Goal: Task Accomplishment & Management: Use online tool/utility

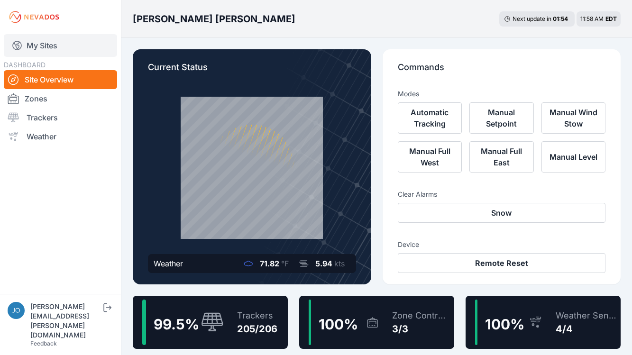
click at [38, 45] on link "My Sites" at bounding box center [60, 45] width 113 height 23
click at [37, 44] on link "My Sites" at bounding box center [60, 45] width 113 height 23
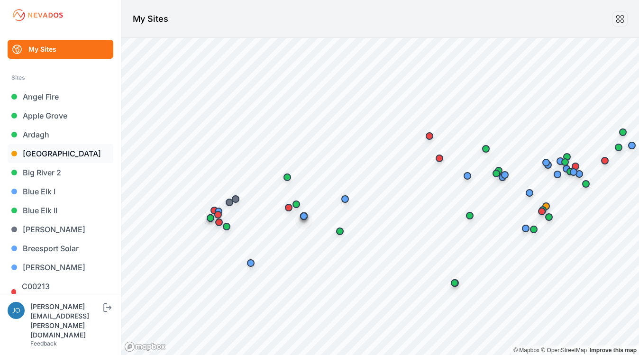
click at [27, 154] on link "Bartonsville" at bounding box center [61, 153] width 106 height 19
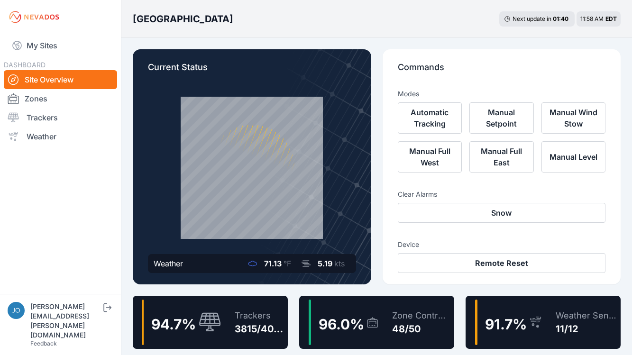
click at [225, 302] on div "Trackers 3815/4027" at bounding box center [254, 321] width 59 height 45
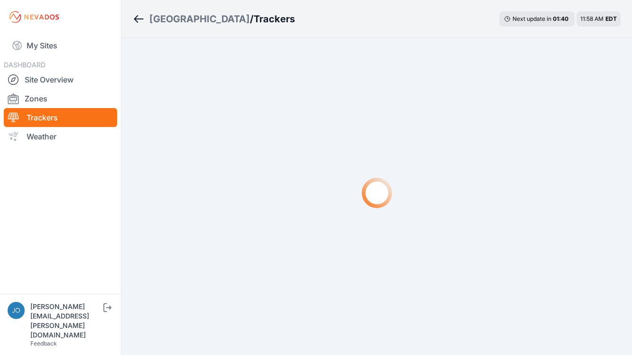
scroll to position [14, 0]
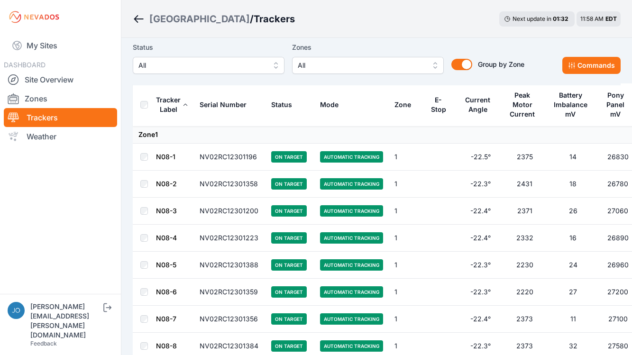
click at [181, 67] on span "All" at bounding box center [201, 65] width 127 height 11
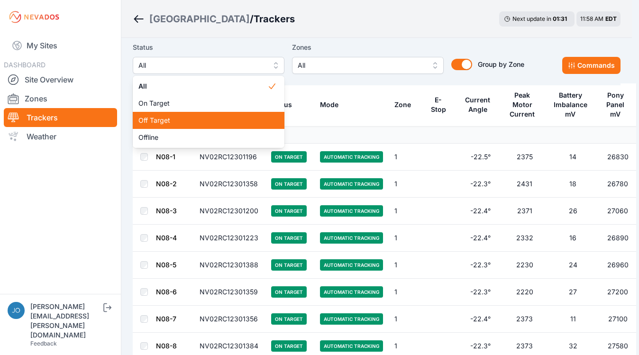
click at [161, 115] on div "Off Target" at bounding box center [209, 120] width 152 height 17
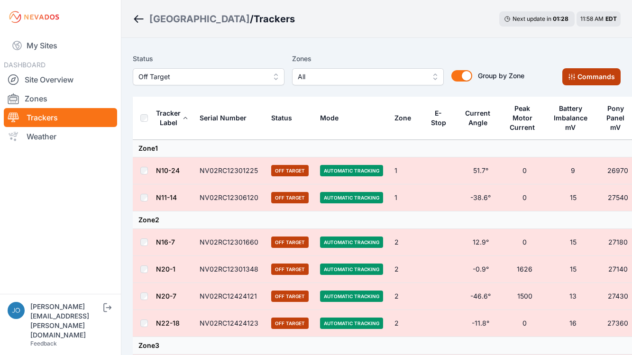
click at [591, 76] on button "Commands" at bounding box center [591, 76] width 58 height 17
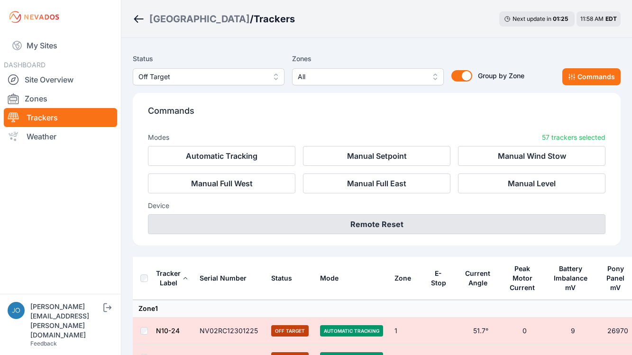
click at [360, 219] on button "Remote Reset" at bounding box center [376, 224] width 457 height 20
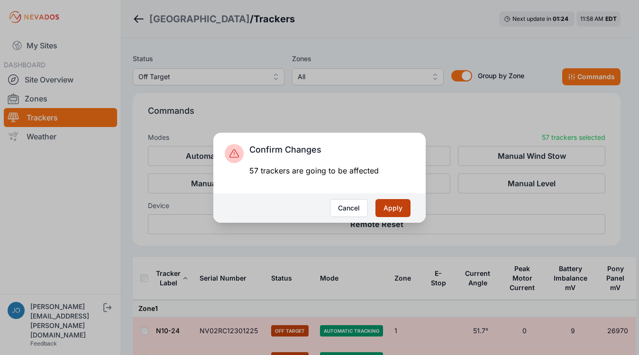
click at [384, 207] on button "Apply" at bounding box center [392, 208] width 35 height 18
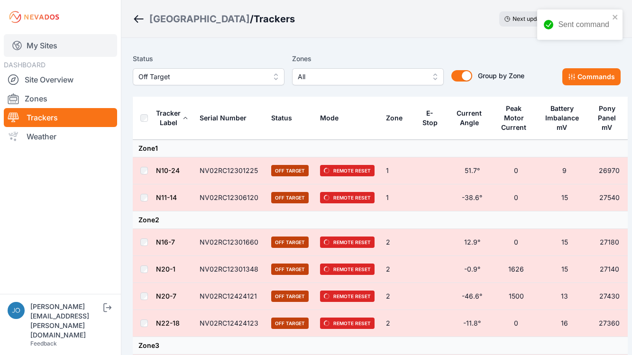
click at [37, 47] on link "My Sites" at bounding box center [60, 45] width 113 height 23
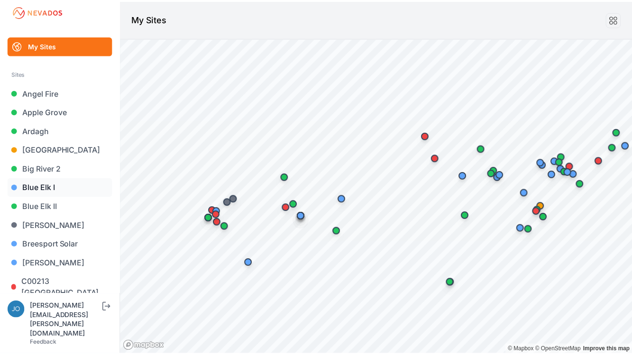
scroll to position [6, 0]
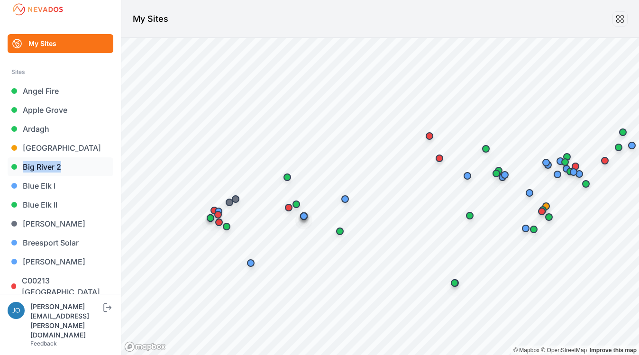
click at [37, 167] on link "Big River 2" at bounding box center [61, 166] width 106 height 19
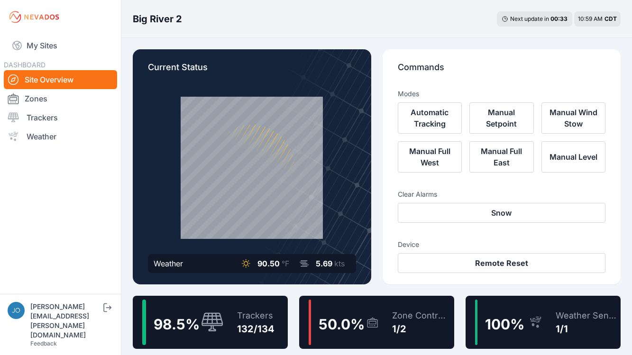
scroll to position [71, 0]
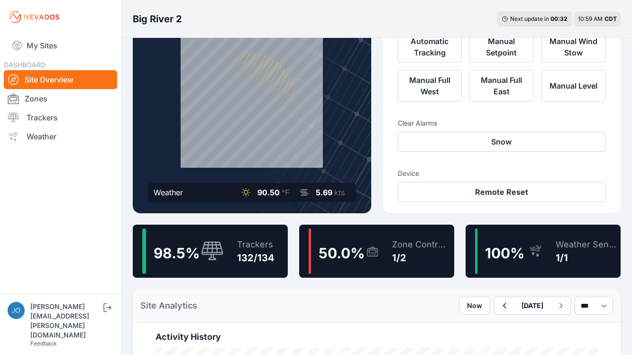
click at [220, 231] on div "98.5 %" at bounding box center [182, 250] width 81 height 45
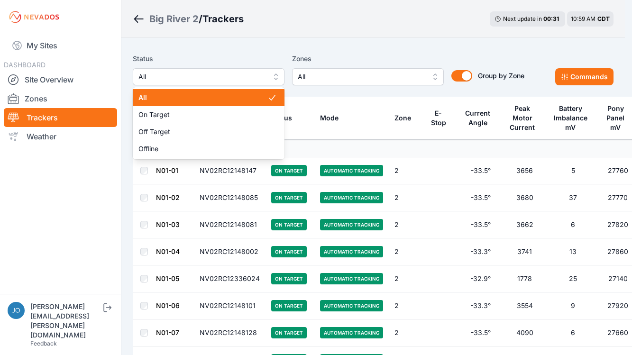
click at [208, 80] on span "All" at bounding box center [201, 76] width 127 height 11
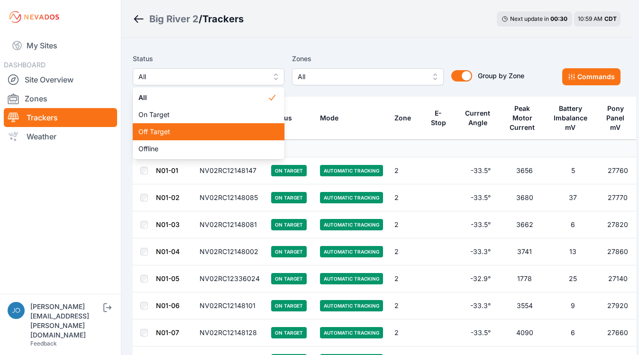
click at [166, 126] on div "Off Target" at bounding box center [209, 131] width 152 height 17
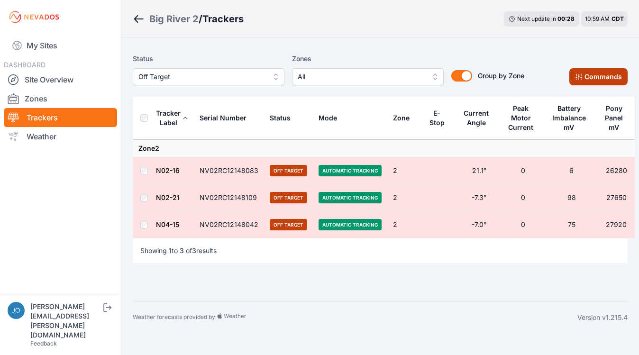
click at [588, 79] on button "Commands" at bounding box center [598, 76] width 58 height 17
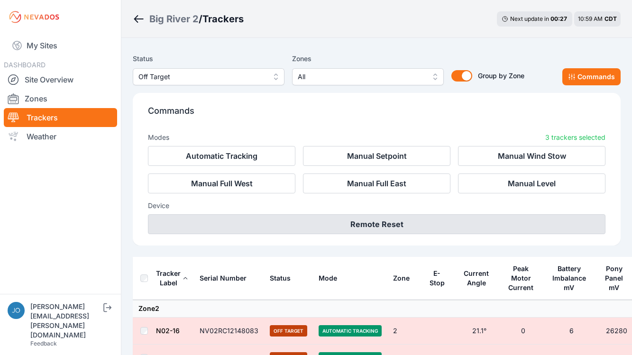
click at [428, 216] on button "Remote Reset" at bounding box center [376, 224] width 457 height 20
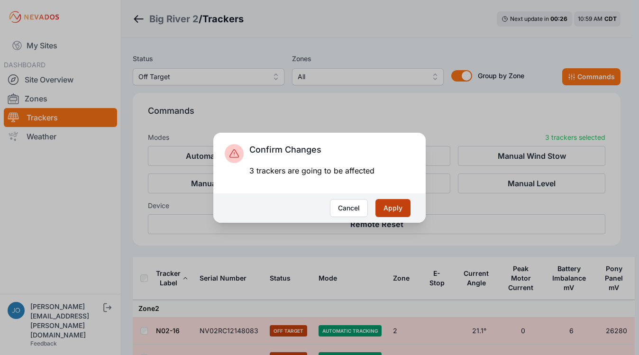
click at [386, 207] on button "Apply" at bounding box center [392, 208] width 35 height 18
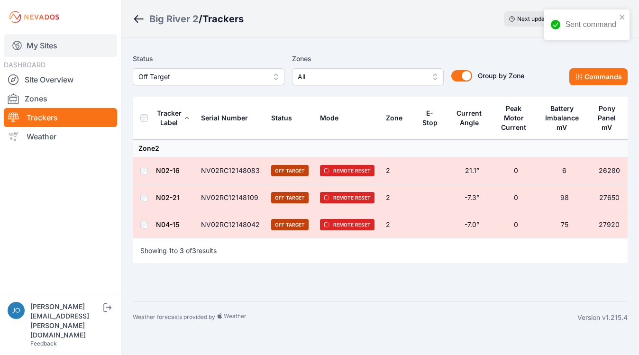
click at [34, 47] on link "My Sites" at bounding box center [60, 45] width 113 height 23
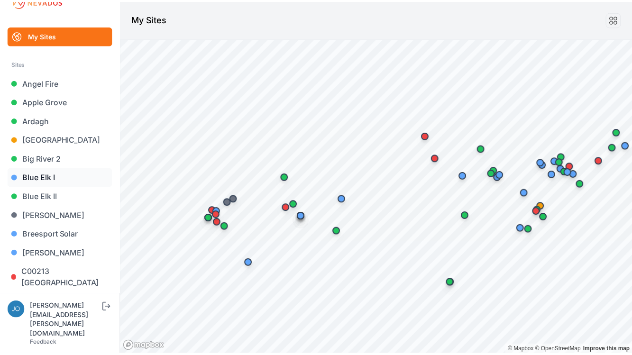
scroll to position [16, 0]
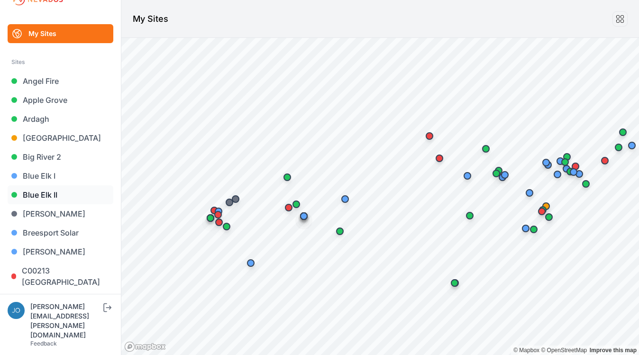
click at [36, 199] on link "Blue Elk II" at bounding box center [61, 194] width 106 height 19
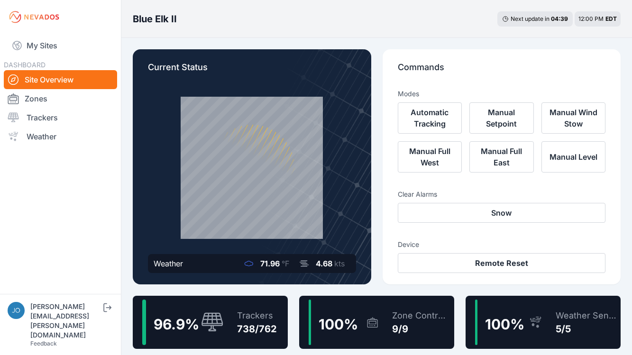
scroll to position [14, 0]
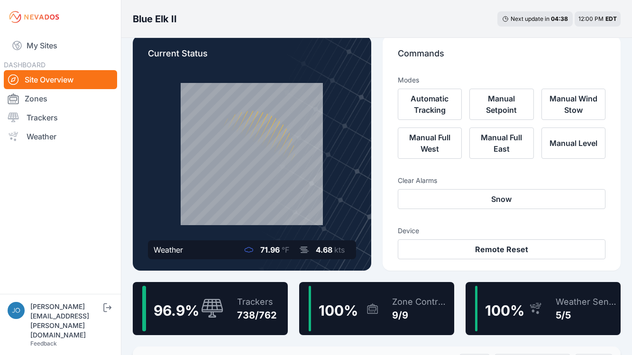
click at [235, 289] on div "Trackers 738/762" at bounding box center [251, 308] width 49 height 45
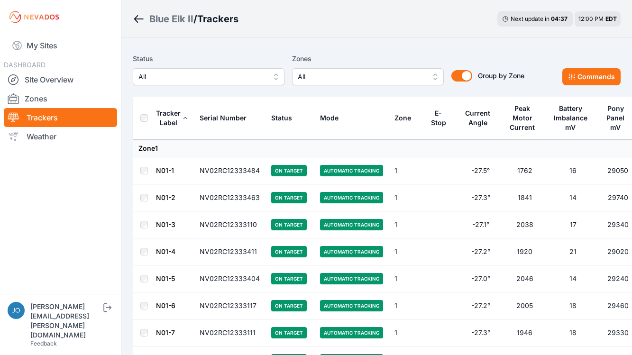
click at [174, 81] on span "All" at bounding box center [201, 76] width 127 height 11
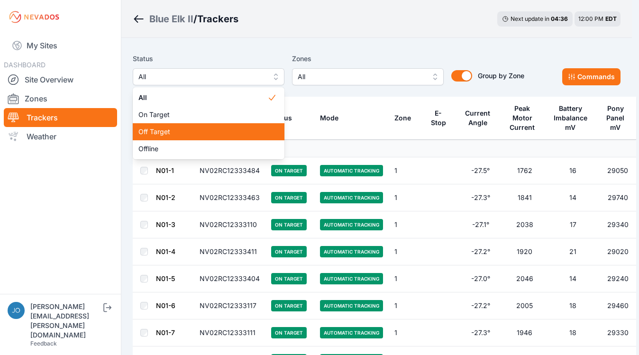
click at [164, 128] on span "Off Target" at bounding box center [202, 131] width 129 height 9
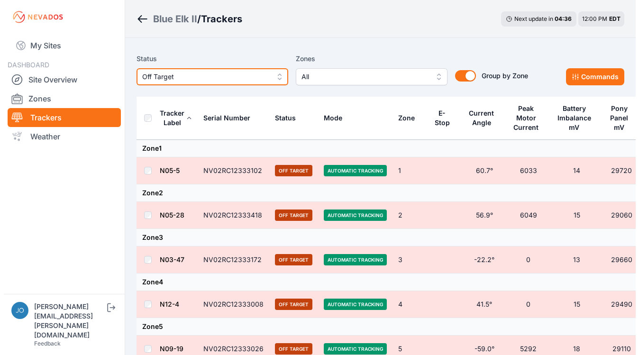
scroll to position [317, 0]
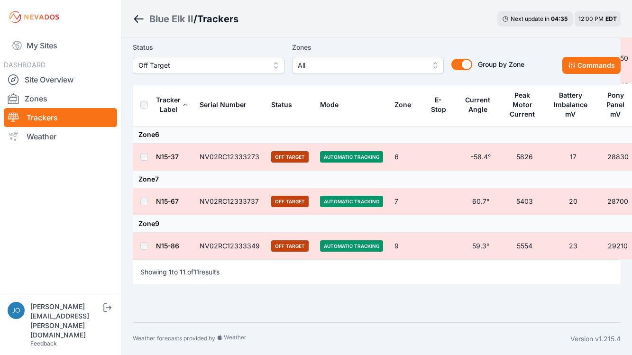
click at [139, 105] on th at bounding box center [144, 104] width 23 height 43
click at [573, 69] on button "Commands" at bounding box center [591, 65] width 58 height 17
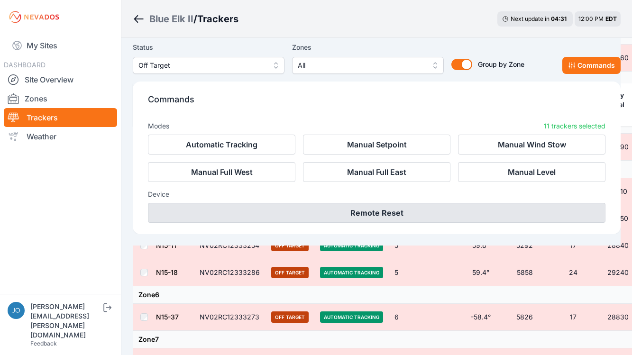
click at [303, 218] on button "Remote Reset" at bounding box center [376, 213] width 457 height 20
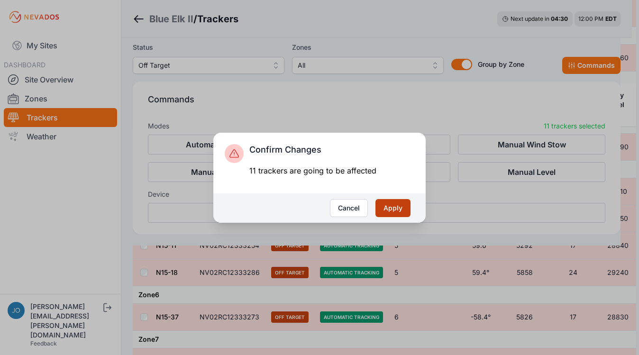
click at [400, 210] on button "Apply" at bounding box center [392, 208] width 35 height 18
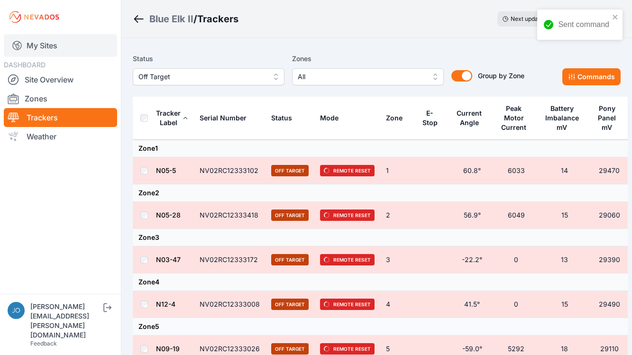
click at [47, 51] on link "My Sites" at bounding box center [60, 45] width 113 height 23
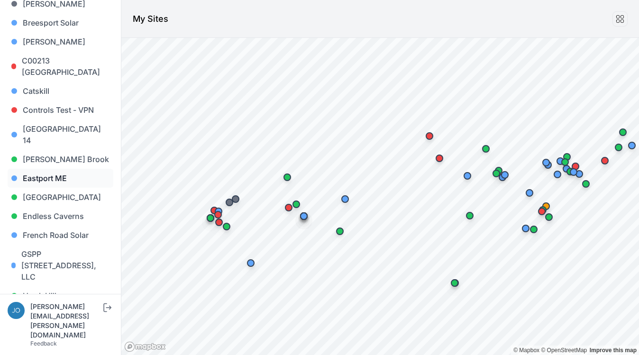
scroll to position [227, 0]
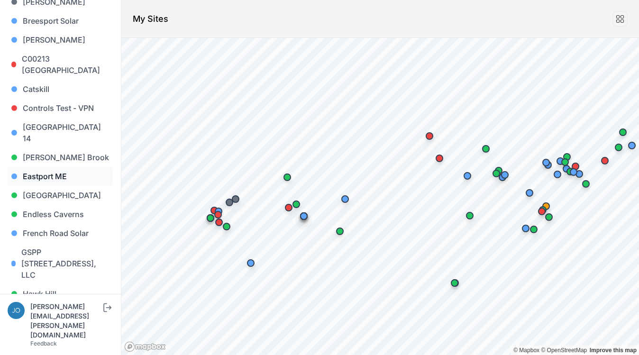
click at [34, 167] on link "Eastport ME" at bounding box center [61, 176] width 106 height 19
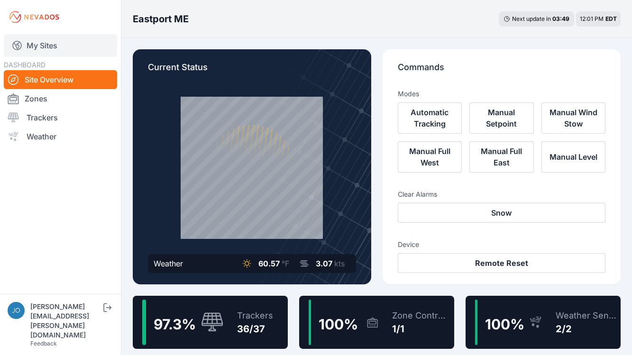
click at [53, 50] on link "My Sites" at bounding box center [60, 45] width 113 height 23
click at [43, 48] on link "My Sites" at bounding box center [60, 45] width 113 height 23
click at [46, 48] on link "My Sites" at bounding box center [60, 45] width 113 height 23
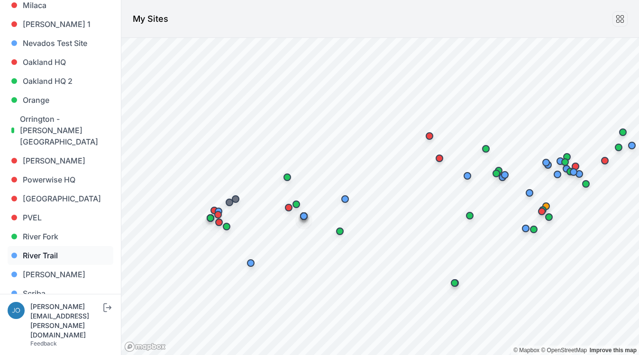
scroll to position [613, 0]
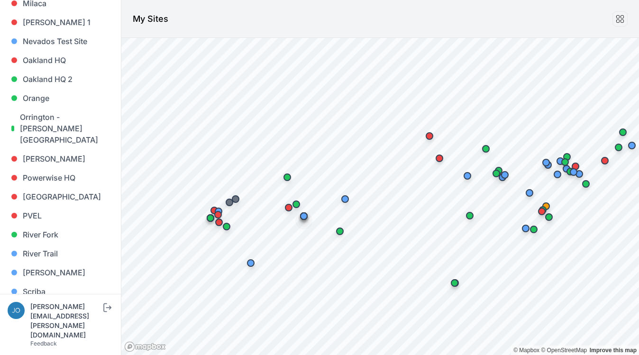
click at [41, 301] on link "Shifting Sands" at bounding box center [61, 310] width 106 height 19
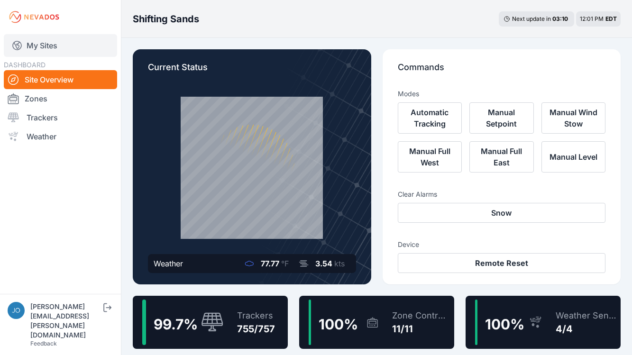
click at [47, 50] on link "My Sites" at bounding box center [60, 45] width 113 height 23
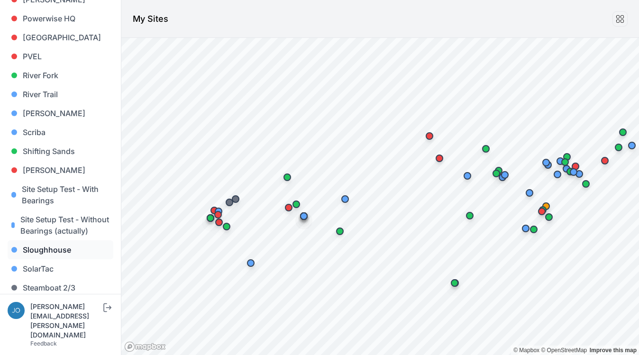
scroll to position [820, 0]
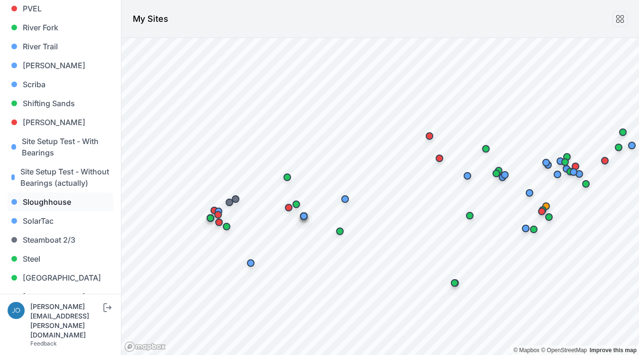
click at [37, 205] on link "Sloughhouse" at bounding box center [61, 201] width 106 height 19
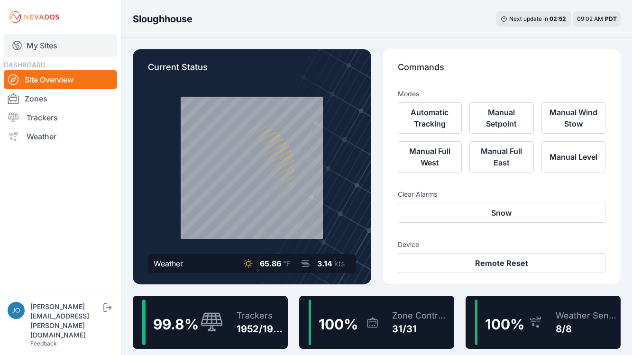
click at [36, 44] on link "My Sites" at bounding box center [60, 45] width 113 height 23
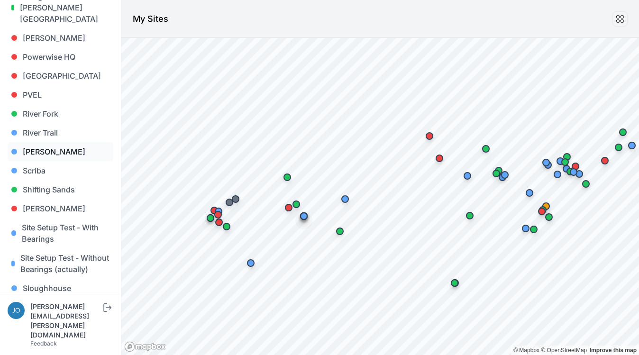
scroll to position [735, 0]
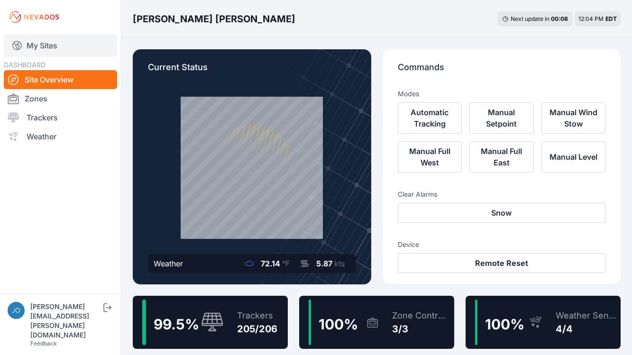
click at [29, 53] on link "My Sites" at bounding box center [60, 45] width 113 height 23
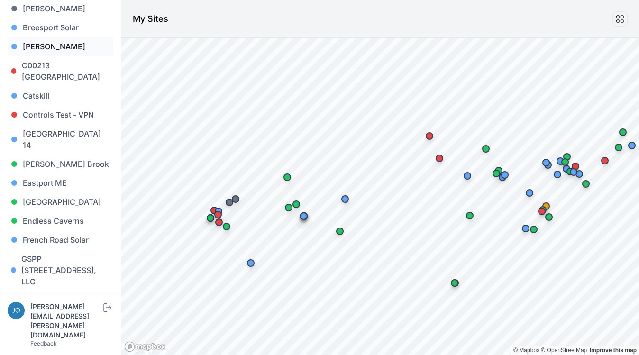
scroll to position [318, 0]
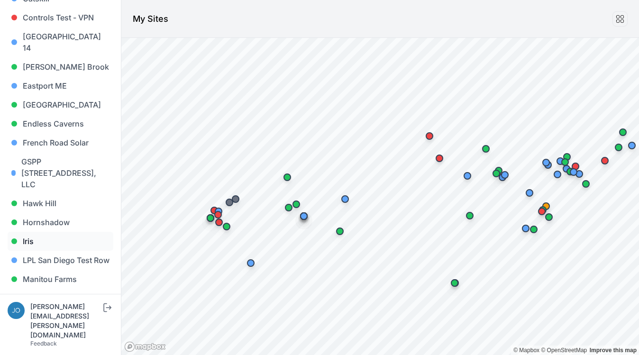
click at [32, 235] on link "Iris" at bounding box center [61, 241] width 106 height 19
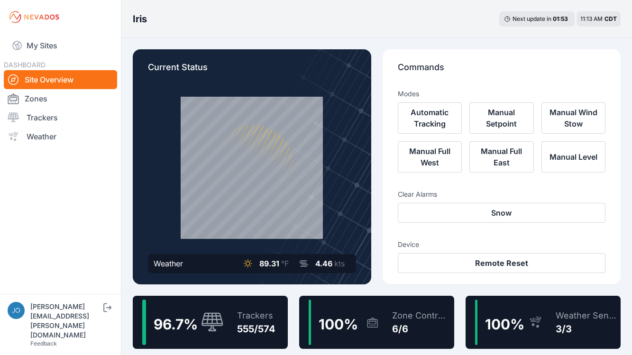
click at [256, 316] on div "Trackers" at bounding box center [256, 315] width 38 height 13
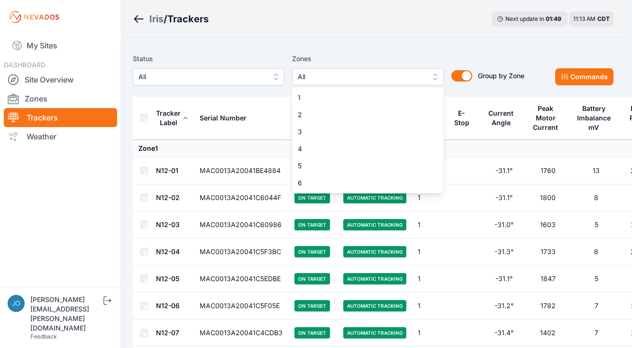
click at [327, 80] on span "All" at bounding box center [361, 76] width 127 height 11
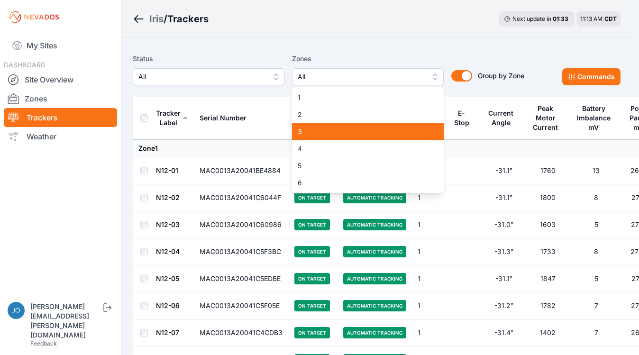
click at [301, 134] on span "3" at bounding box center [362, 131] width 129 height 9
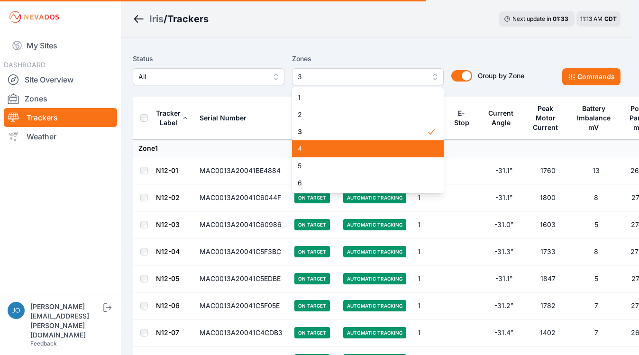
click at [302, 144] on div "4" at bounding box center [368, 148] width 152 height 17
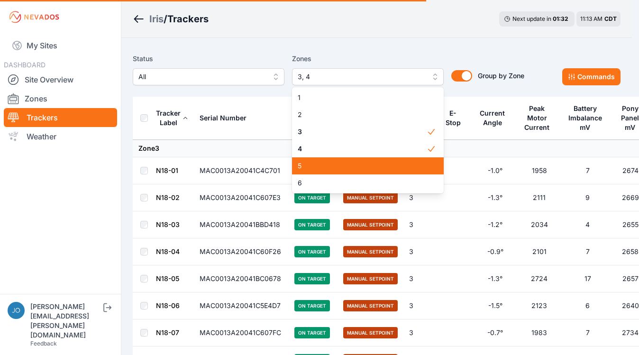
drag, startPoint x: 305, startPoint y: 164, endPoint x: 307, endPoint y: 179, distance: 14.8
click at [306, 164] on span "5" at bounding box center [362, 165] width 129 height 9
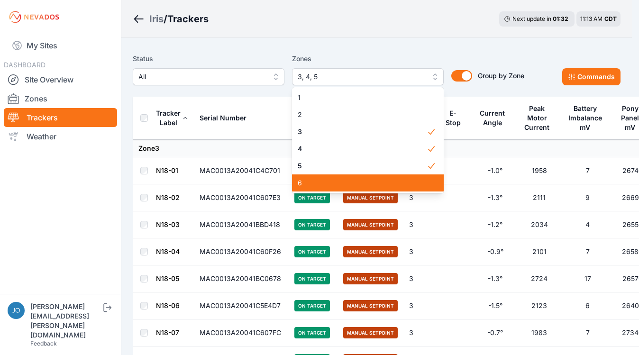
click at [307, 189] on div "6" at bounding box center [368, 182] width 152 height 17
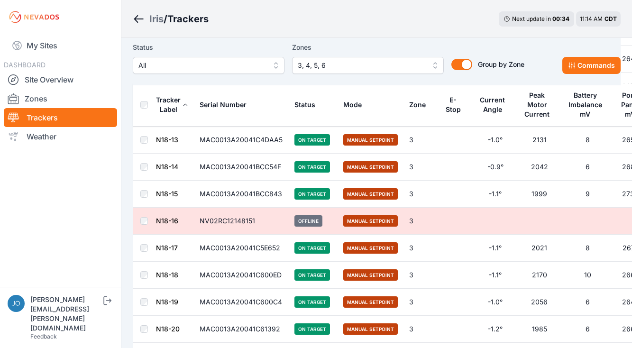
scroll to position [564, 0]
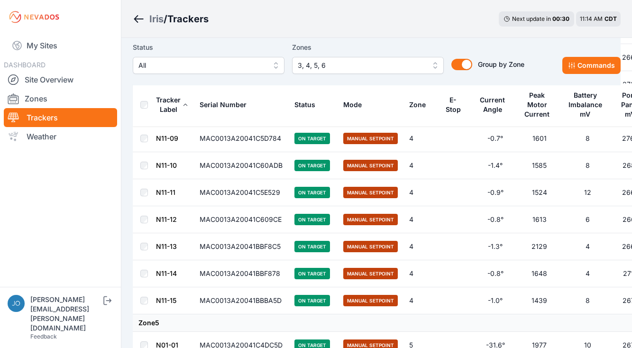
scroll to position [5354, 0]
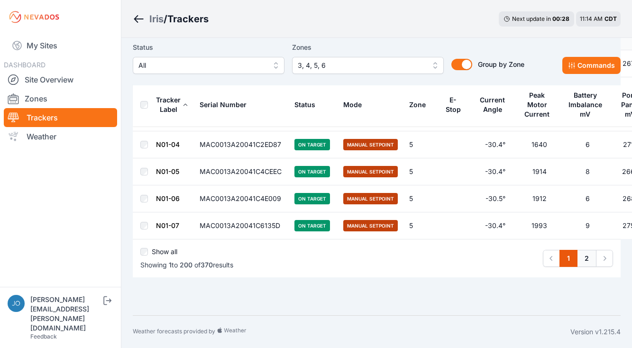
click at [588, 258] on link "2" at bounding box center [586, 258] width 19 height 17
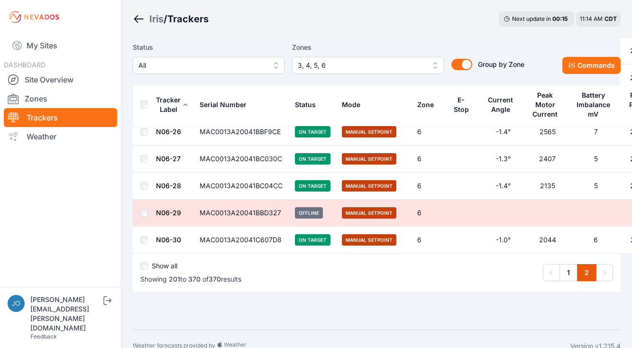
scroll to position [4527, 0]
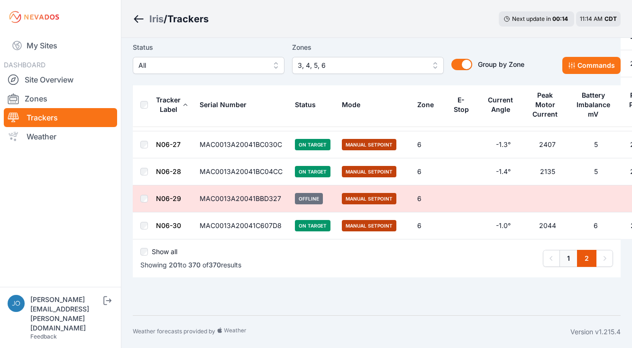
click at [569, 260] on link "1" at bounding box center [568, 258] width 18 height 17
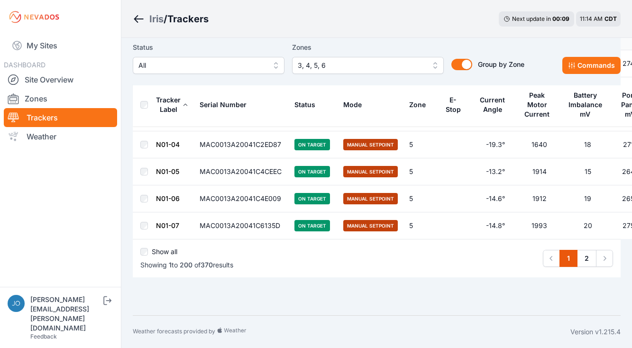
scroll to position [5352, 0]
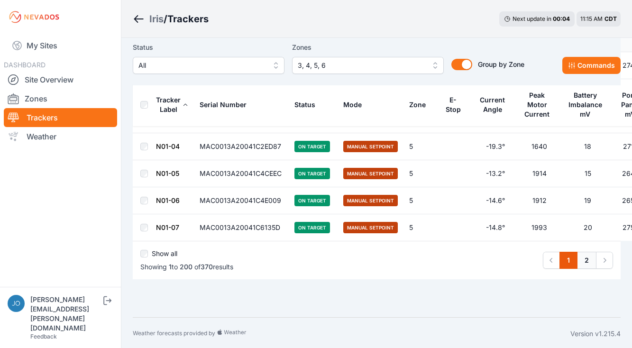
click at [588, 266] on link "2" at bounding box center [586, 260] width 19 height 17
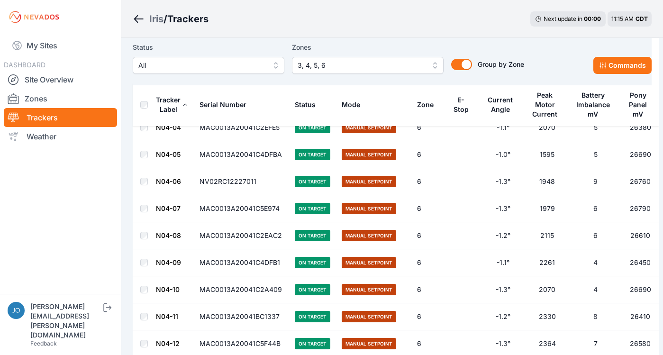
scroll to position [2837, 0]
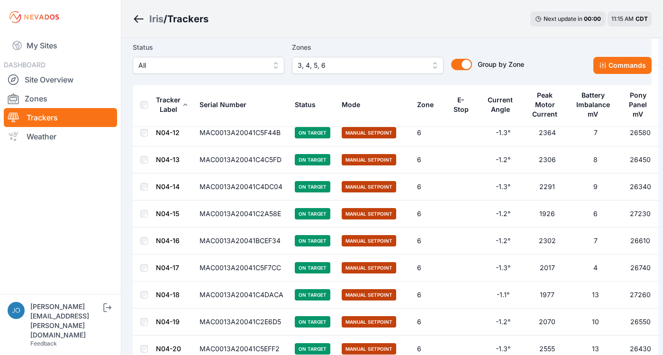
click at [437, 30] on div "Iris / Trackers Next update in 00 : 00 11:15 AM CDT" at bounding box center [392, 19] width 542 height 38
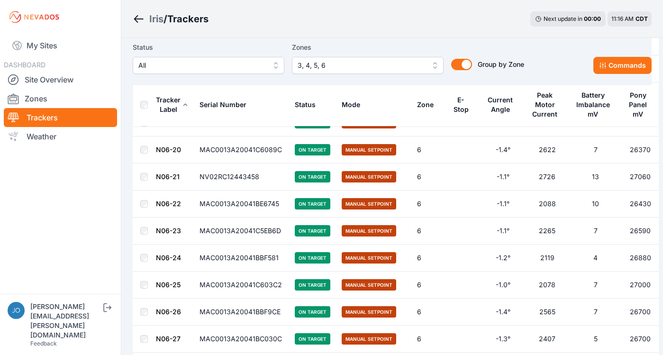
scroll to position [4519, 0]
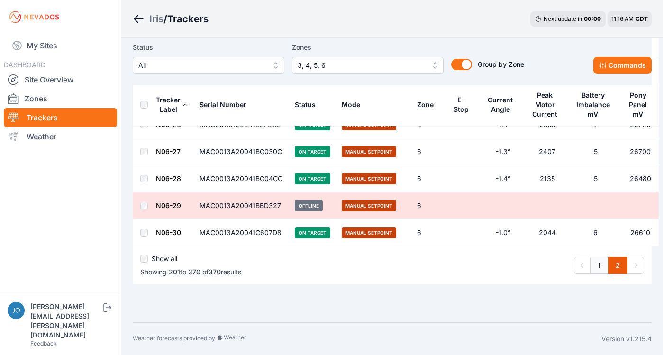
click at [602, 268] on link "1" at bounding box center [599, 265] width 18 height 17
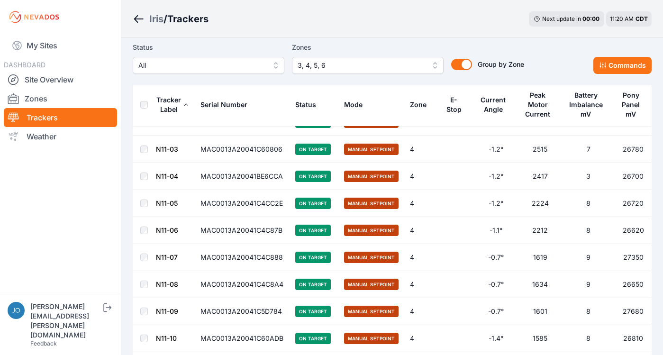
scroll to position [5347, 0]
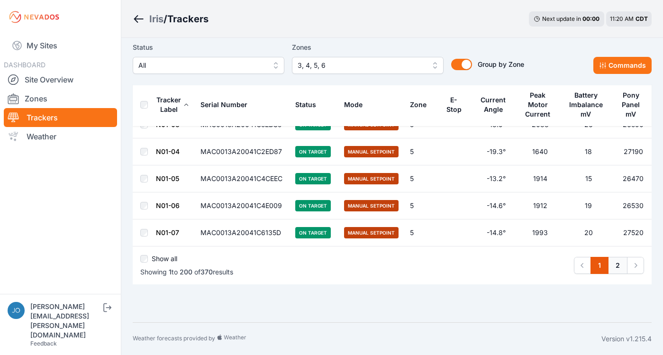
click at [616, 266] on link "2" at bounding box center [617, 265] width 19 height 17
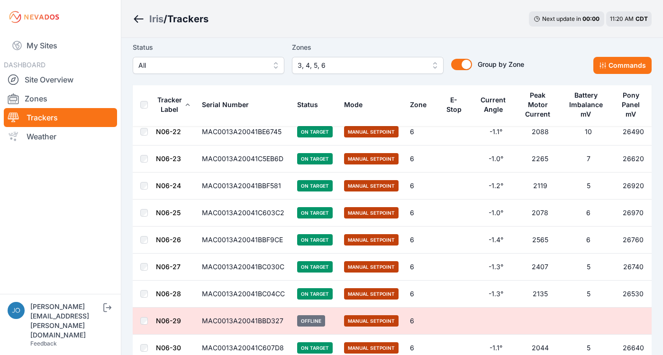
scroll to position [4519, 0]
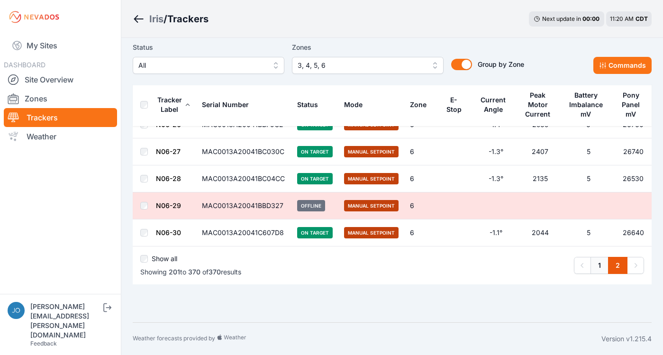
click at [602, 263] on link "1" at bounding box center [599, 265] width 18 height 17
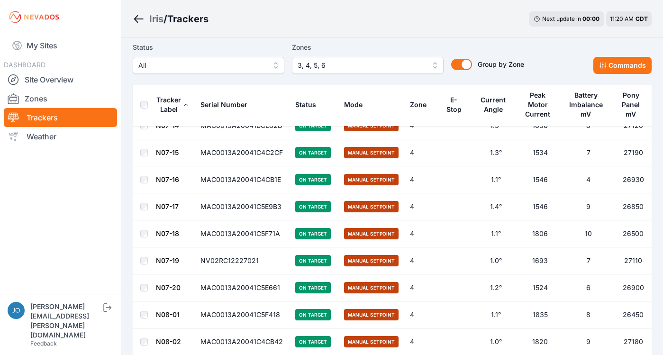
scroll to position [3501, 0]
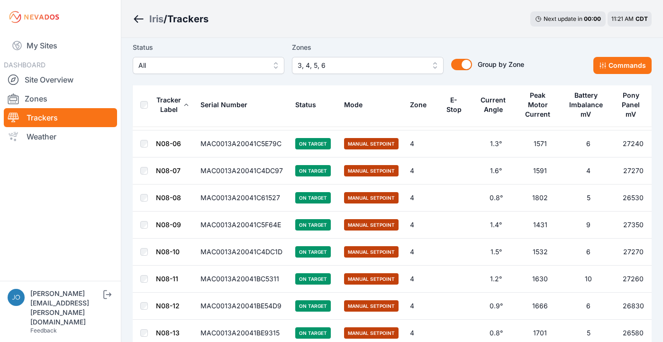
click at [523, 1] on div at bounding box center [331, 0] width 663 height 1
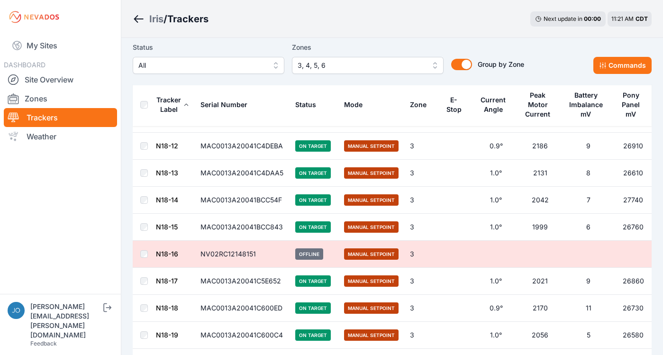
scroll to position [0, 0]
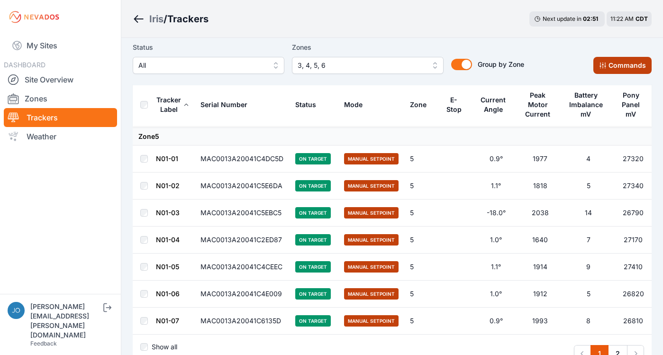
scroll to position [5347, 0]
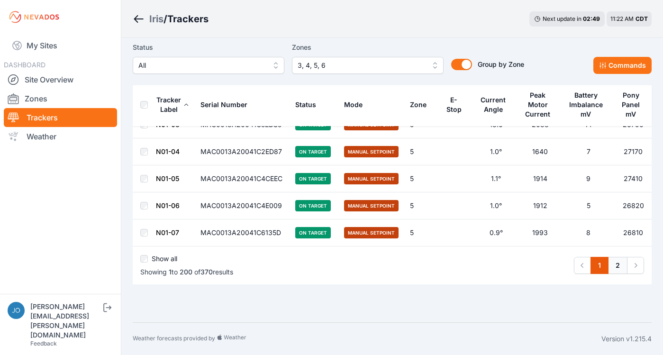
click at [620, 267] on link "2" at bounding box center [617, 265] width 19 height 17
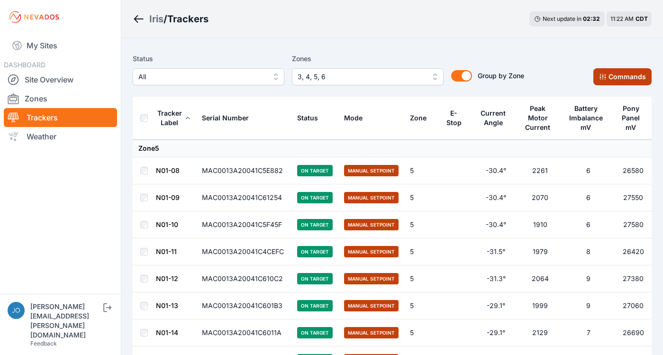
click at [622, 78] on button "Commands" at bounding box center [622, 76] width 58 height 17
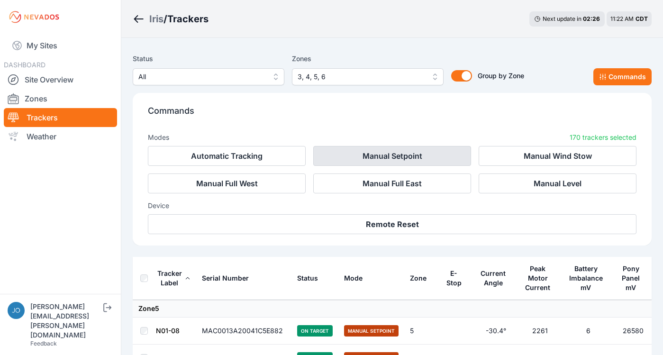
click at [331, 155] on button "Manual Setpoint" at bounding box center [392, 156] width 158 height 20
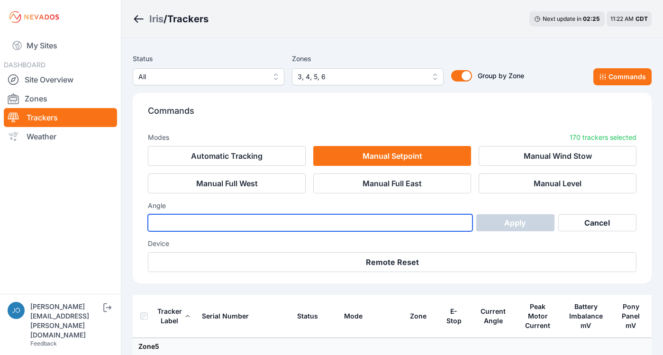
click at [250, 227] on input "number" at bounding box center [310, 222] width 325 height 17
type input "*"
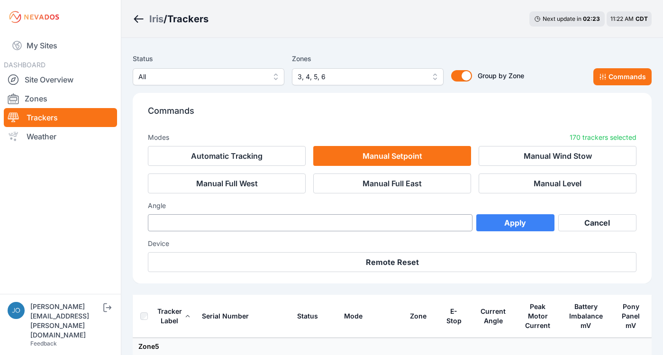
click at [532, 221] on button "Apply" at bounding box center [515, 222] width 78 height 17
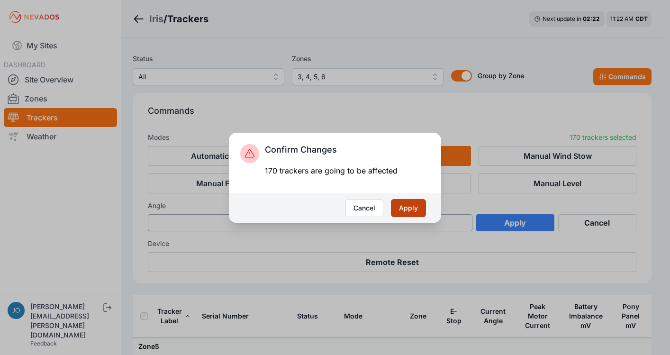
click at [401, 203] on button "Apply" at bounding box center [408, 208] width 35 height 18
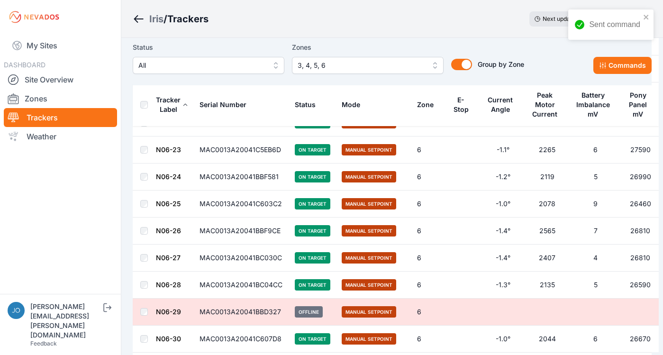
scroll to position [4519, 0]
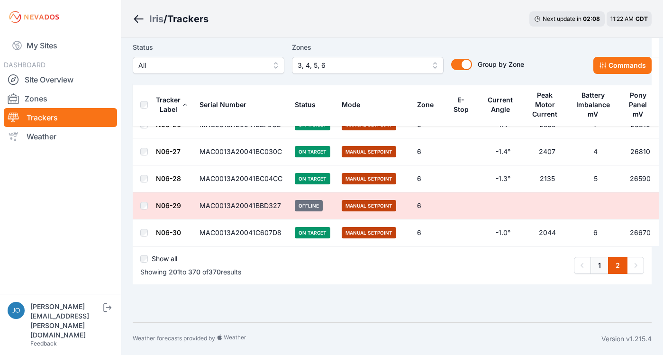
click at [598, 265] on link "1" at bounding box center [599, 265] width 18 height 17
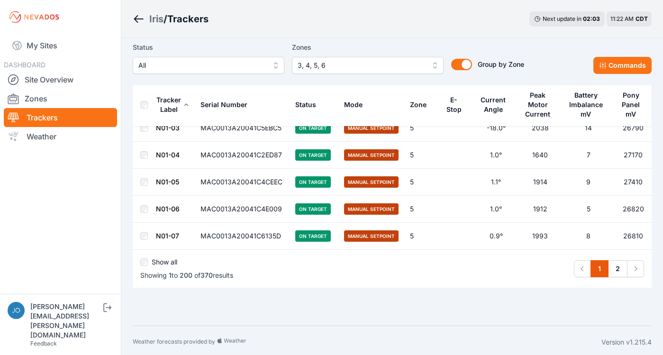
scroll to position [5347, 0]
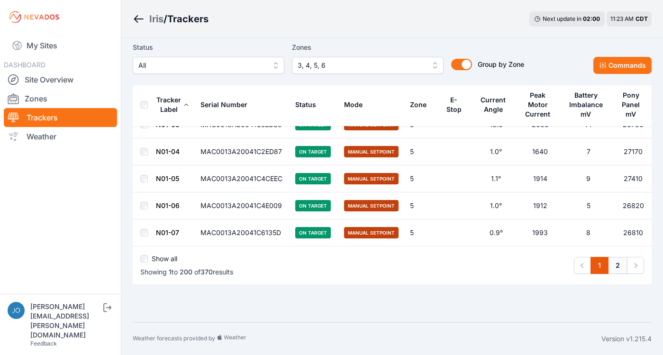
click at [618, 263] on link "2" at bounding box center [617, 265] width 19 height 17
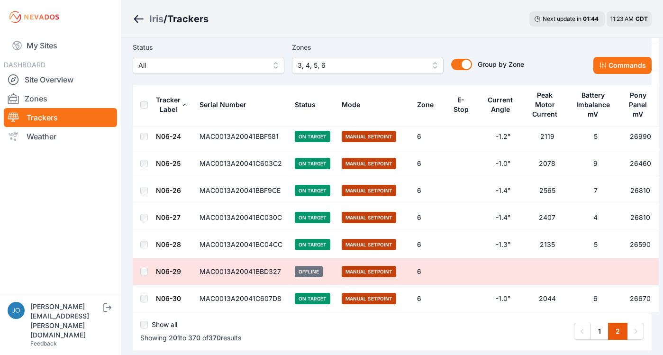
scroll to position [4519, 0]
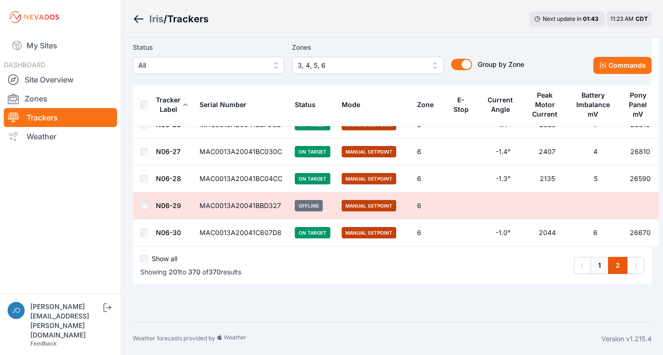
click at [598, 270] on link "1" at bounding box center [599, 265] width 18 height 17
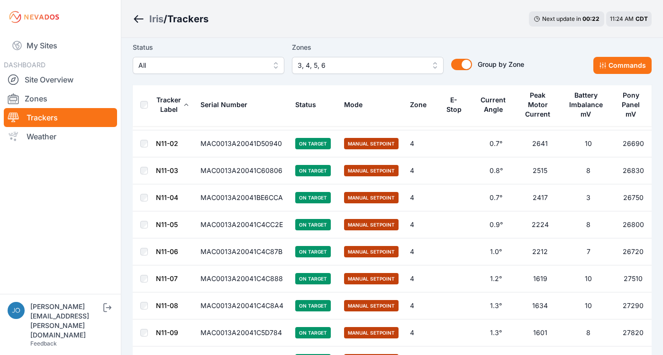
scroll to position [5347, 0]
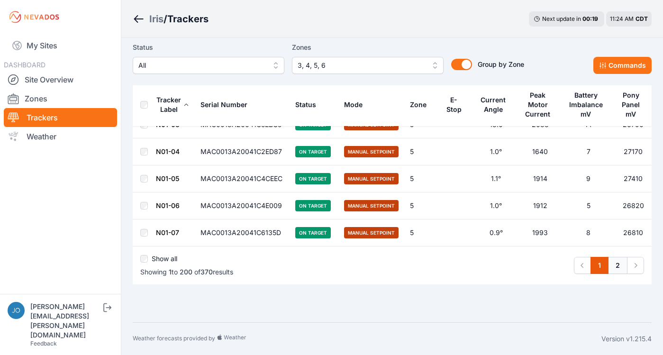
click at [619, 267] on link "2" at bounding box center [617, 265] width 19 height 17
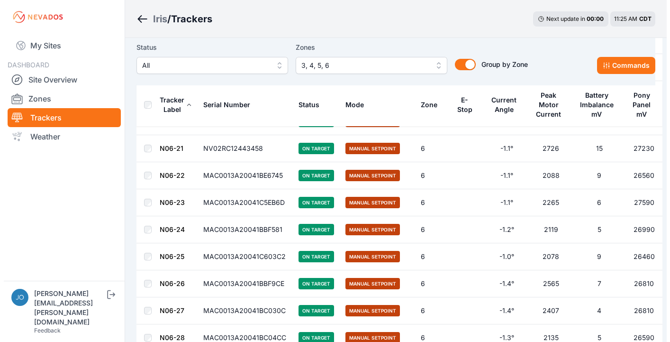
scroll to position [4533, 0]
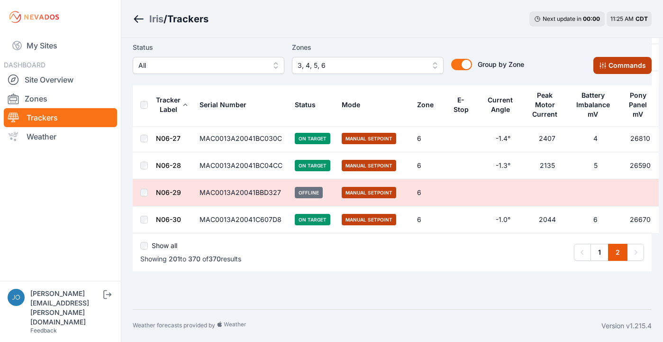
click at [623, 61] on button "Commands" at bounding box center [622, 65] width 58 height 17
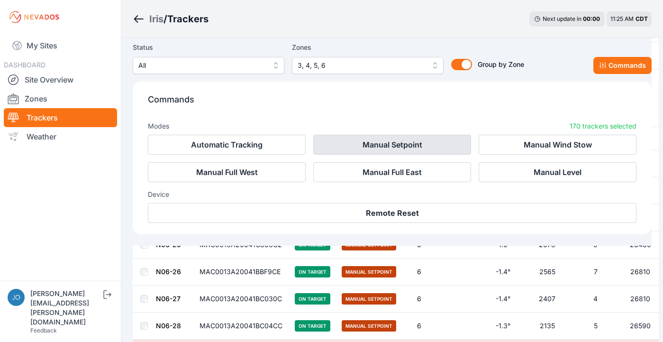
click at [339, 139] on button "Manual Setpoint" at bounding box center [392, 145] width 158 height 20
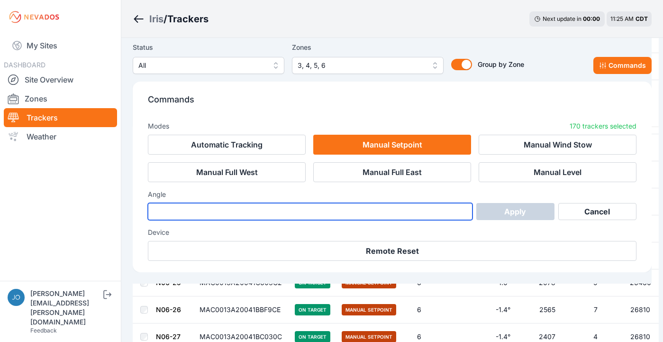
click at [250, 217] on input "number" at bounding box center [310, 211] width 325 height 17
type input "*"
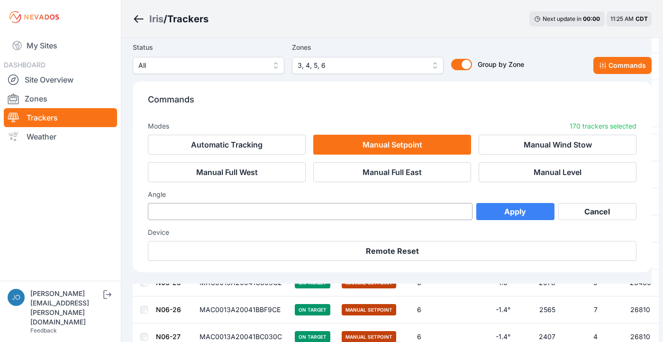
click at [513, 210] on button "Apply" at bounding box center [515, 211] width 78 height 17
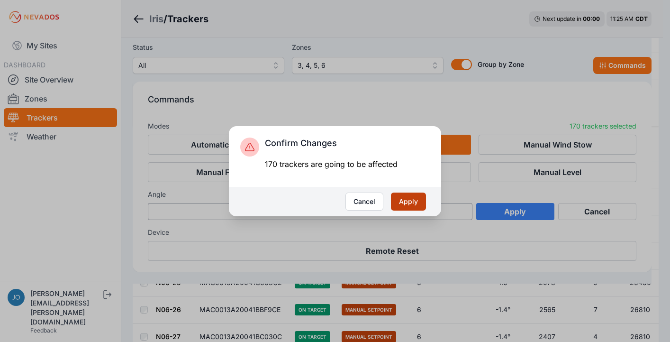
click at [411, 201] on button "Apply" at bounding box center [408, 201] width 35 height 18
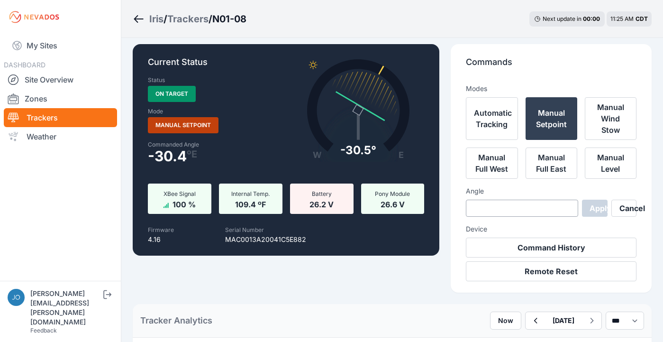
scroll to position [3, 0]
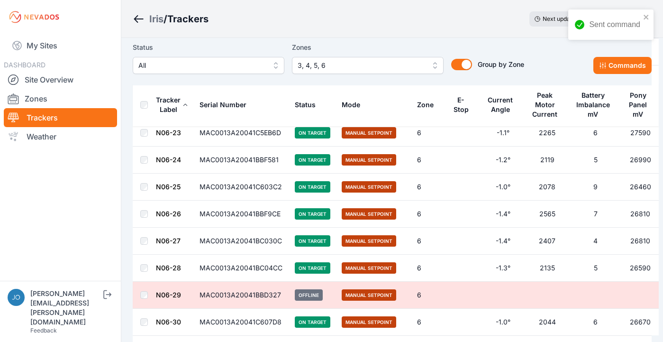
scroll to position [4533, 0]
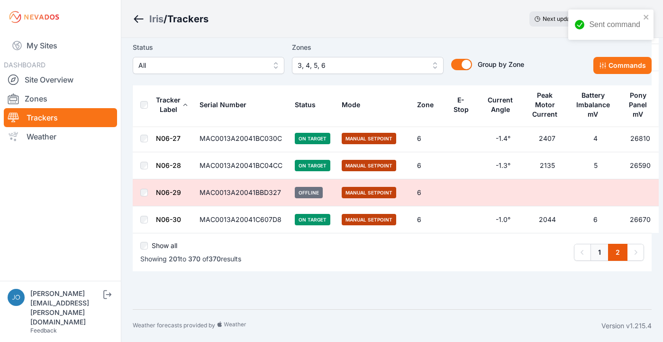
click at [596, 251] on link "1" at bounding box center [599, 252] width 18 height 17
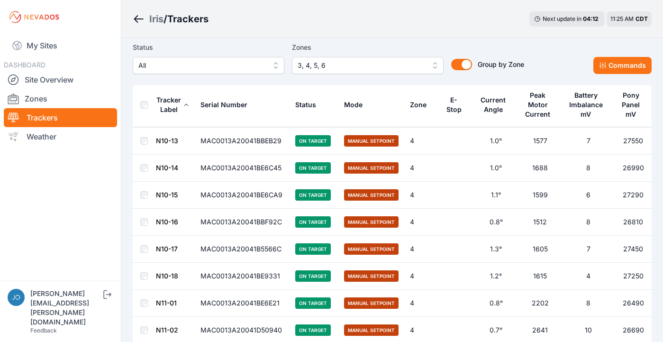
scroll to position [5360, 0]
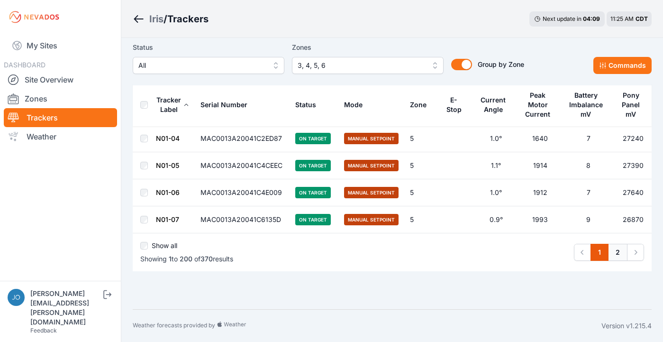
click at [617, 250] on link "2" at bounding box center [617, 252] width 19 height 17
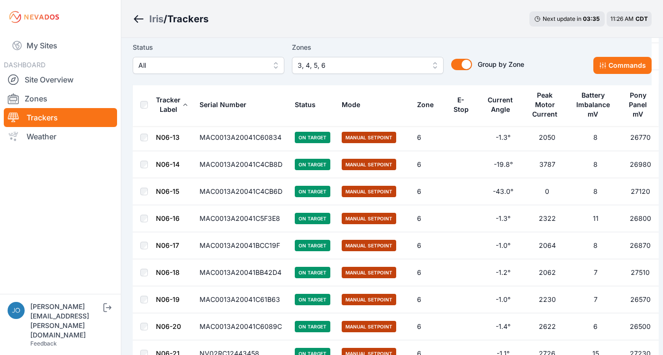
scroll to position [4519, 0]
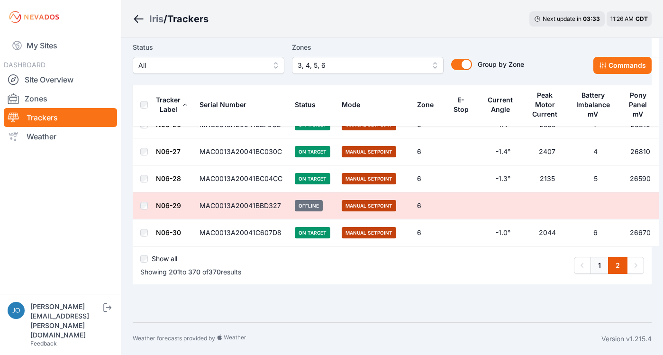
click at [603, 266] on link "1" at bounding box center [599, 265] width 18 height 17
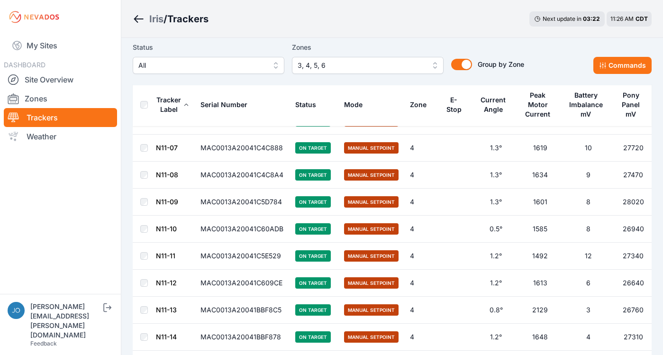
scroll to position [5347, 0]
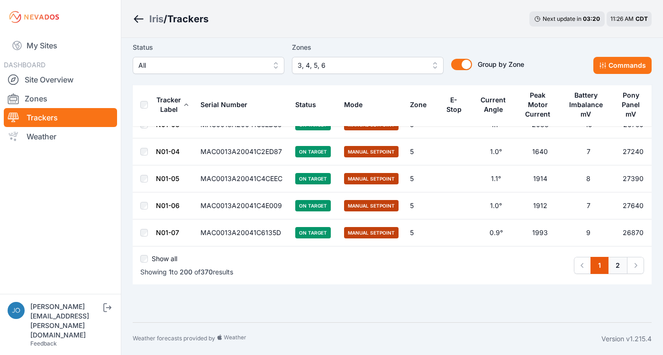
click at [615, 265] on link "2" at bounding box center [617, 265] width 19 height 17
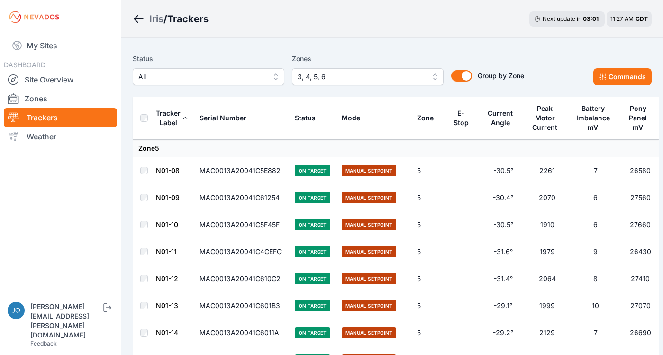
click at [436, 35] on div "Iris / Trackers Next update in 03 : 01 11:27 AM CDT" at bounding box center [392, 19] width 542 height 38
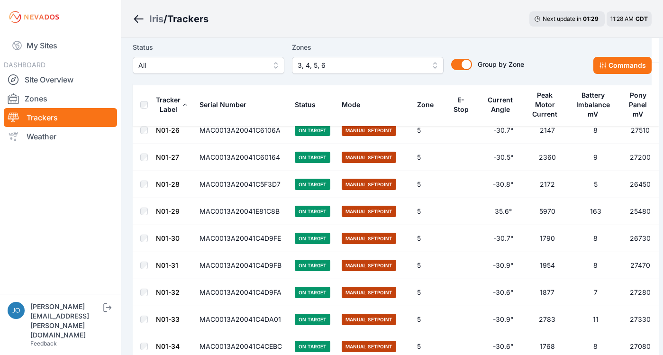
scroll to position [785, 0]
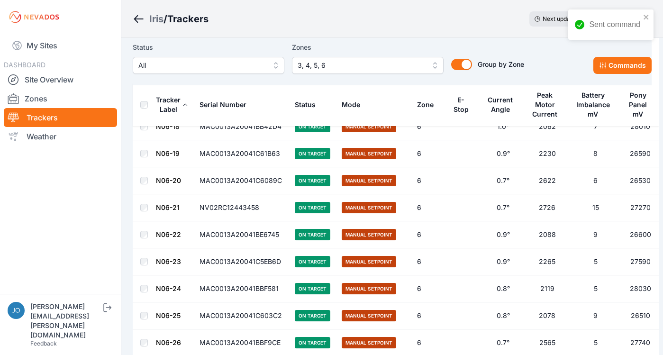
scroll to position [4519, 0]
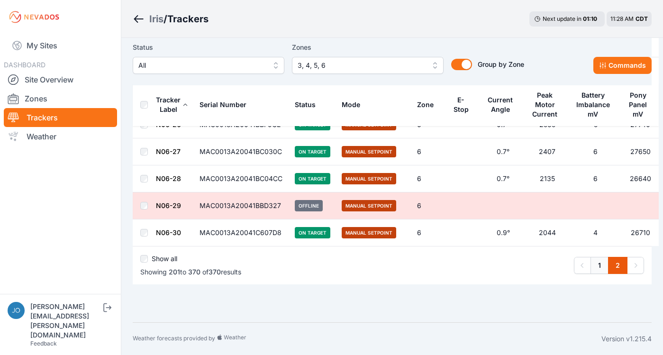
click at [599, 270] on link "1" at bounding box center [599, 265] width 18 height 17
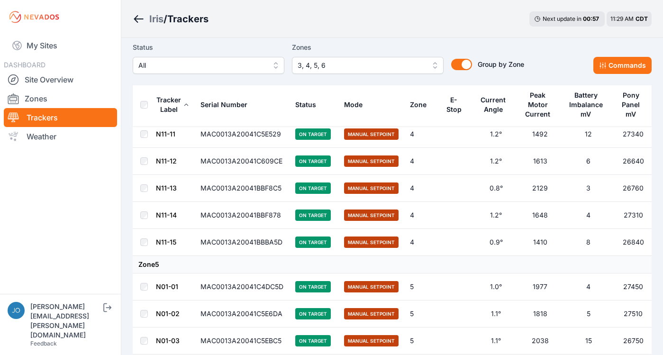
scroll to position [5347, 0]
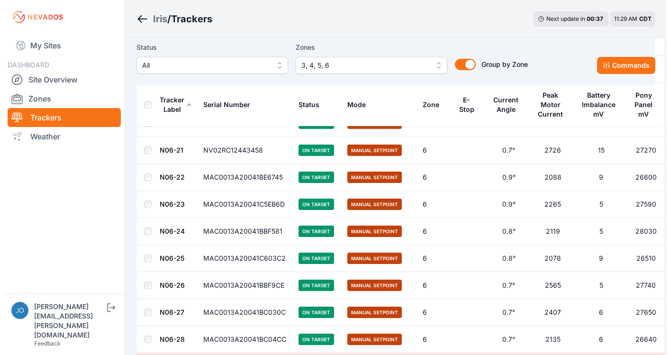
scroll to position [9942, 0]
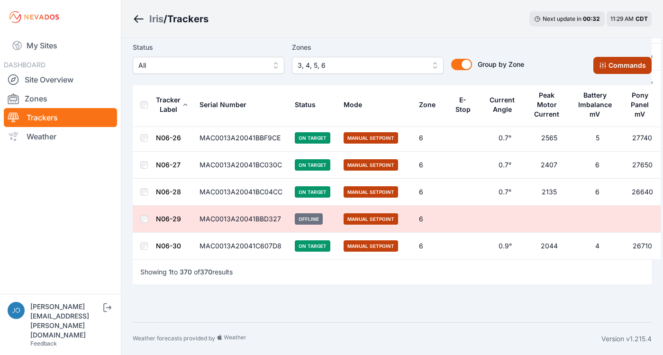
click at [626, 62] on button "Commands" at bounding box center [622, 65] width 58 height 17
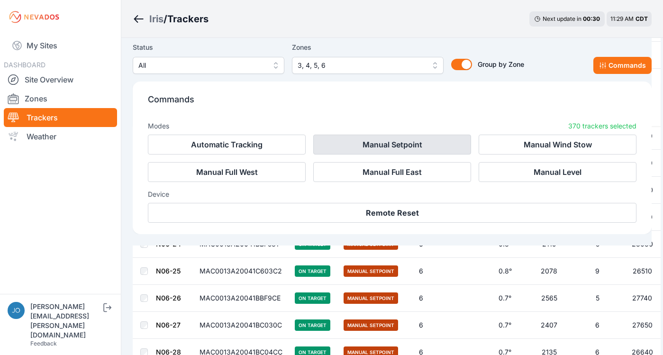
click at [401, 143] on button "Manual Setpoint" at bounding box center [392, 145] width 158 height 20
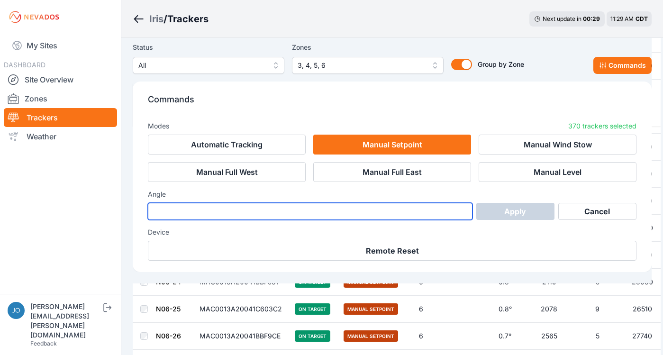
click at [168, 212] on input "number" at bounding box center [310, 211] width 325 height 17
type input "*"
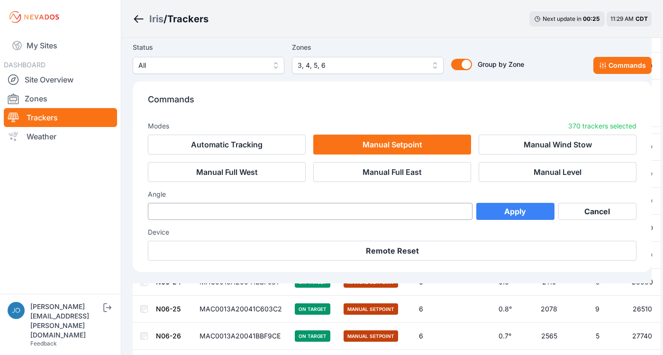
click at [504, 213] on button "Apply" at bounding box center [515, 211] width 78 height 17
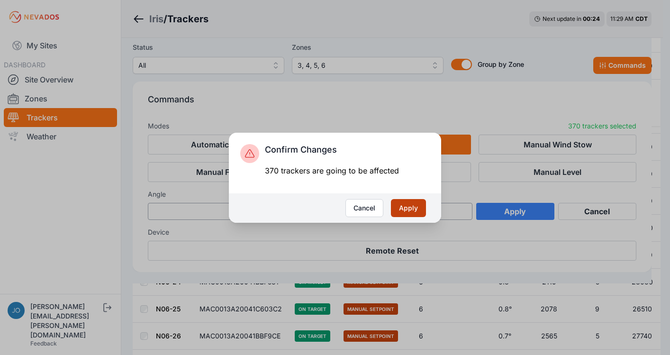
click at [408, 206] on button "Apply" at bounding box center [408, 208] width 35 height 18
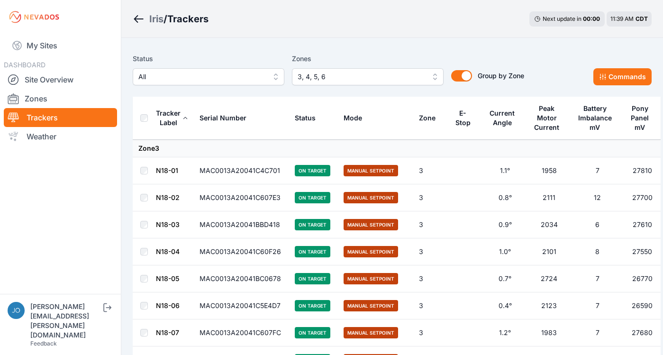
click at [266, 25] on div "Iris / Trackers Next update in 00 : 00 11:39 AM CDT" at bounding box center [392, 19] width 542 height 38
click at [358, 9] on div "Iris / Trackers Next update in 00 : 00 11:39 AM CDT" at bounding box center [392, 19] width 542 height 38
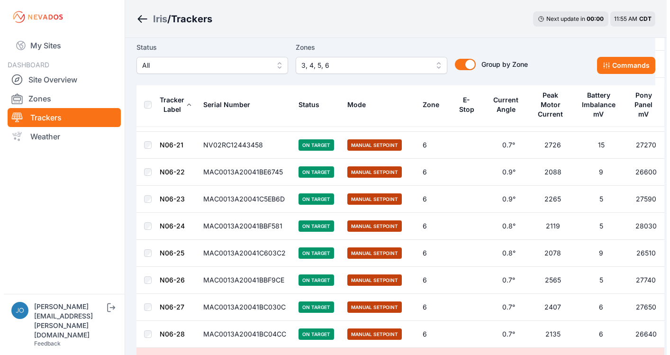
scroll to position [9942, 0]
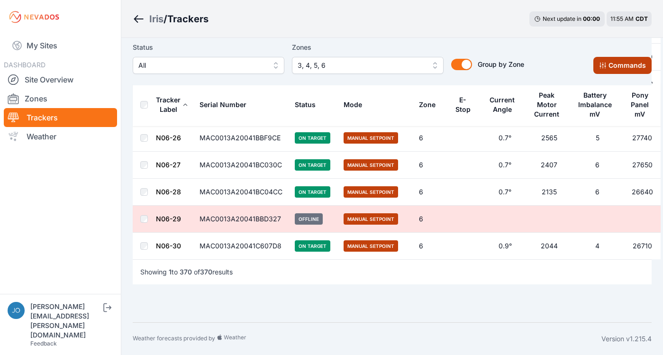
click at [618, 71] on button "Commands" at bounding box center [622, 65] width 58 height 17
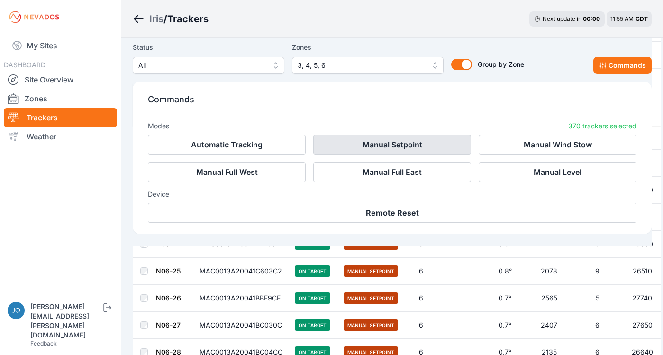
click at [377, 142] on button "Manual Setpoint" at bounding box center [392, 145] width 158 height 20
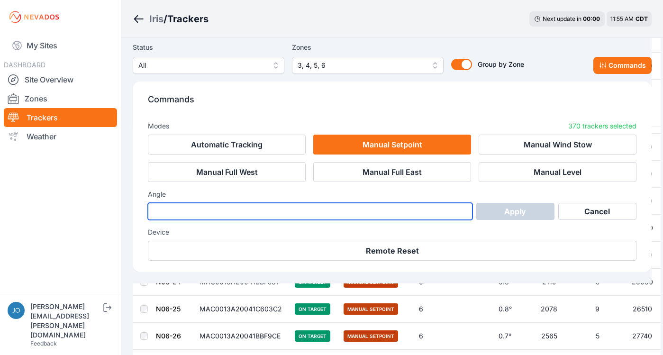
click at [202, 208] on input "number" at bounding box center [310, 211] width 325 height 17
type input "*"
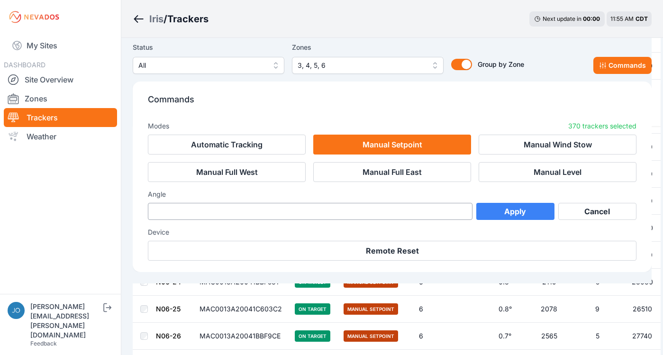
click at [498, 210] on button "Apply" at bounding box center [515, 211] width 78 height 17
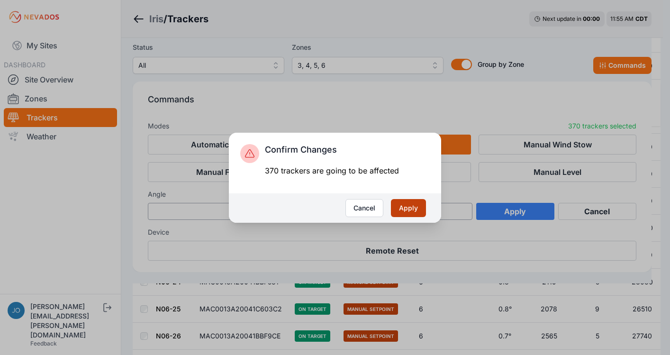
click at [408, 201] on button "Apply" at bounding box center [408, 208] width 35 height 18
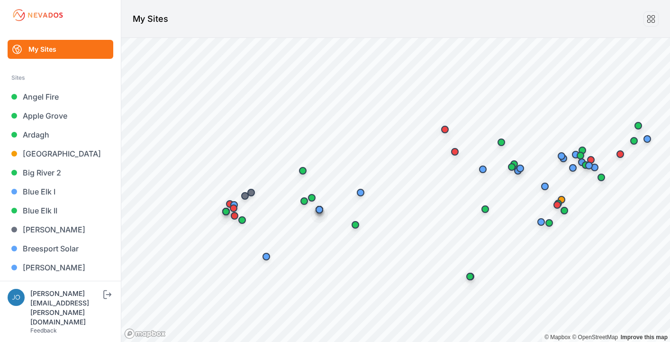
click at [343, 23] on header "My Sites" at bounding box center [395, 19] width 549 height 38
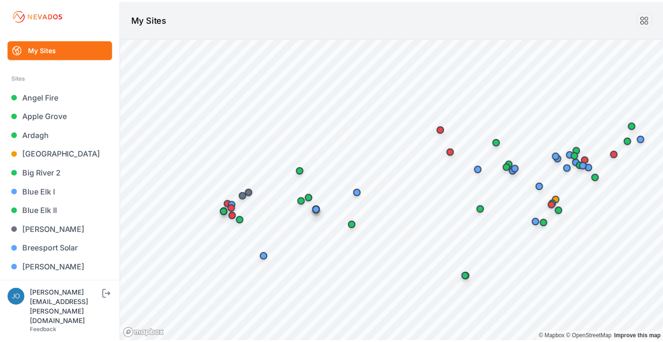
scroll to position [329, 0]
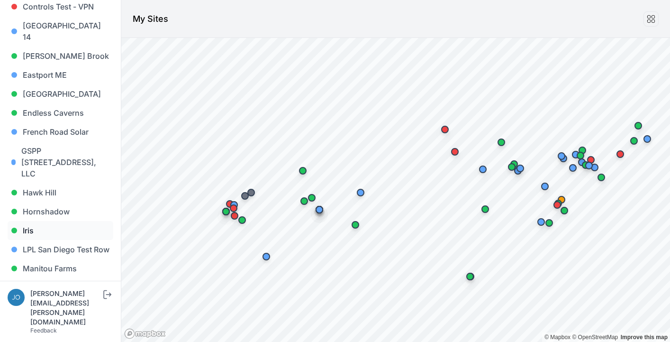
click at [28, 221] on link "Iris" at bounding box center [61, 230] width 106 height 19
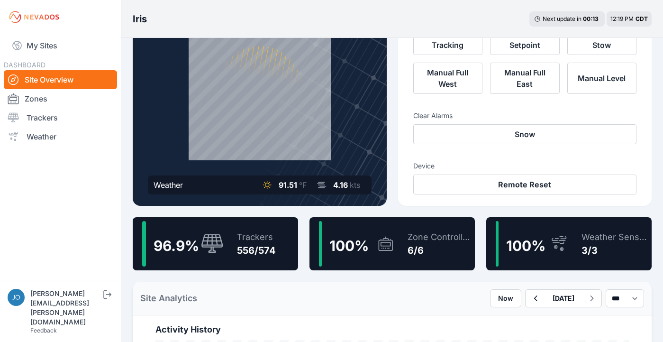
scroll to position [142, 0]
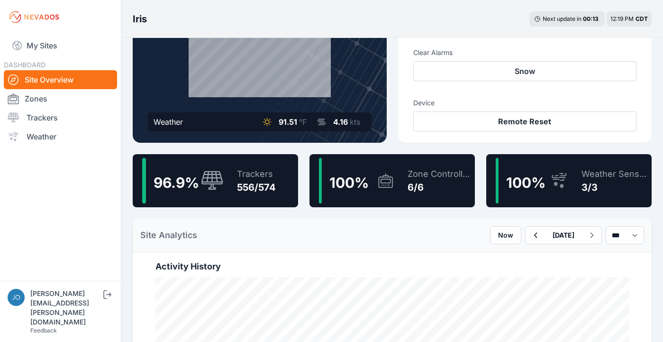
click at [247, 180] on div "Trackers" at bounding box center [256, 173] width 39 height 13
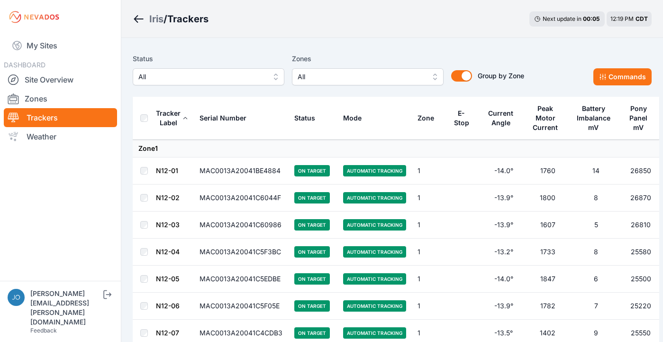
click at [376, 74] on span "All" at bounding box center [361, 76] width 127 height 11
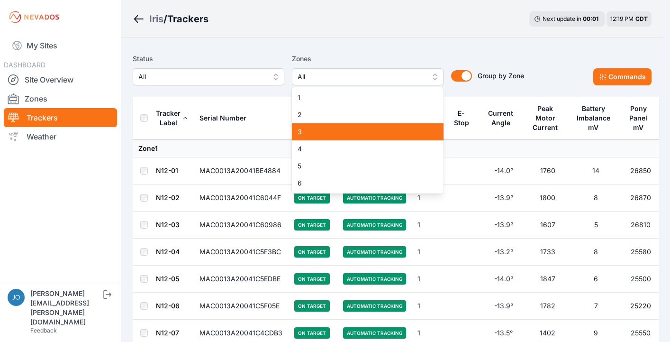
click at [306, 131] on span "3" at bounding box center [362, 131] width 129 height 9
click at [305, 147] on span "4" at bounding box center [362, 148] width 129 height 9
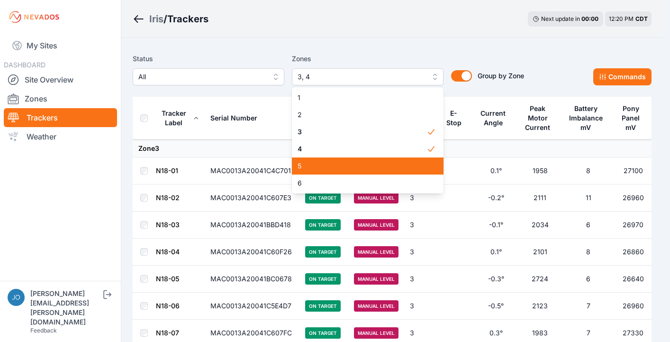
click at [300, 166] on span "5" at bounding box center [362, 165] width 129 height 9
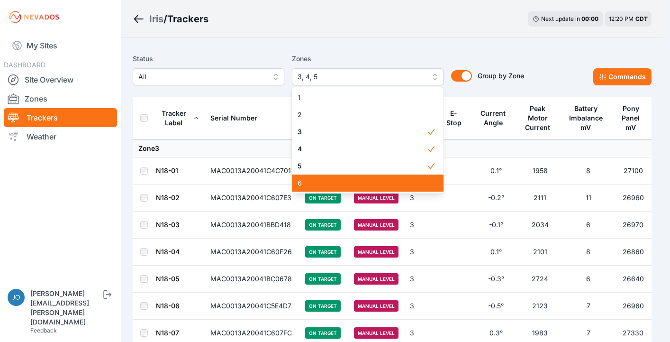
click at [324, 183] on span "6" at bounding box center [362, 182] width 129 height 9
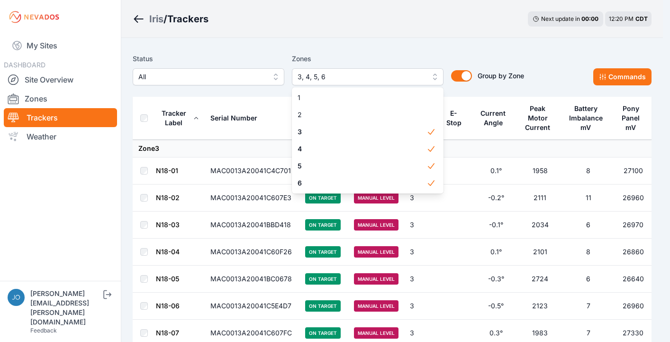
drag, startPoint x: 415, startPoint y: 20, endPoint x: 305, endPoint y: 59, distance: 116.1
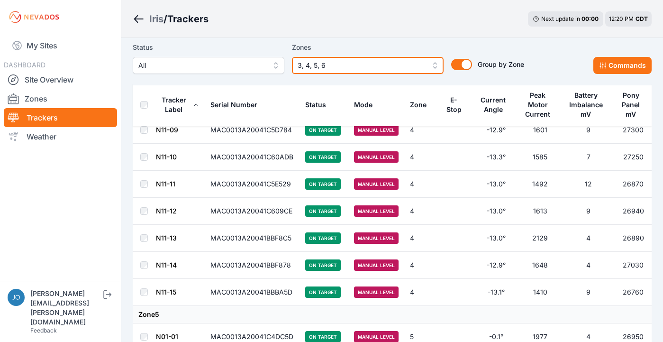
scroll to position [5360, 0]
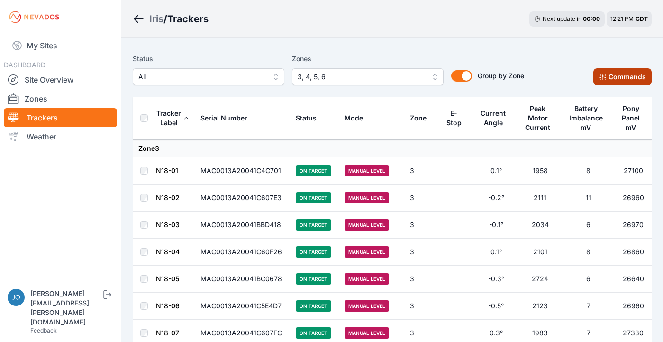
click at [632, 81] on button "Commands" at bounding box center [622, 76] width 58 height 17
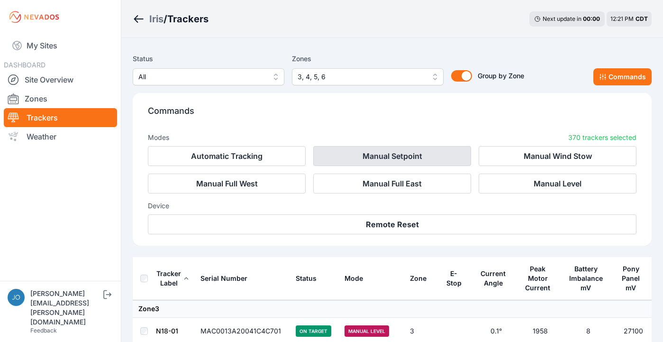
click at [396, 157] on button "Manual Setpoint" at bounding box center [392, 156] width 158 height 20
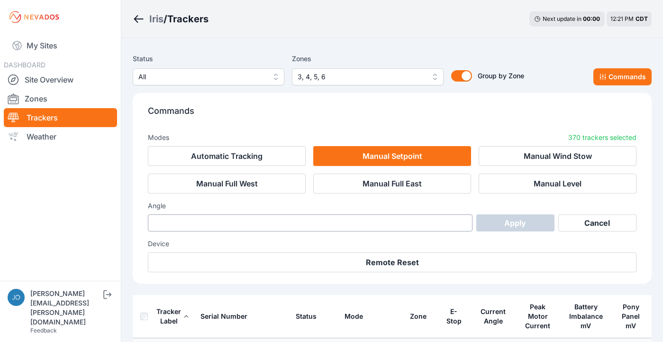
click at [205, 234] on div "Device Remote Reset" at bounding box center [392, 251] width 488 height 41
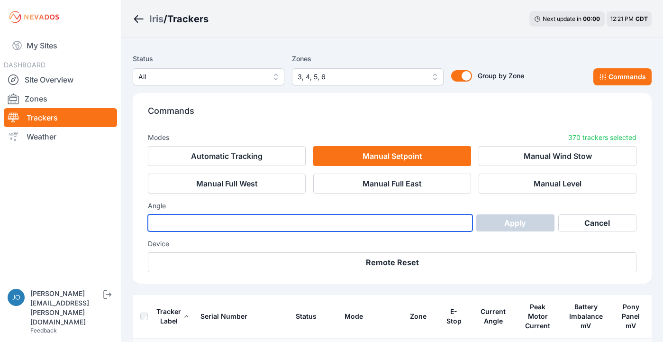
click at [208, 227] on input "number" at bounding box center [310, 222] width 325 height 17
click at [461, 225] on input "*" at bounding box center [310, 222] width 325 height 17
type input "*"
click at [463, 221] on input "*" at bounding box center [310, 222] width 325 height 17
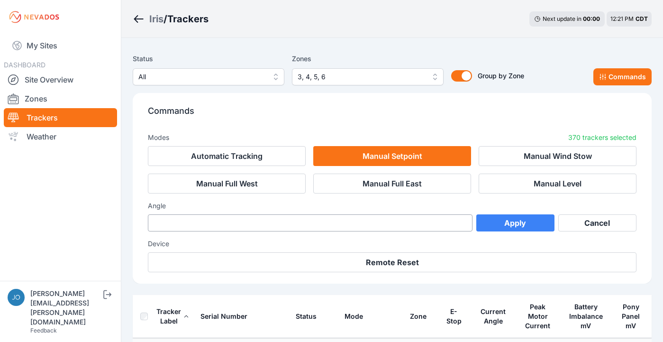
click at [504, 222] on button "Apply" at bounding box center [515, 222] width 78 height 17
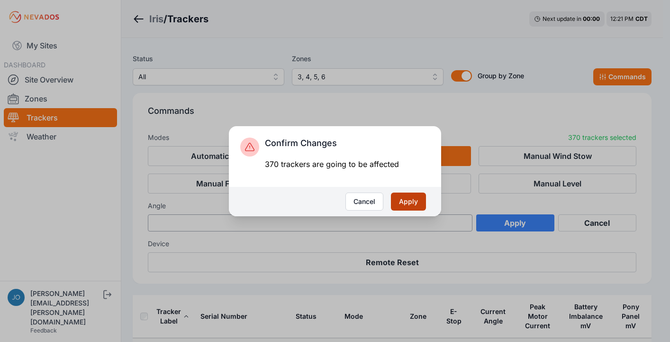
click at [413, 200] on button "Apply" at bounding box center [408, 201] width 35 height 18
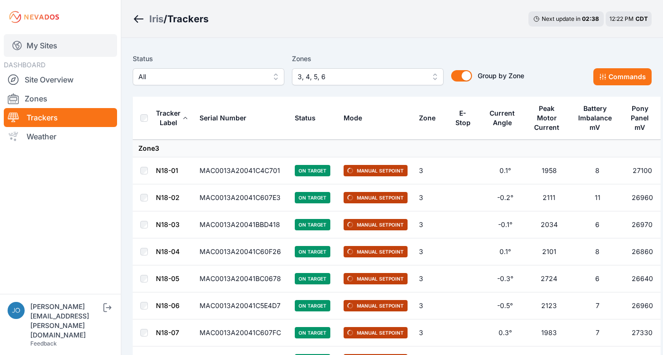
click at [47, 50] on link "My Sites" at bounding box center [60, 45] width 113 height 23
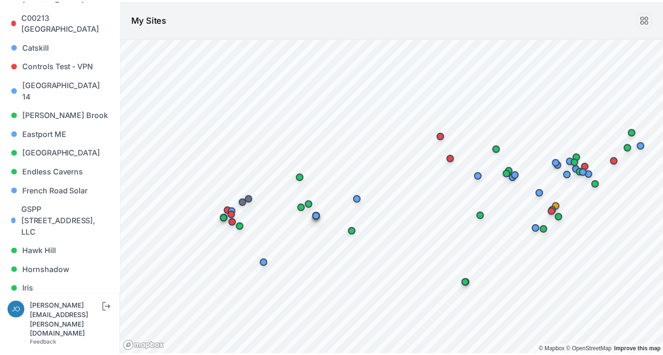
scroll to position [280, 0]
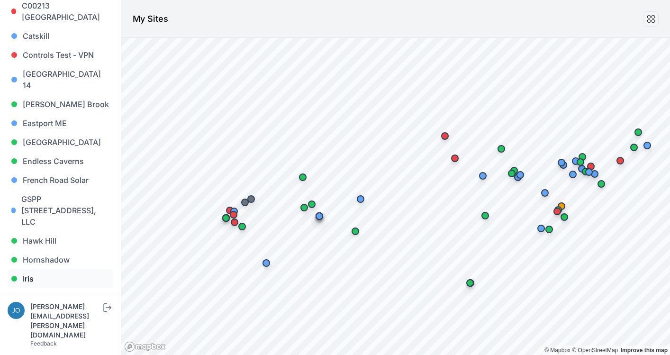
click at [21, 269] on link "Iris" at bounding box center [61, 278] width 106 height 19
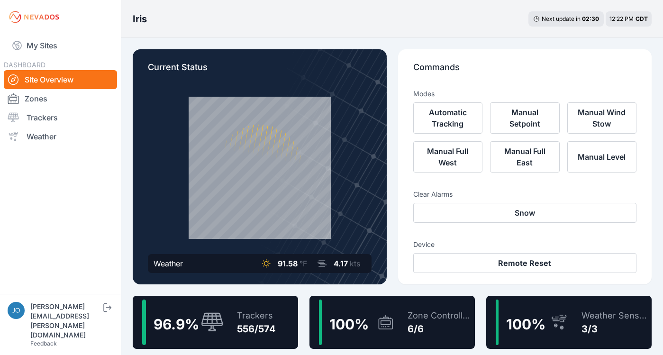
click at [233, 322] on div "Trackers 556/574" at bounding box center [251, 321] width 48 height 45
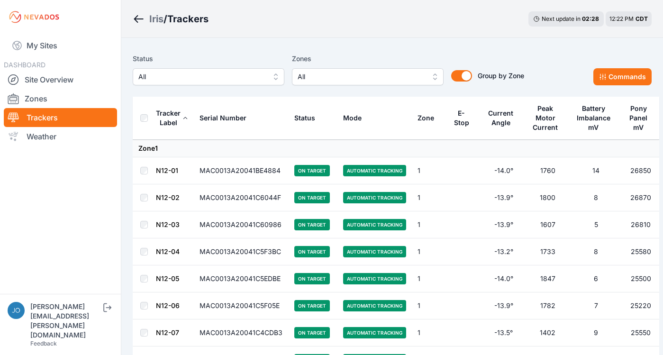
click at [393, 83] on button "All" at bounding box center [368, 76] width 152 height 17
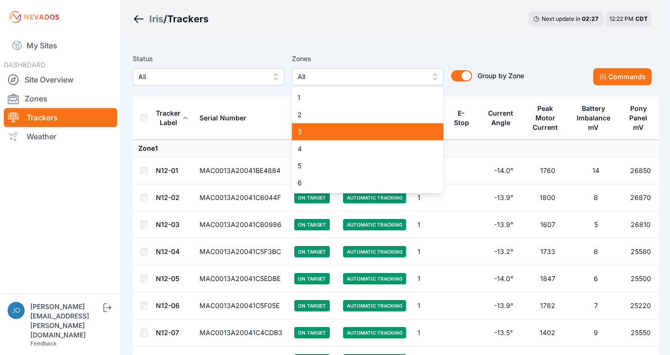
click at [308, 137] on div "3" at bounding box center [368, 131] width 152 height 17
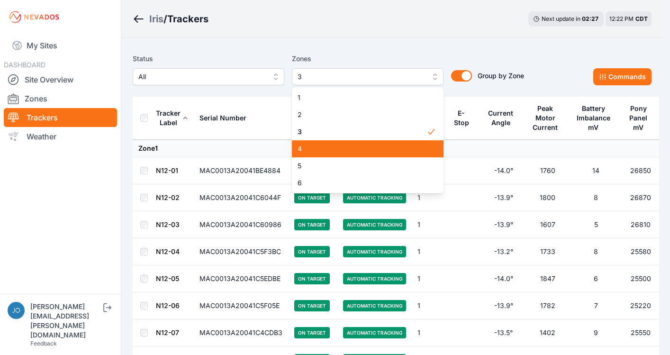
click at [307, 147] on span "4" at bounding box center [362, 148] width 129 height 9
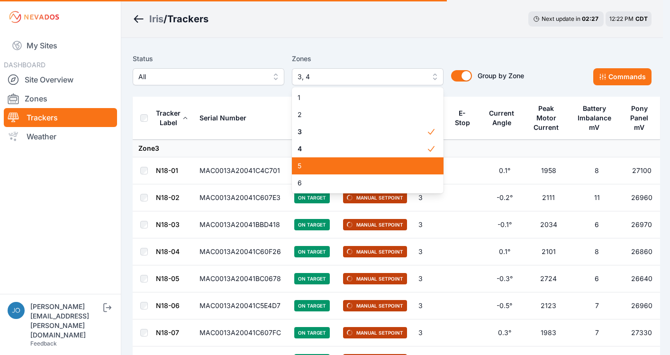
click at [306, 162] on span "5" at bounding box center [362, 165] width 129 height 9
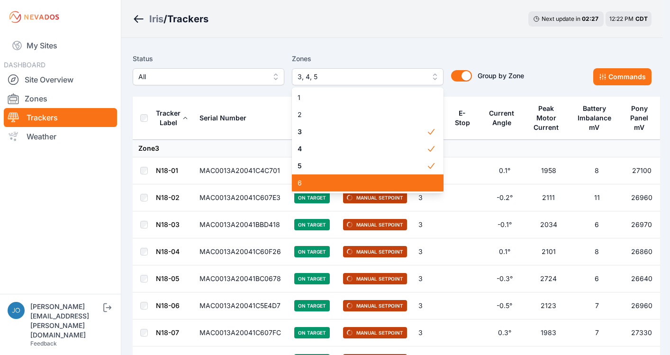
click at [305, 186] on span "6" at bounding box center [362, 182] width 129 height 9
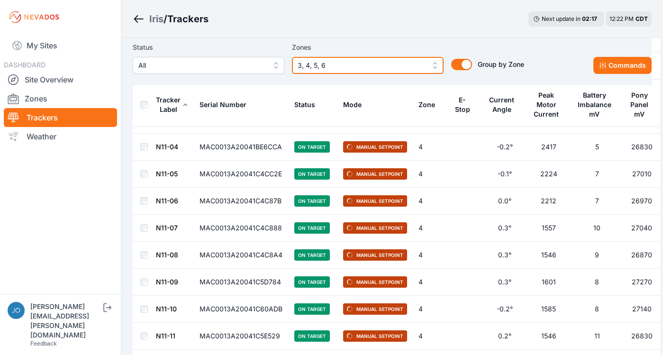
scroll to position [5347, 0]
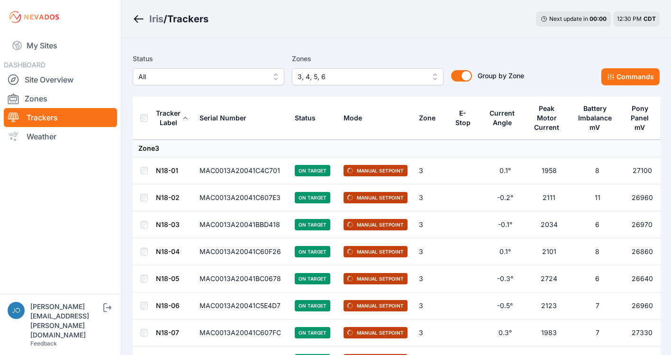
click at [377, 26] on div "Iris / Trackers Next update in 00 : 00 12:30 PM CDT" at bounding box center [396, 19] width 550 height 38
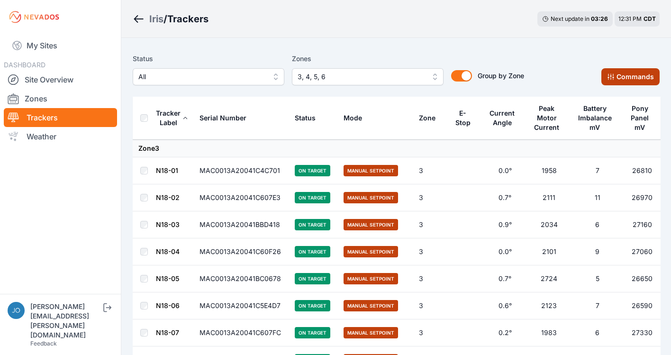
click at [614, 84] on button "Commands" at bounding box center [630, 76] width 58 height 17
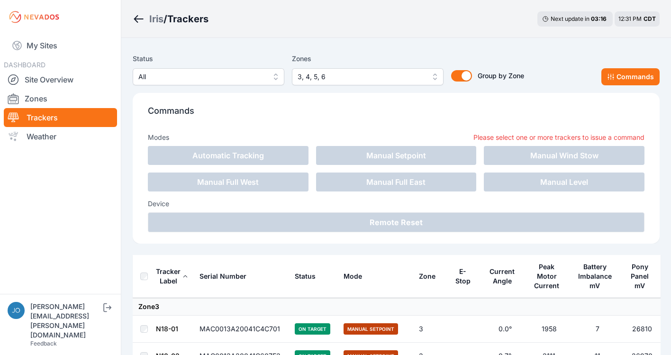
click at [335, 37] on div "Iris / Trackers Next update in 03 : 16 12:31 PM CDT" at bounding box center [396, 19] width 550 height 38
click at [618, 77] on button "Commands" at bounding box center [630, 76] width 58 height 17
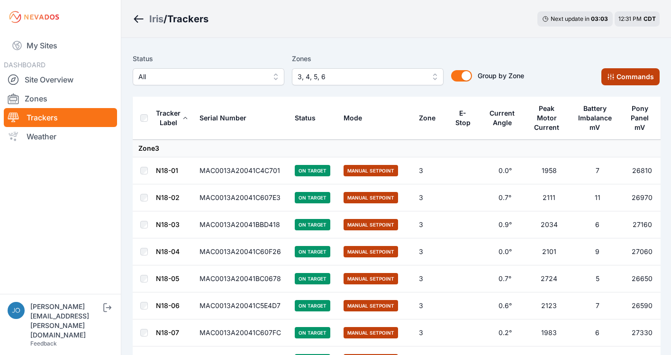
click at [626, 81] on button "Commands" at bounding box center [630, 76] width 58 height 17
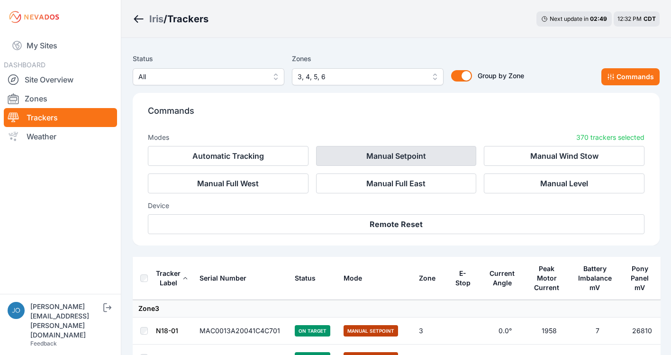
click at [432, 157] on button "Manual Setpoint" at bounding box center [396, 156] width 161 height 20
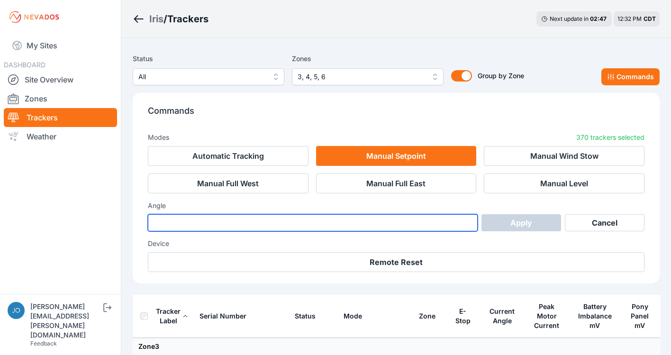
click at [255, 224] on input "number" at bounding box center [313, 222] width 330 height 17
type input "*"
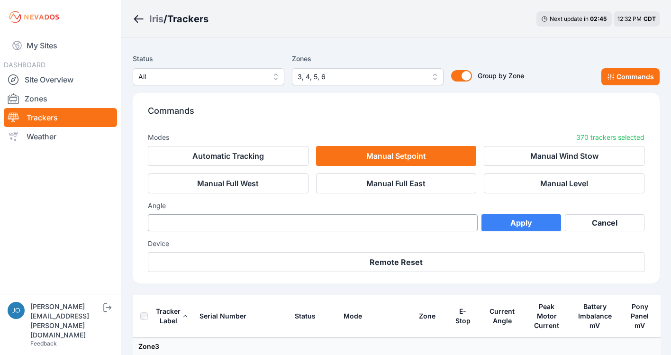
click at [511, 219] on button "Apply" at bounding box center [521, 222] width 80 height 17
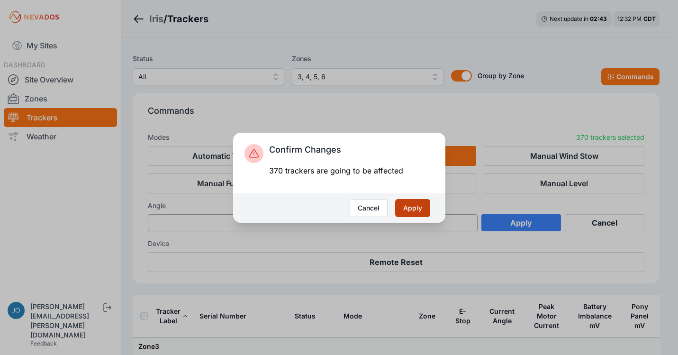
click at [411, 213] on button "Apply" at bounding box center [412, 208] width 35 height 18
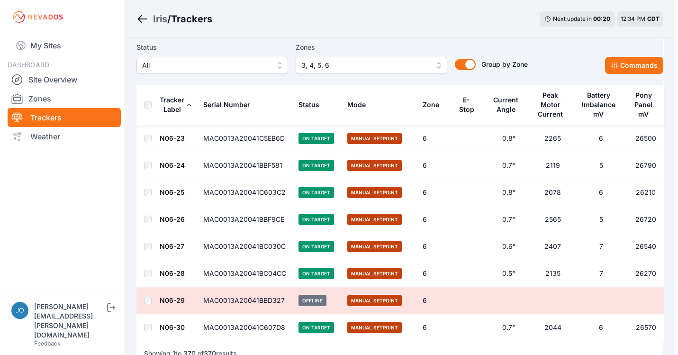
scroll to position [9942, 0]
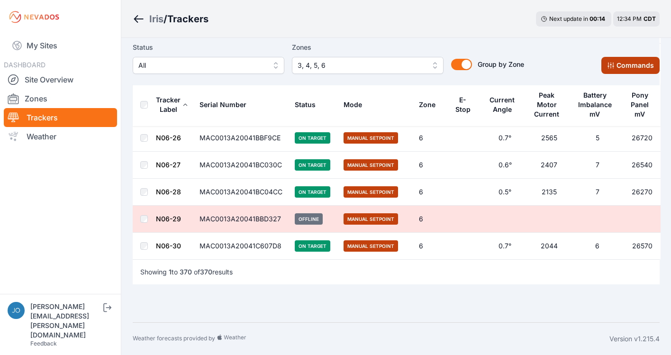
click at [613, 67] on icon at bounding box center [611, 66] width 8 height 8
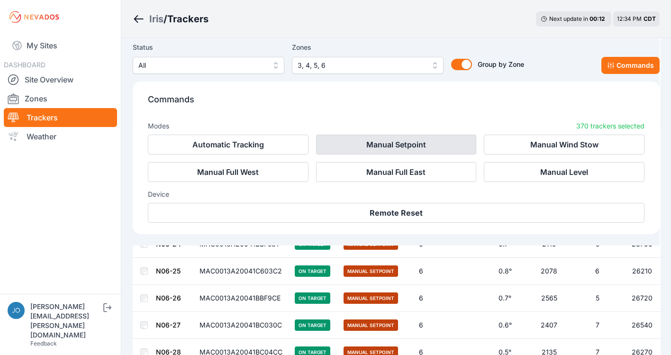
click at [386, 145] on button "Manual Setpoint" at bounding box center [396, 145] width 161 height 20
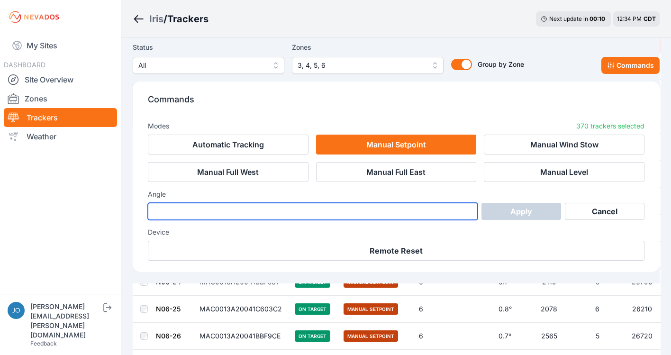
click at [412, 210] on input "number" at bounding box center [313, 211] width 330 height 17
type input "*"
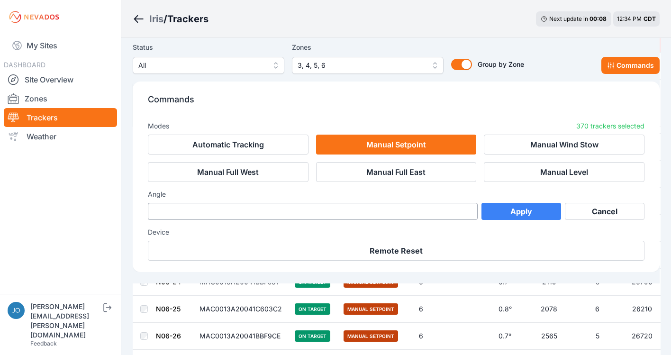
click at [540, 215] on button "Apply" at bounding box center [521, 211] width 80 height 17
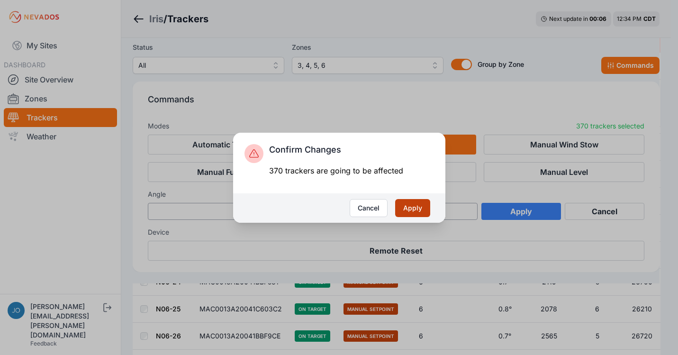
click at [411, 208] on button "Apply" at bounding box center [412, 208] width 35 height 18
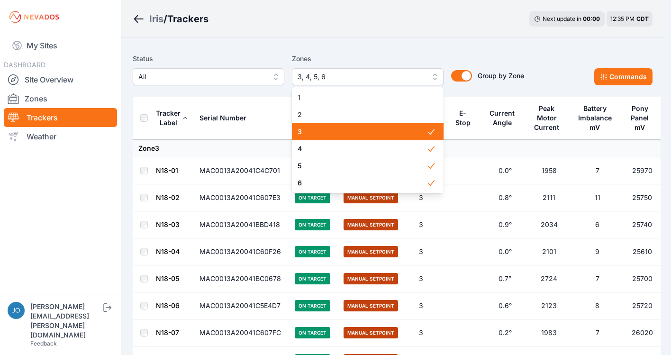
click at [316, 77] on span "3, 4, 5, 6" at bounding box center [361, 76] width 127 height 11
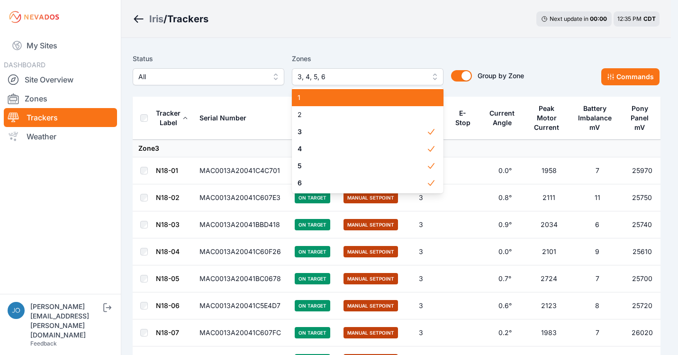
click at [301, 92] on div "1" at bounding box center [368, 97] width 152 height 17
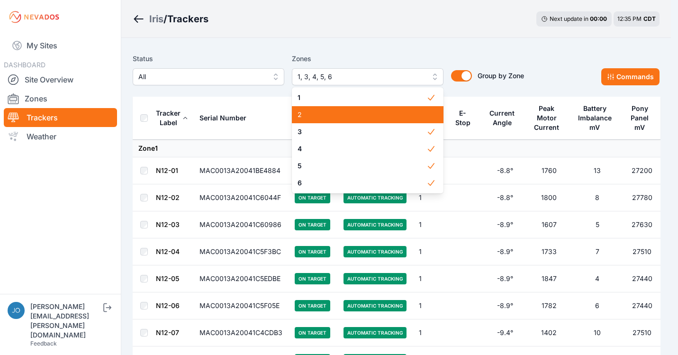
drag, startPoint x: 299, startPoint y: 115, endPoint x: 349, endPoint y: 14, distance: 112.3
click at [299, 115] on span "2" at bounding box center [362, 114] width 129 height 9
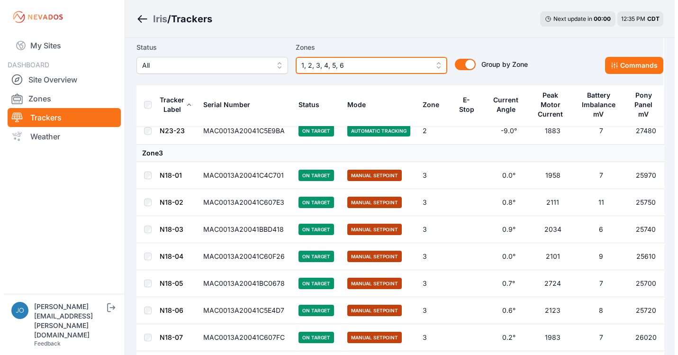
scroll to position [5522, 0]
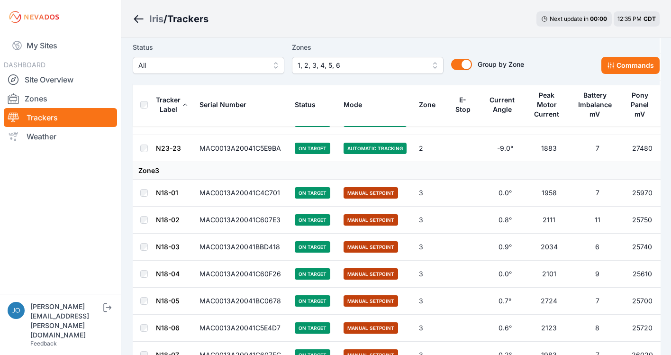
click at [368, 63] on span "1, 2, 3, 4, 5, 6" at bounding box center [361, 65] width 127 height 11
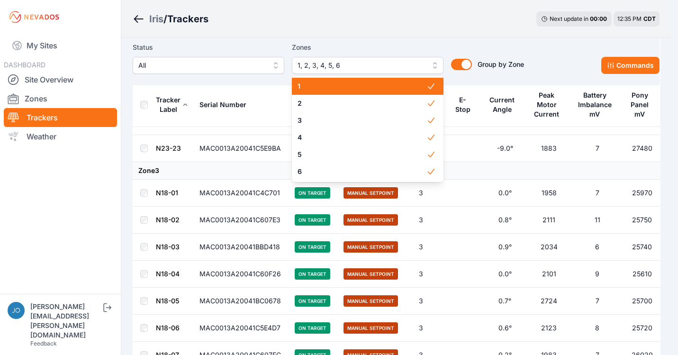
click at [321, 85] on span "1" at bounding box center [362, 85] width 129 height 9
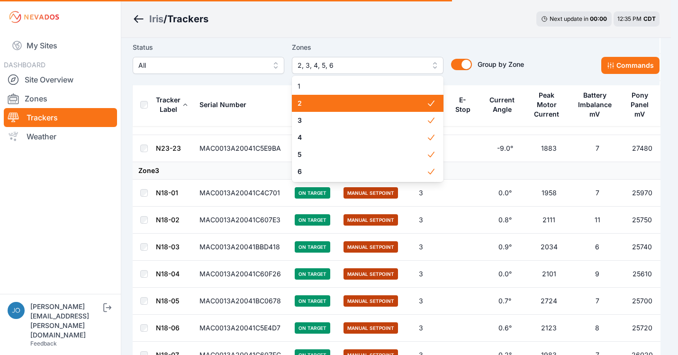
click at [311, 97] on div "2" at bounding box center [368, 103] width 152 height 17
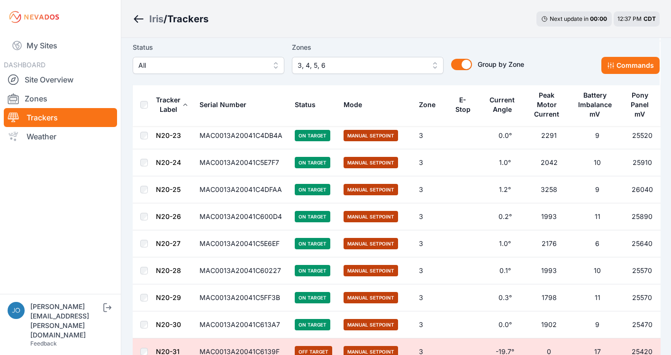
scroll to position [987, 0]
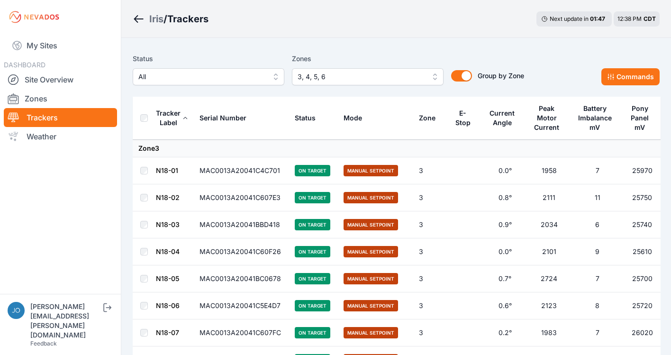
click at [265, 150] on td "Zone 3" at bounding box center [397, 149] width 528 height 18
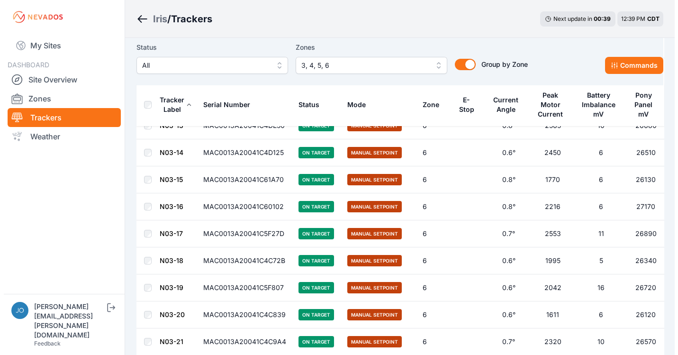
scroll to position [6828, 0]
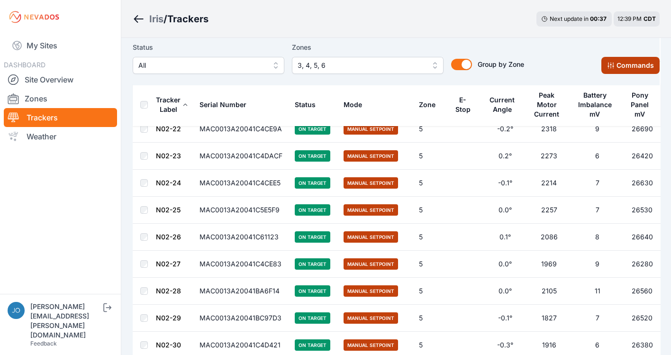
click at [607, 63] on button "Commands" at bounding box center [630, 65] width 58 height 17
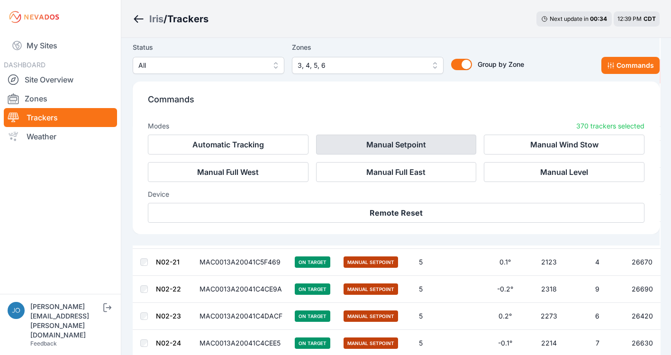
click at [406, 145] on button "Manual Setpoint" at bounding box center [396, 145] width 161 height 20
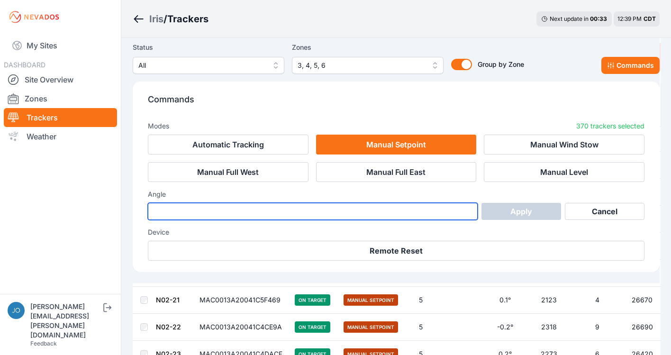
click at [374, 207] on input "number" at bounding box center [313, 211] width 330 height 17
type input "*"
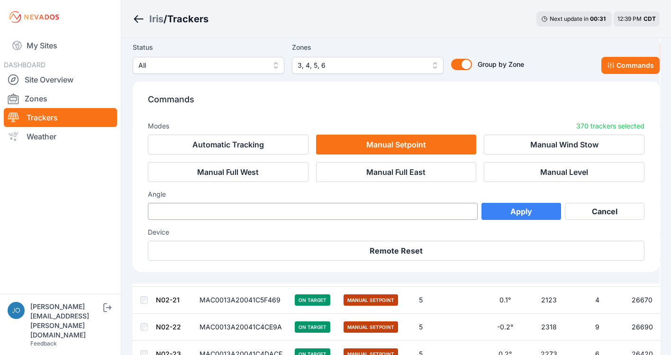
click at [510, 217] on button "Apply" at bounding box center [521, 211] width 80 height 17
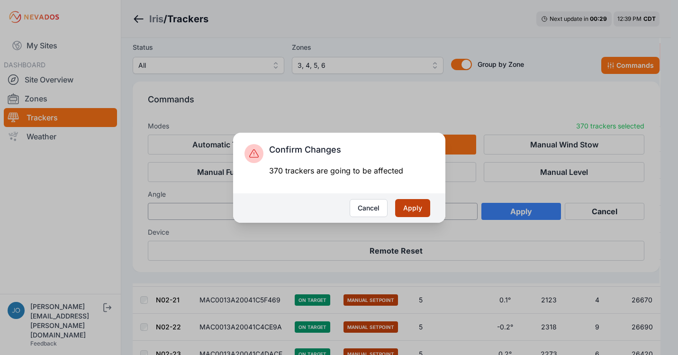
click at [402, 206] on button "Apply" at bounding box center [412, 208] width 35 height 18
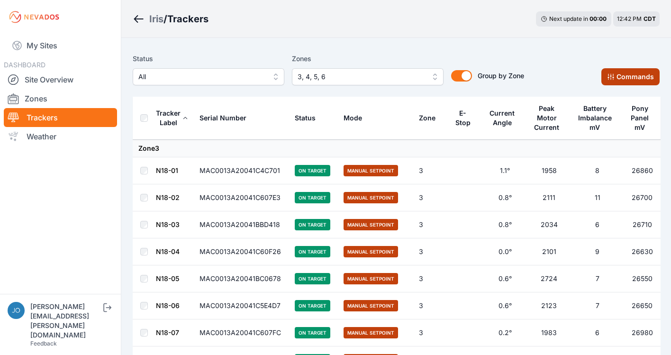
click at [635, 80] on button "Commands" at bounding box center [630, 76] width 58 height 17
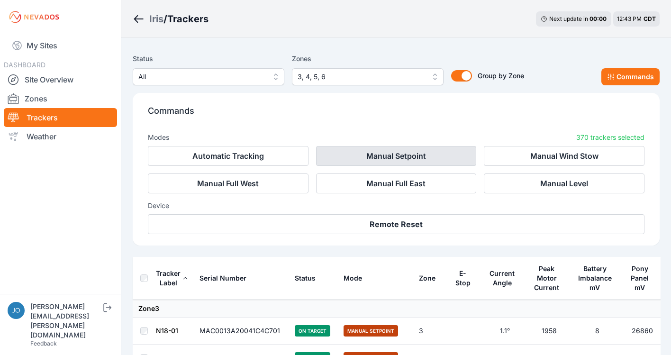
click at [379, 156] on button "Manual Setpoint" at bounding box center [396, 156] width 161 height 20
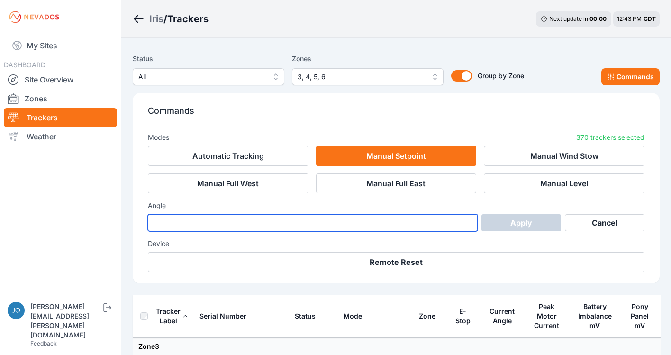
click at [327, 226] on input "number" at bounding box center [313, 222] width 330 height 17
type input "*"
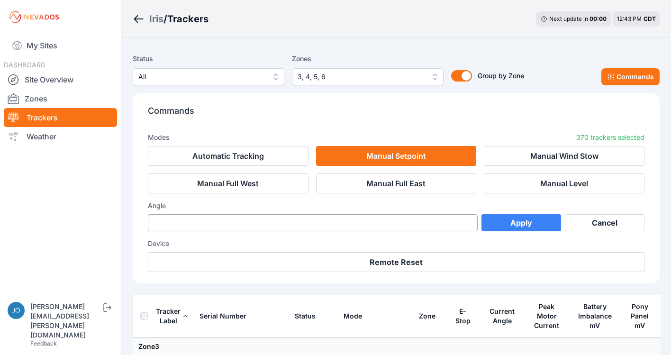
click at [522, 221] on button "Apply" at bounding box center [521, 222] width 80 height 17
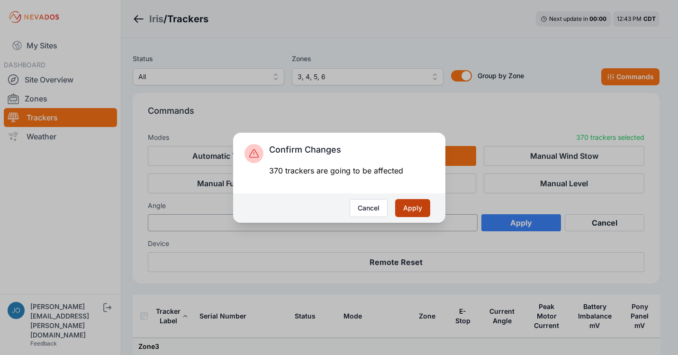
click at [416, 208] on button "Apply" at bounding box center [412, 208] width 35 height 18
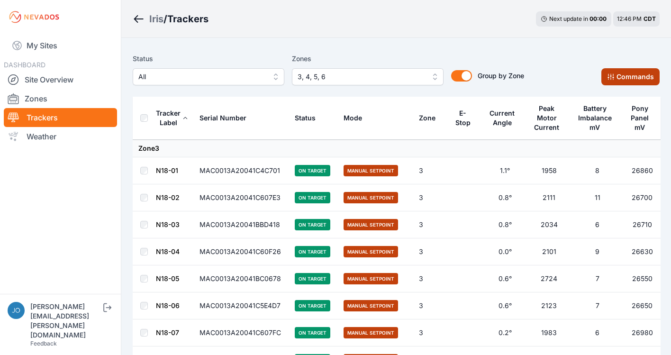
click at [621, 79] on button "Commands" at bounding box center [630, 76] width 58 height 17
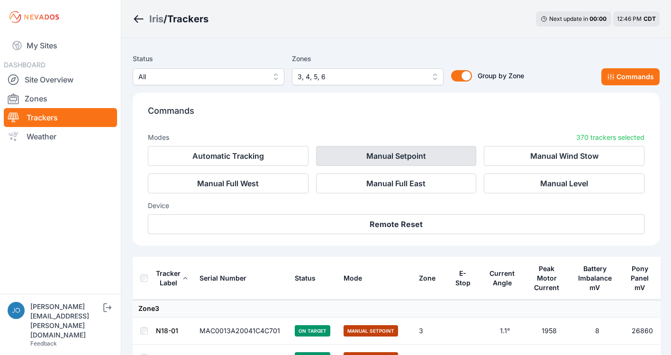
click at [401, 162] on button "Manual Setpoint" at bounding box center [396, 156] width 161 height 20
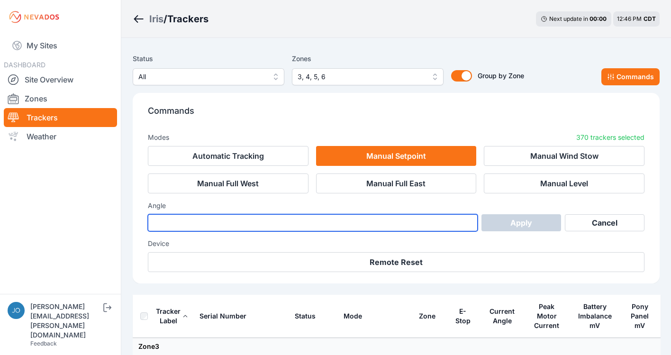
click at [335, 225] on input "number" at bounding box center [313, 222] width 330 height 17
type input "*"
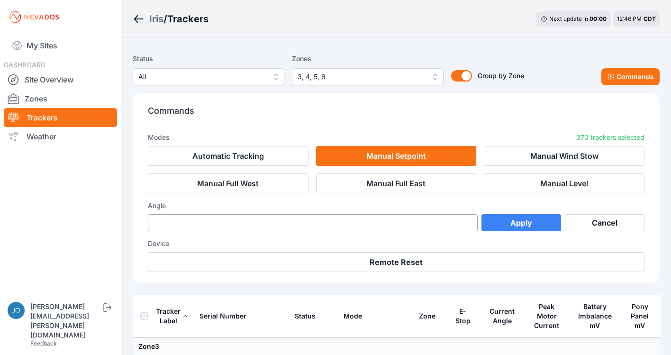
click at [530, 225] on button "Apply" at bounding box center [521, 222] width 80 height 17
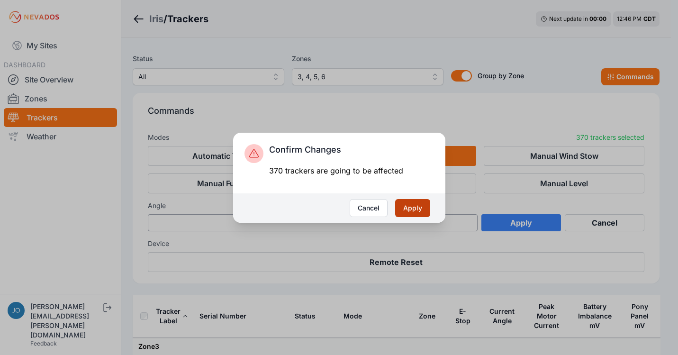
click at [417, 208] on button "Apply" at bounding box center [412, 208] width 35 height 18
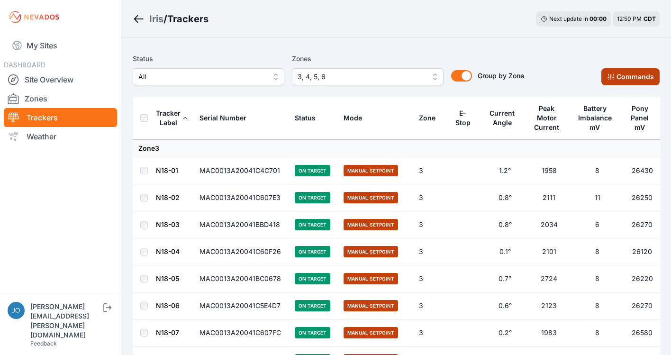
click at [618, 82] on button "Commands" at bounding box center [630, 76] width 58 height 17
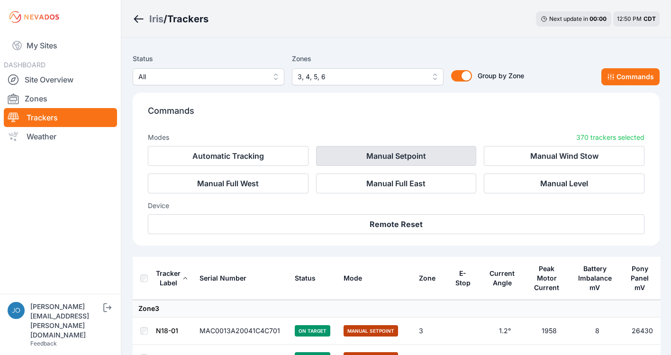
click at [381, 153] on button "Manual Setpoint" at bounding box center [396, 156] width 161 height 20
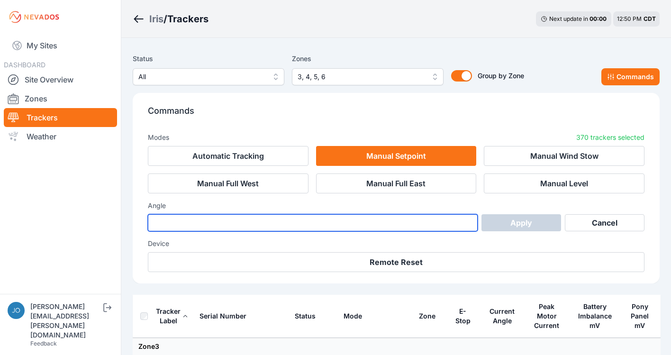
click at [281, 217] on input "number" at bounding box center [313, 222] width 330 height 17
type input "*"
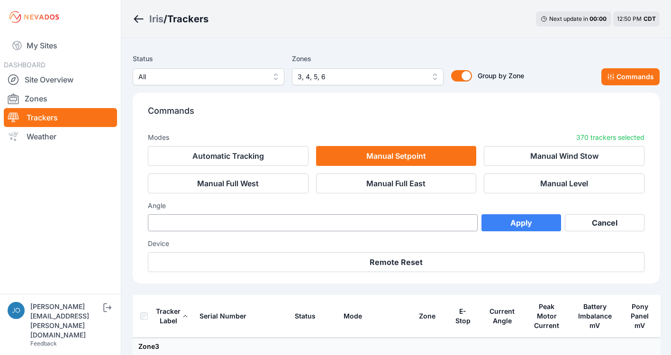
click at [497, 222] on button "Apply" at bounding box center [521, 222] width 80 height 17
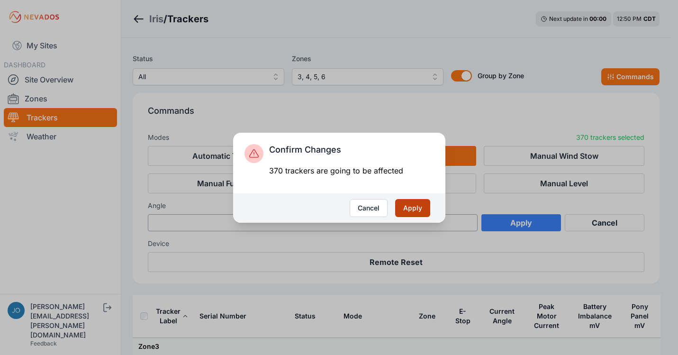
click at [419, 212] on button "Apply" at bounding box center [412, 208] width 35 height 18
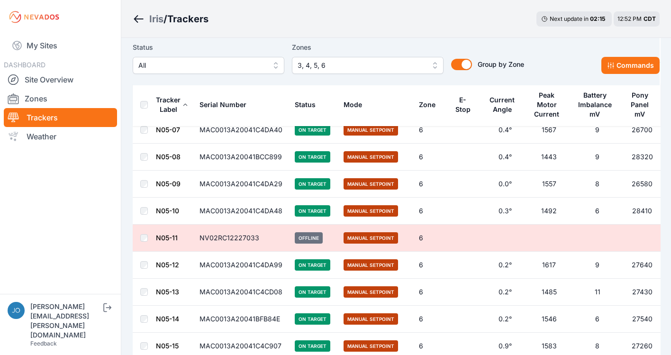
scroll to position [8949, 0]
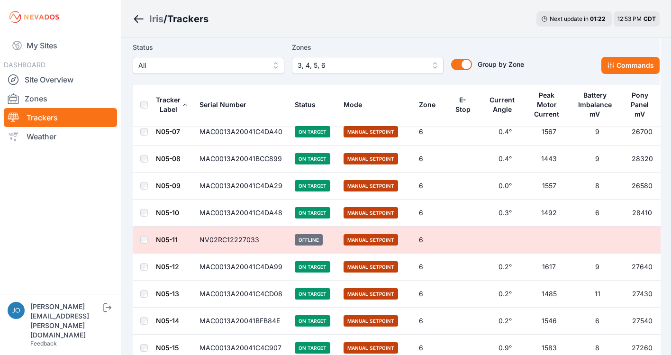
click at [329, 5] on div "Iris / Trackers Next update in 01 : 22 12:53 PM CDT" at bounding box center [396, 19] width 550 height 38
click at [339, 8] on div "Iris / Trackers Next update in 01 : 15 12:53 PM CDT" at bounding box center [396, 19] width 550 height 38
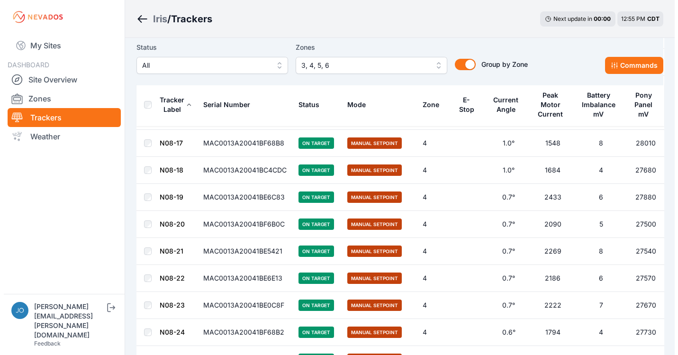
scroll to position [3346, 0]
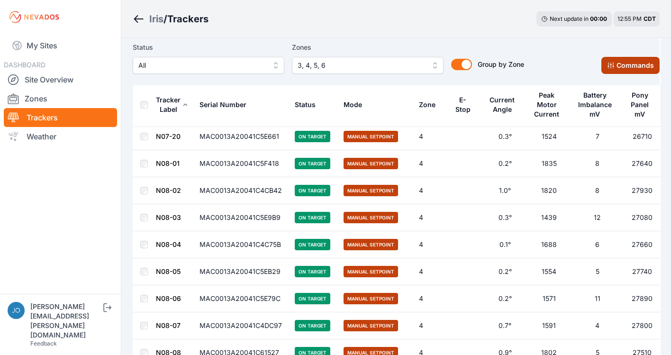
click at [626, 68] on button "Commands" at bounding box center [630, 65] width 58 height 17
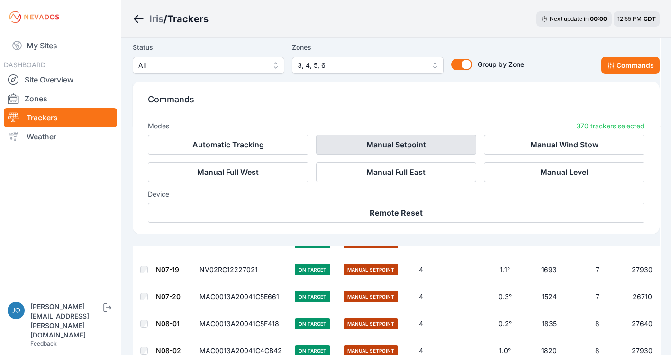
click at [411, 141] on button "Manual Setpoint" at bounding box center [396, 145] width 161 height 20
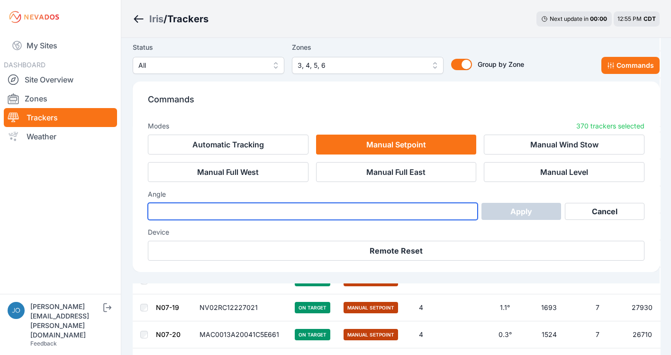
click at [393, 211] on input "number" at bounding box center [313, 211] width 330 height 17
type input "*"
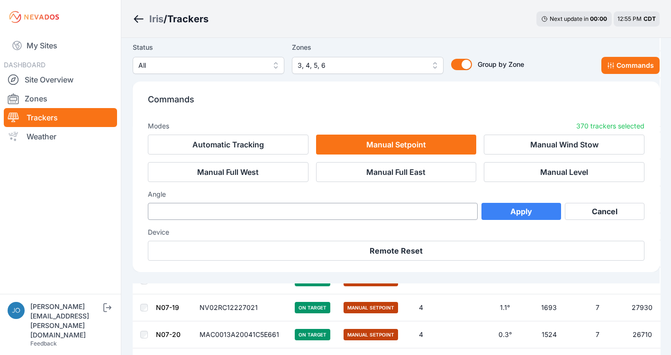
click at [552, 212] on button "Apply" at bounding box center [521, 211] width 80 height 17
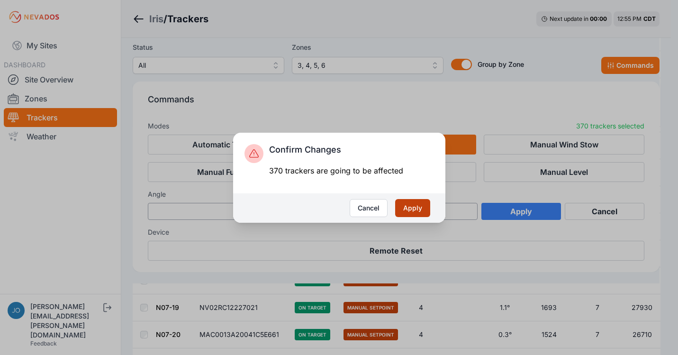
click at [404, 212] on button "Apply" at bounding box center [412, 208] width 35 height 18
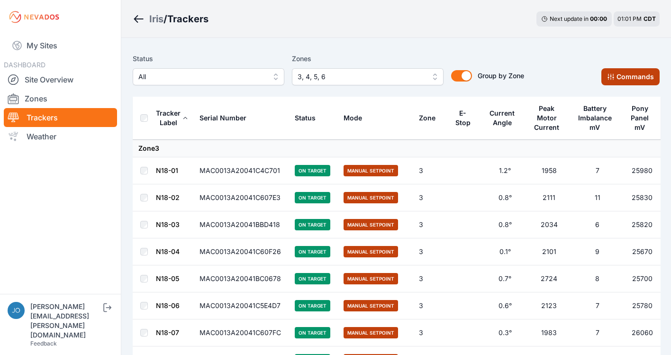
click at [617, 70] on button "Commands" at bounding box center [630, 76] width 58 height 17
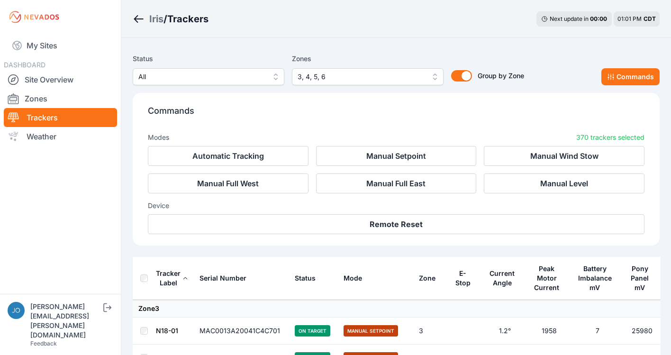
click at [364, 145] on div "Modes 370 trackers selected" at bounding box center [396, 135] width 497 height 21
click at [365, 154] on button "Manual Setpoint" at bounding box center [396, 156] width 161 height 20
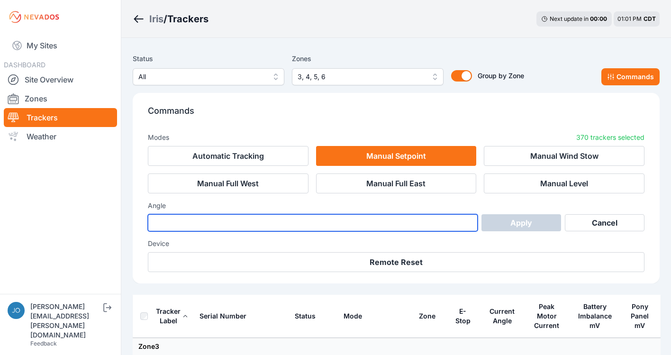
click at [300, 217] on input "number" at bounding box center [313, 222] width 330 height 17
type input "*"
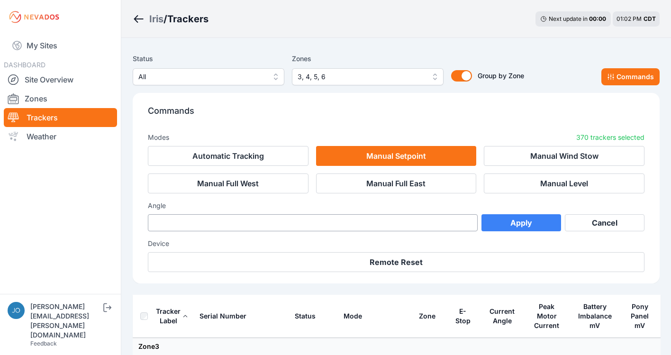
click at [522, 225] on button "Apply" at bounding box center [521, 222] width 80 height 17
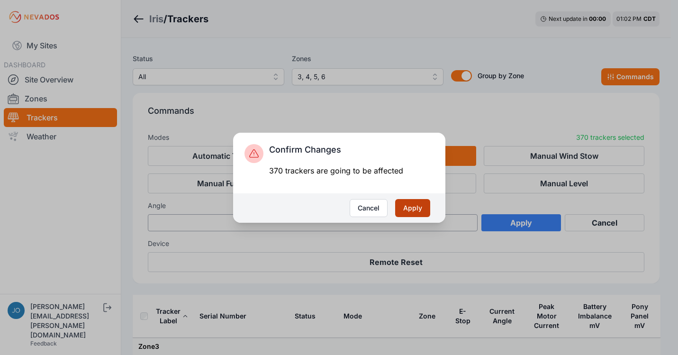
click at [418, 208] on button "Apply" at bounding box center [412, 208] width 35 height 18
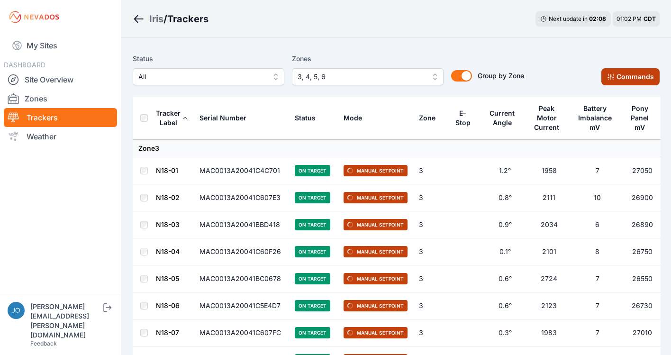
click at [621, 78] on button "Commands" at bounding box center [630, 76] width 58 height 17
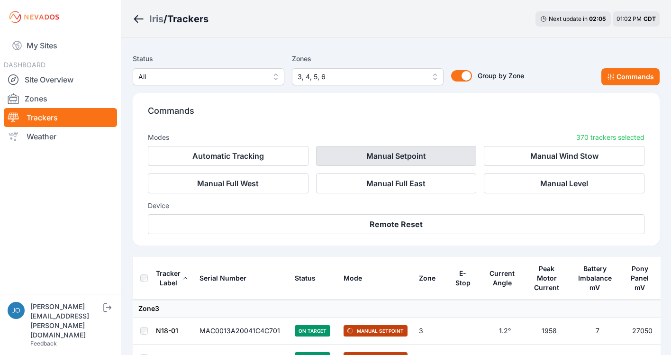
click at [350, 160] on button "Manual Setpoint" at bounding box center [396, 156] width 161 height 20
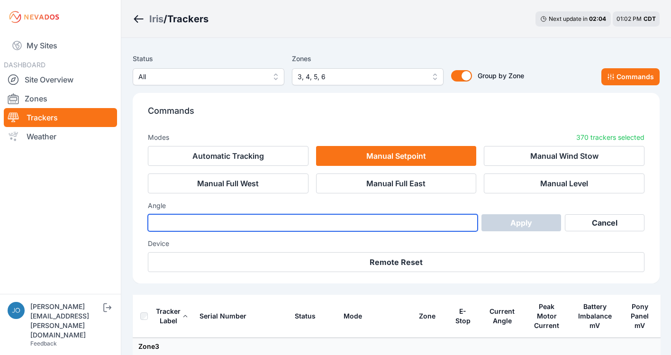
click at [305, 221] on input "number" at bounding box center [313, 222] width 330 height 17
type input "*"
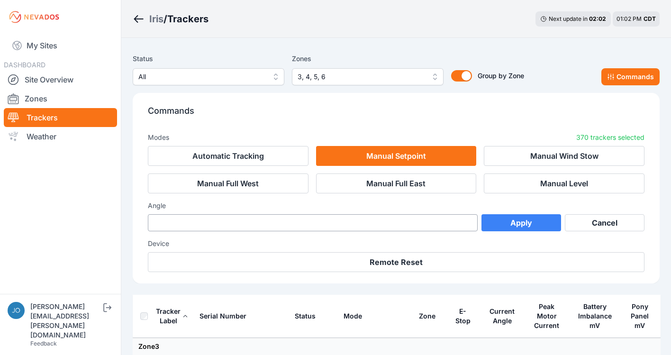
click at [531, 226] on button "Apply" at bounding box center [521, 222] width 80 height 17
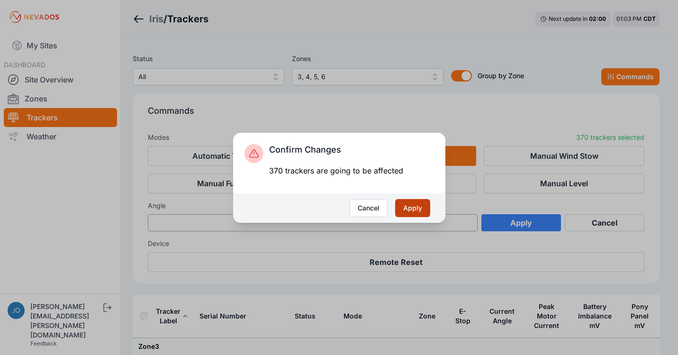
click at [407, 211] on button "Apply" at bounding box center [412, 208] width 35 height 18
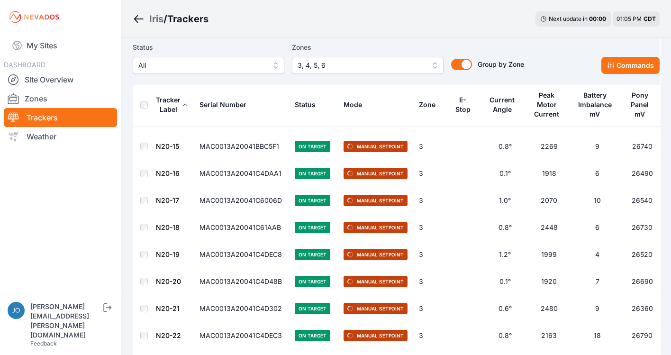
scroll to position [1468, 0]
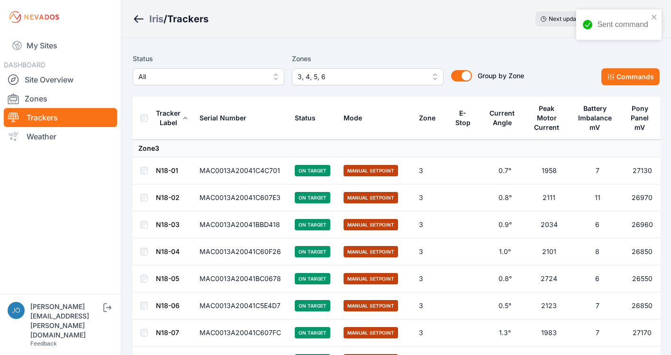
click at [143, 122] on th at bounding box center [144, 118] width 23 height 43
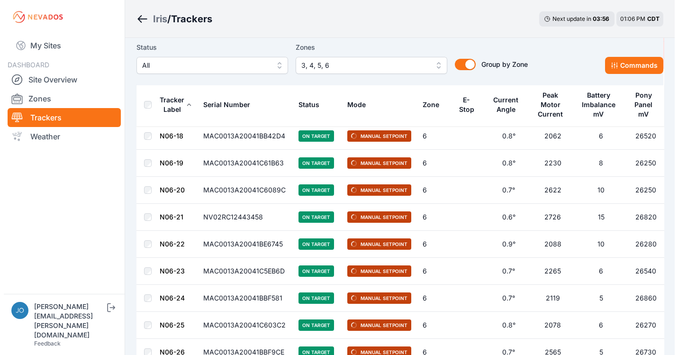
scroll to position [9942, 0]
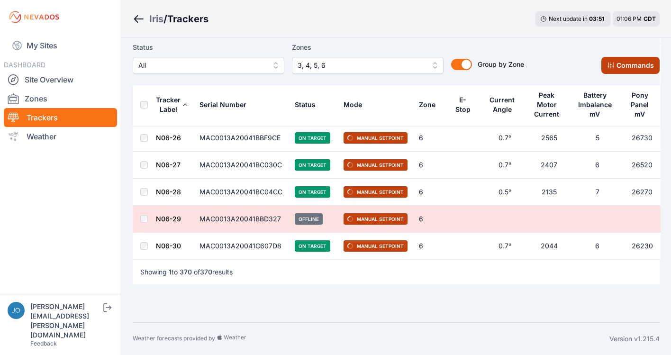
click at [610, 68] on icon at bounding box center [611, 66] width 8 height 8
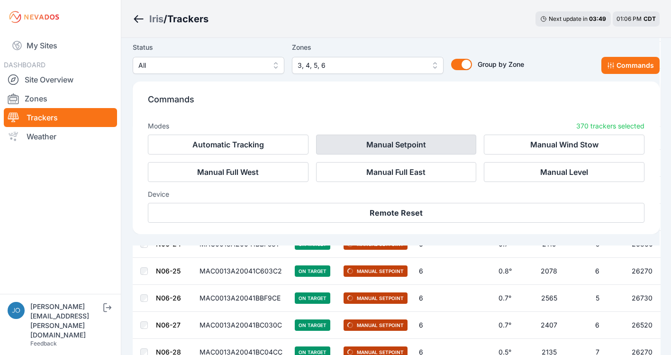
click at [382, 149] on button "Manual Setpoint" at bounding box center [396, 145] width 161 height 20
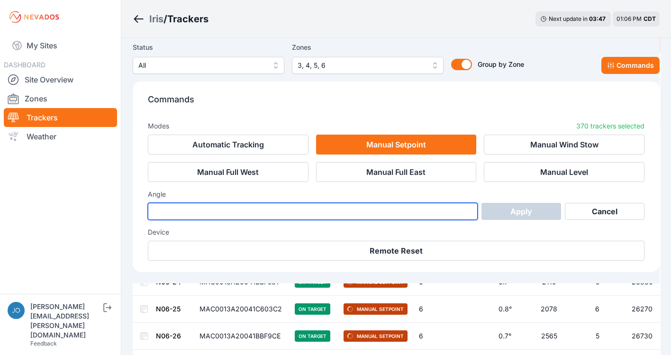
click at [246, 209] on input "number" at bounding box center [313, 211] width 330 height 17
type input "*"
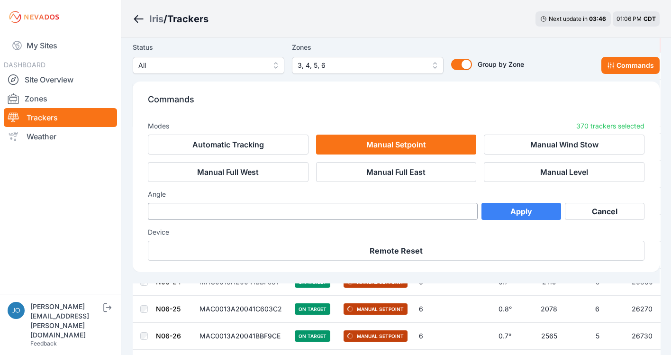
click at [517, 207] on button "Apply" at bounding box center [521, 211] width 80 height 17
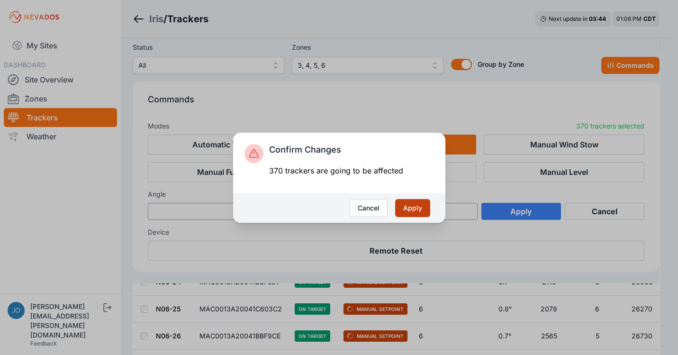
click at [410, 212] on button "Apply" at bounding box center [412, 208] width 35 height 18
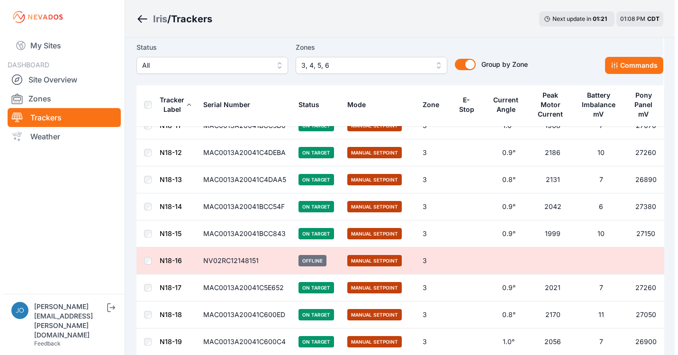
scroll to position [512, 0]
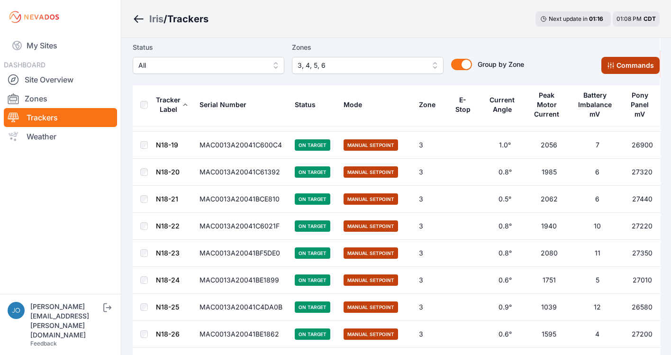
click at [627, 61] on button "Commands" at bounding box center [630, 65] width 58 height 17
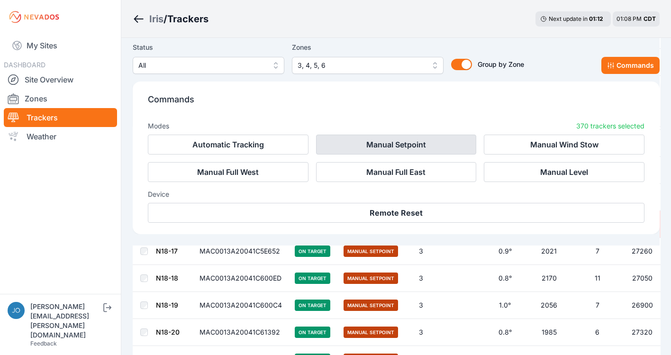
click at [389, 151] on button "Manual Setpoint" at bounding box center [396, 145] width 161 height 20
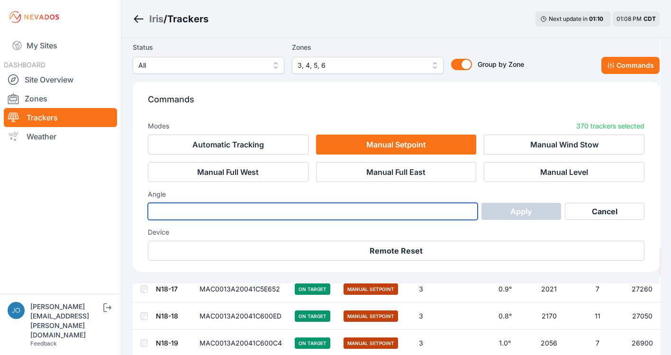
click at [445, 207] on input "number" at bounding box center [313, 211] width 330 height 17
type input "*"
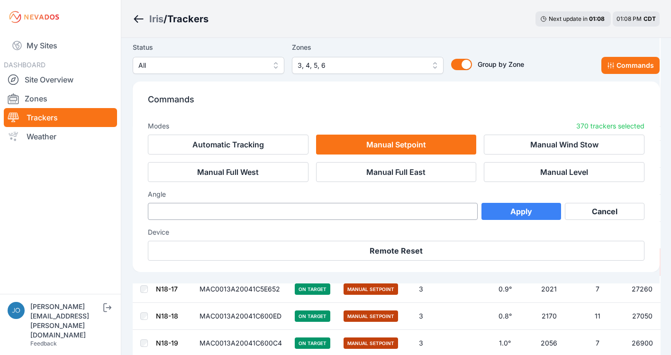
click at [513, 210] on button "Apply" at bounding box center [521, 211] width 80 height 17
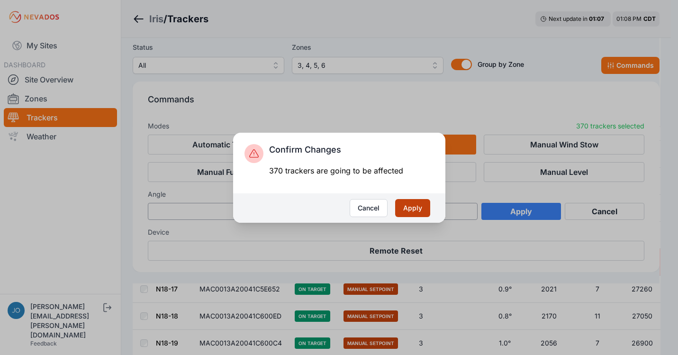
click at [416, 204] on button "Apply" at bounding box center [412, 208] width 35 height 18
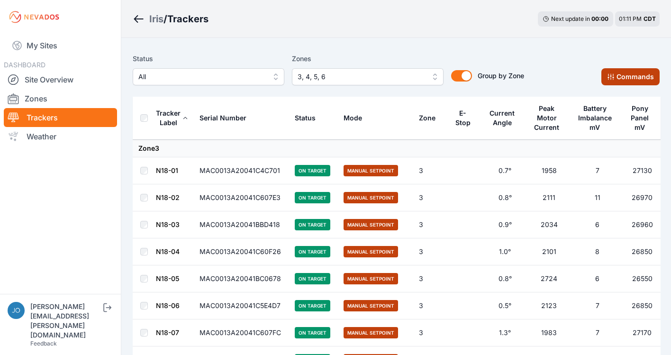
click at [618, 71] on button "Commands" at bounding box center [630, 76] width 58 height 17
click at [425, 27] on div "Iris / Trackers Next update in 02 : 11 01:12 PM CDT" at bounding box center [396, 19] width 550 height 38
click at [360, 29] on div "Iris / Trackers Next update in 00 : 00 01:15 PM CDT" at bounding box center [396, 19] width 550 height 38
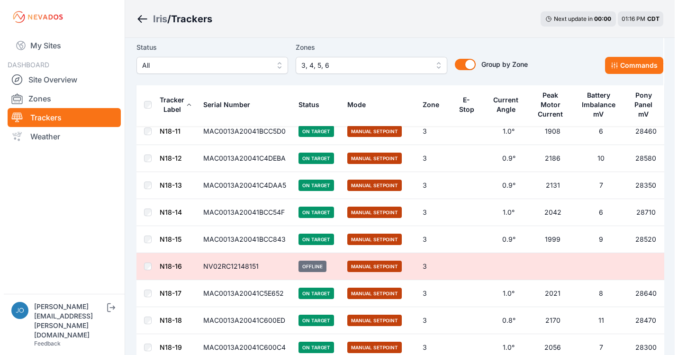
scroll to position [108, 0]
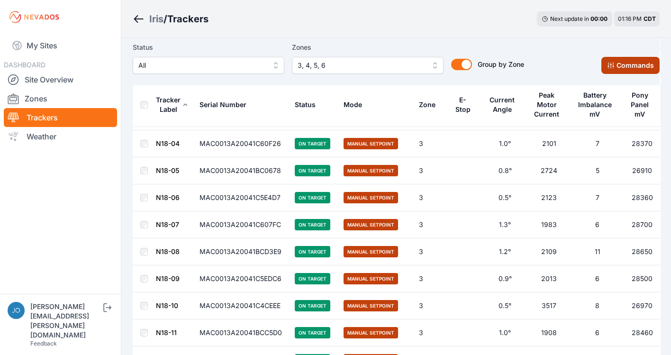
click at [623, 69] on button "Commands" at bounding box center [630, 65] width 58 height 17
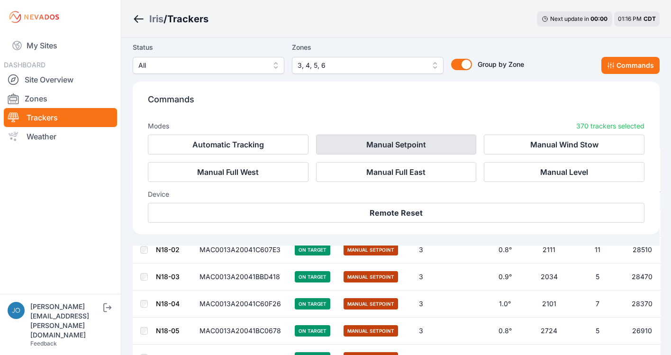
click at [386, 147] on button "Manual Setpoint" at bounding box center [396, 145] width 161 height 20
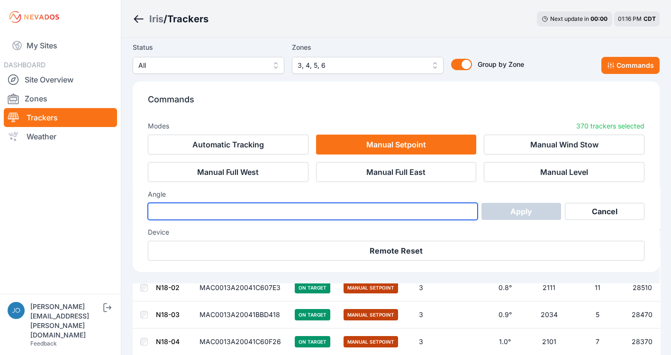
click at [315, 210] on input "number" at bounding box center [313, 211] width 330 height 17
type input "*"
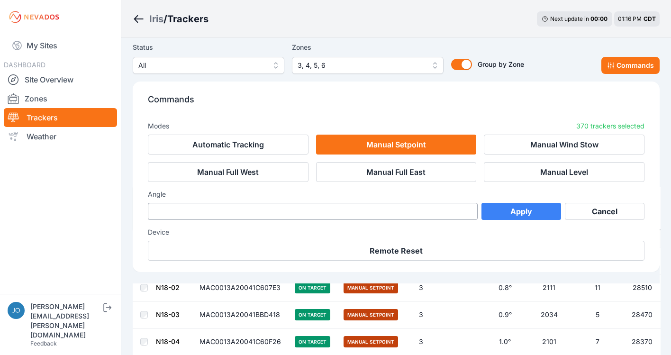
click at [531, 215] on button "Apply" at bounding box center [521, 211] width 80 height 17
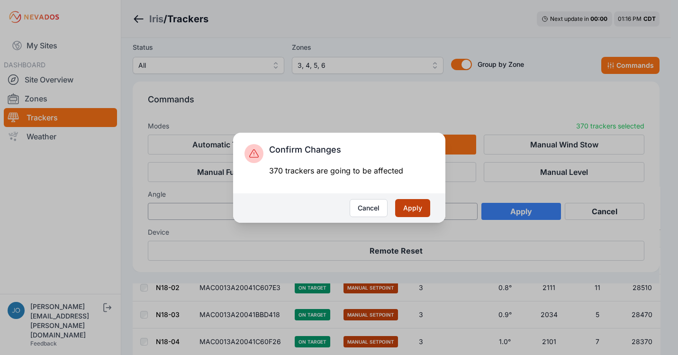
click at [418, 206] on button "Apply" at bounding box center [412, 208] width 35 height 18
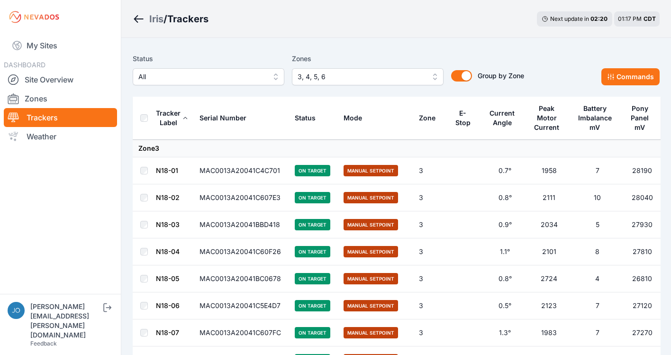
click at [347, 17] on div "Iris / Trackers Next update in 02 : 20 01:17 PM CDT" at bounding box center [396, 19] width 550 height 38
click at [354, 18] on div "Iris / Trackers Next update in 02 : 05 01:17 PM CDT" at bounding box center [396, 19] width 550 height 38
click at [355, 34] on div "Iris / Trackers Next update in 01 : 35 01:18 PM CDT" at bounding box center [396, 19] width 550 height 38
click at [615, 74] on icon at bounding box center [611, 77] width 8 height 8
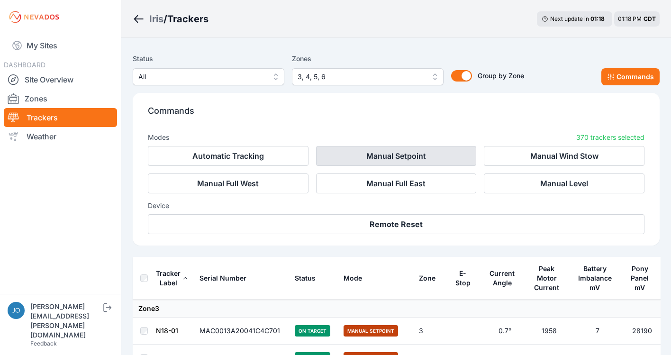
click at [383, 160] on button "Manual Setpoint" at bounding box center [396, 156] width 161 height 20
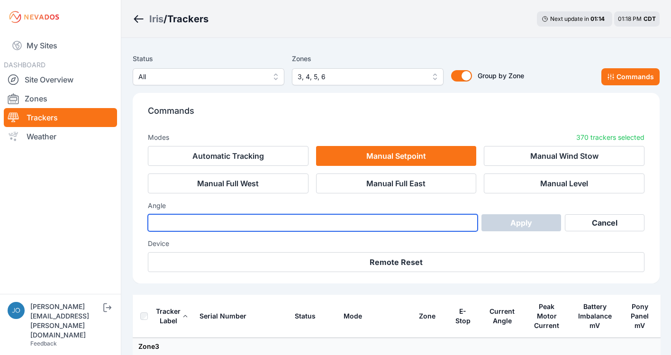
click at [332, 221] on input "number" at bounding box center [313, 222] width 330 height 17
type input "*"
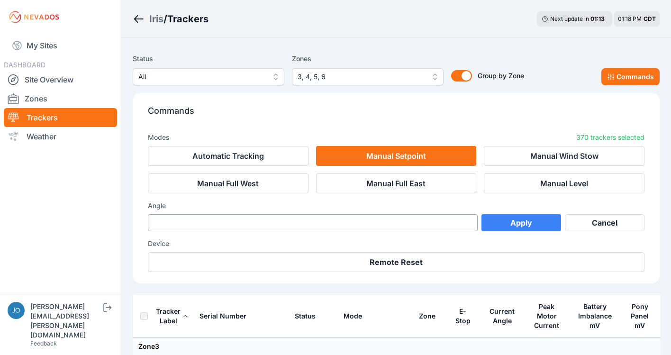
click at [531, 225] on button "Apply" at bounding box center [521, 222] width 80 height 17
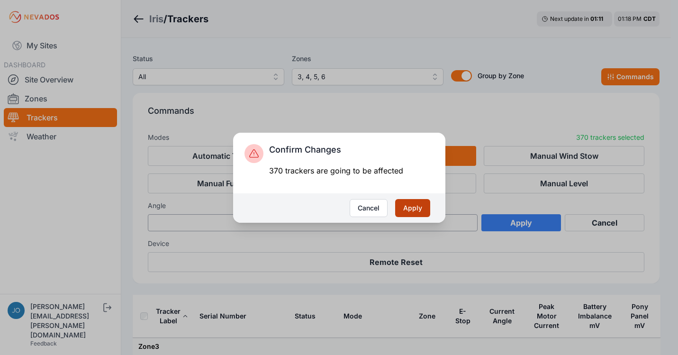
click at [413, 210] on button "Apply" at bounding box center [412, 208] width 35 height 18
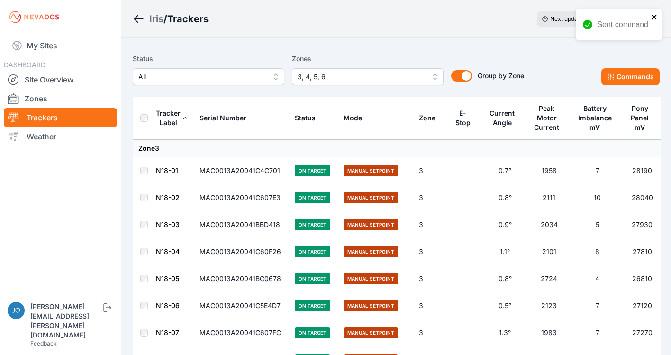
click at [654, 18] on icon "close" at bounding box center [653, 17] width 5 height 5
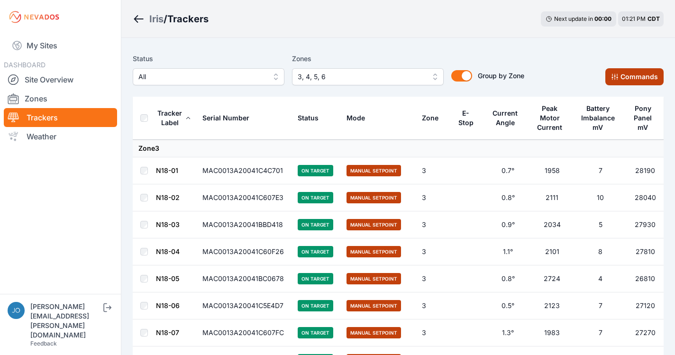
click at [634, 76] on button "Commands" at bounding box center [634, 76] width 58 height 17
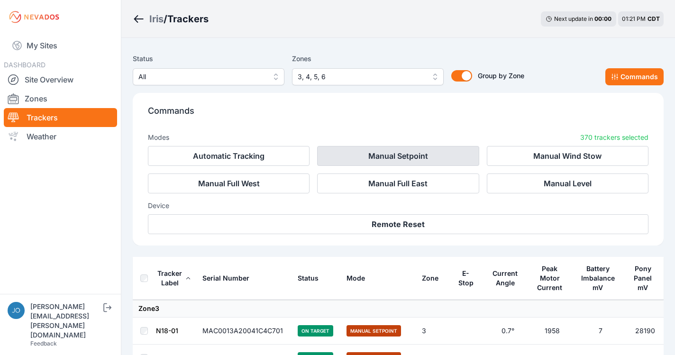
click at [353, 157] on button "Manual Setpoint" at bounding box center [398, 156] width 162 height 20
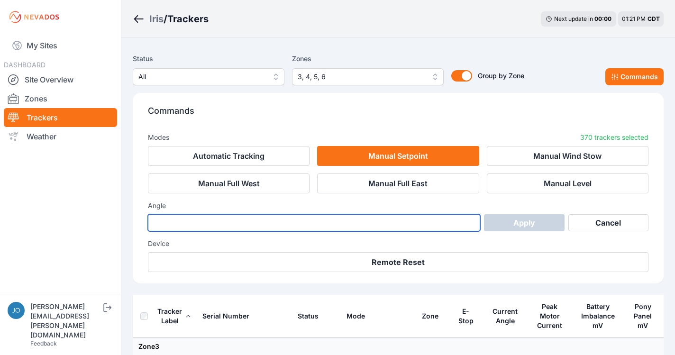
click at [202, 223] on input "number" at bounding box center [314, 222] width 332 height 17
type input "*"
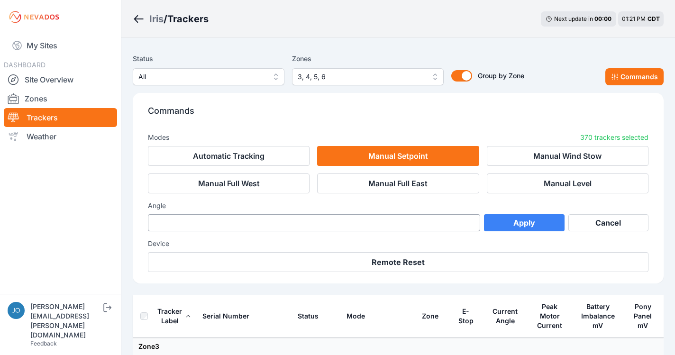
click at [508, 228] on button "Apply" at bounding box center [524, 222] width 80 height 17
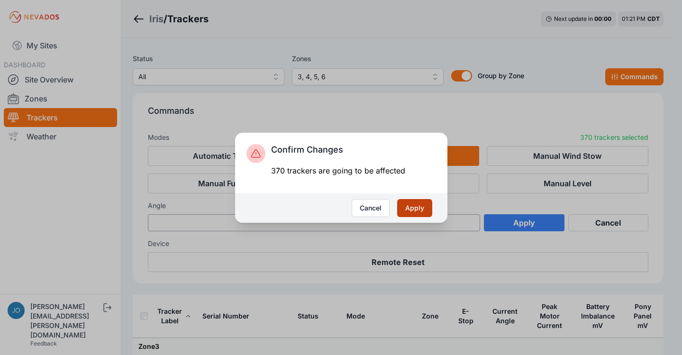
click at [416, 206] on button "Apply" at bounding box center [414, 208] width 35 height 18
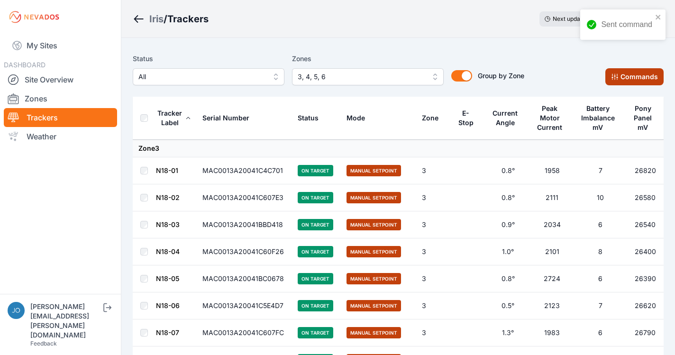
click at [612, 78] on icon at bounding box center [615, 77] width 8 height 8
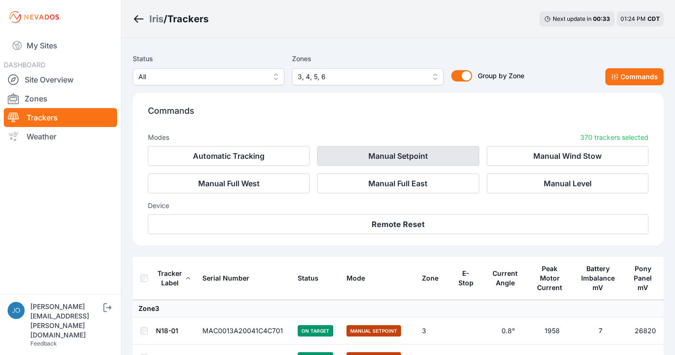
click at [385, 157] on button "Manual Setpoint" at bounding box center [398, 156] width 162 height 20
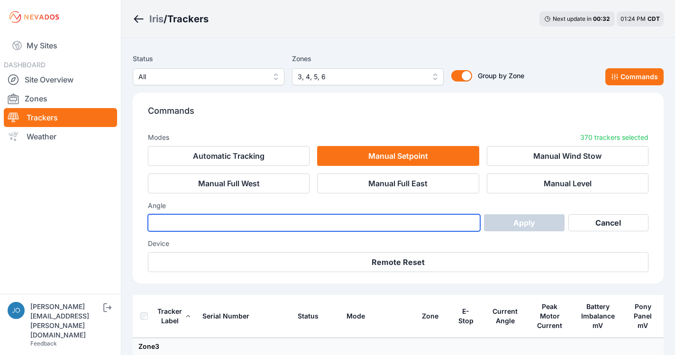
click at [327, 230] on input "number" at bounding box center [314, 222] width 332 height 17
type input "*"
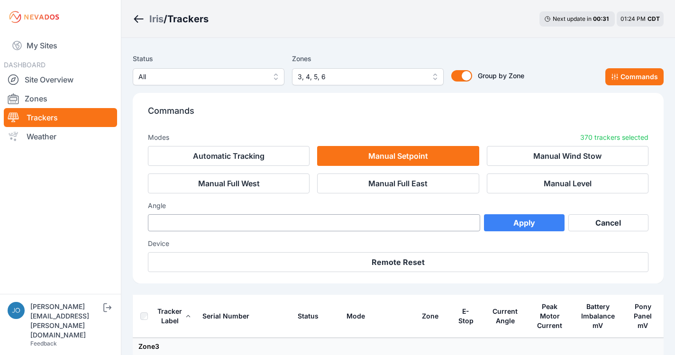
click at [500, 215] on button "Apply" at bounding box center [524, 222] width 80 height 17
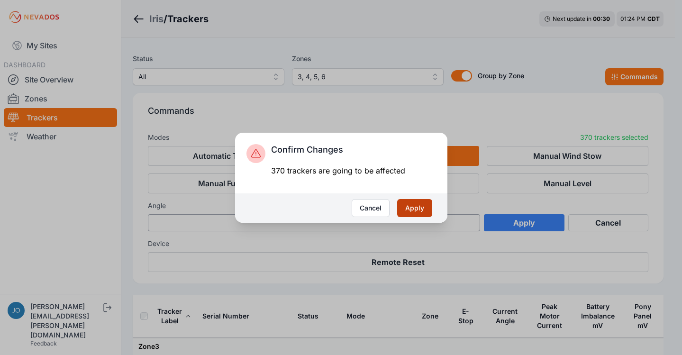
click at [417, 204] on button "Apply" at bounding box center [414, 208] width 35 height 18
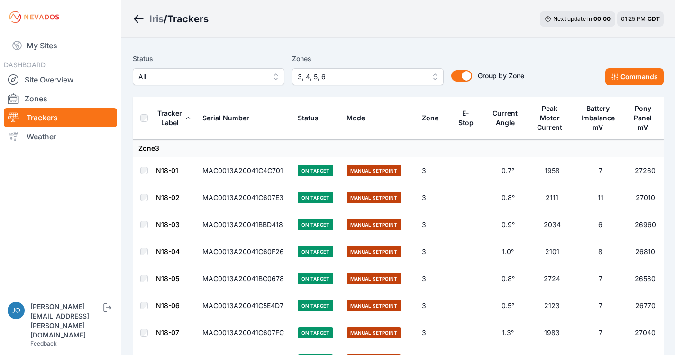
click at [363, 29] on div "Iris / Trackers Next update in 00 : 00 01:25 PM CDT" at bounding box center [397, 19] width 553 height 38
click at [398, 9] on div "Iris / Trackers Next update in 00 : 00 01:27 PM CDT" at bounding box center [397, 19] width 553 height 38
click at [631, 81] on button "Commands" at bounding box center [634, 76] width 58 height 17
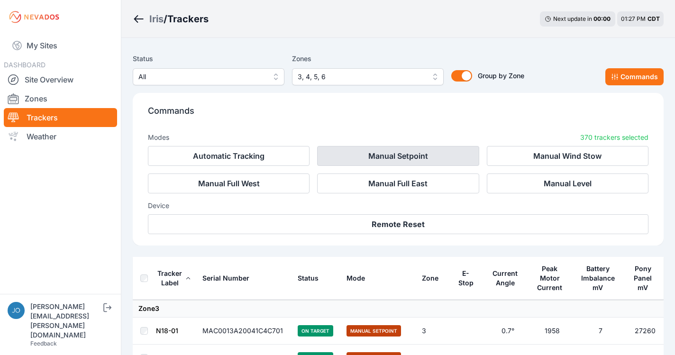
click at [406, 155] on button "Manual Setpoint" at bounding box center [398, 156] width 162 height 20
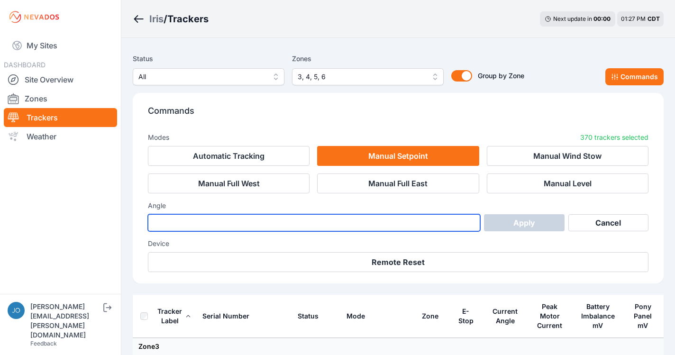
click at [258, 225] on input "number" at bounding box center [314, 222] width 332 height 17
type input "*"
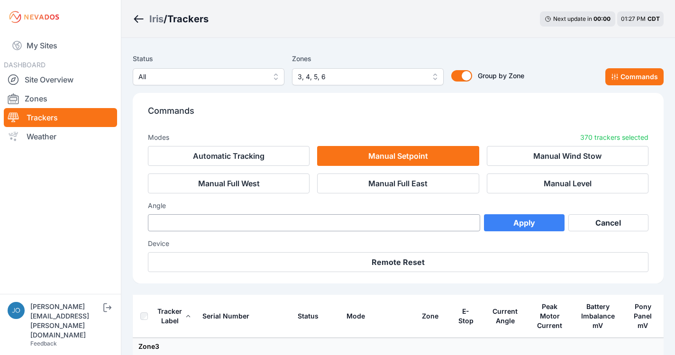
click at [531, 225] on button "Apply" at bounding box center [524, 222] width 80 height 17
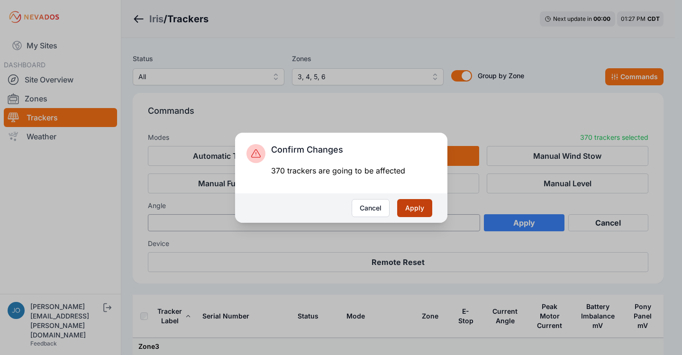
click at [412, 205] on button "Apply" at bounding box center [414, 208] width 35 height 18
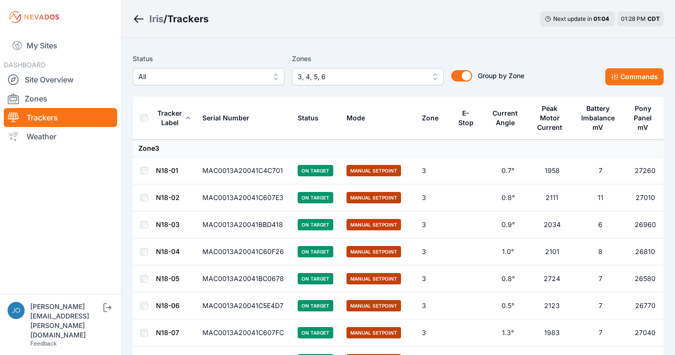
click at [377, 17] on div "Iris / Trackers Next update in 01 : 04 01:28 PM CDT" at bounding box center [397, 19] width 553 height 38
click at [139, 117] on th at bounding box center [144, 118] width 23 height 43
click at [618, 81] on button "Commands" at bounding box center [634, 76] width 58 height 17
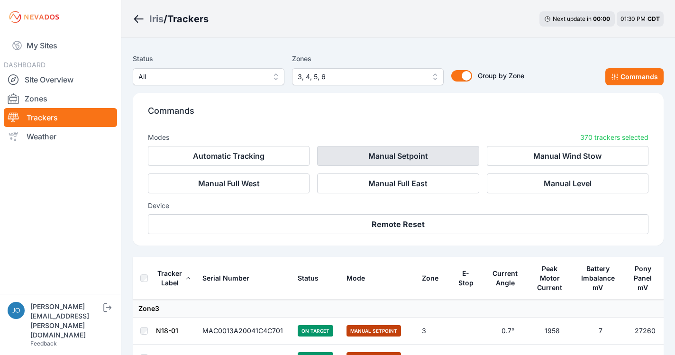
click at [361, 158] on button "Manual Setpoint" at bounding box center [398, 156] width 162 height 20
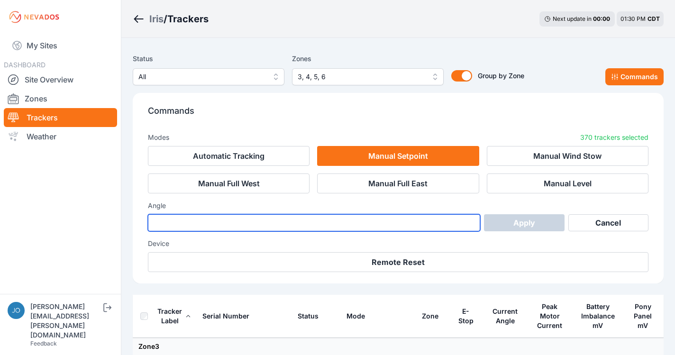
click at [265, 225] on input "number" at bounding box center [314, 222] width 332 height 17
type input "*"
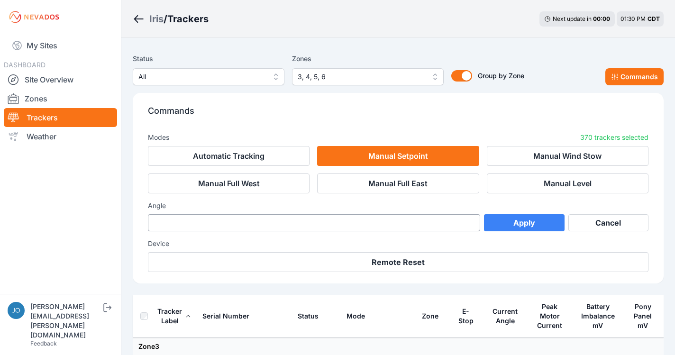
click at [514, 227] on button "Apply" at bounding box center [524, 222] width 80 height 17
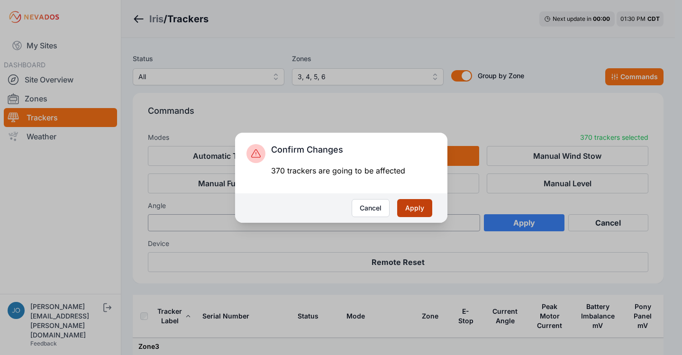
click at [405, 209] on button "Apply" at bounding box center [414, 208] width 35 height 18
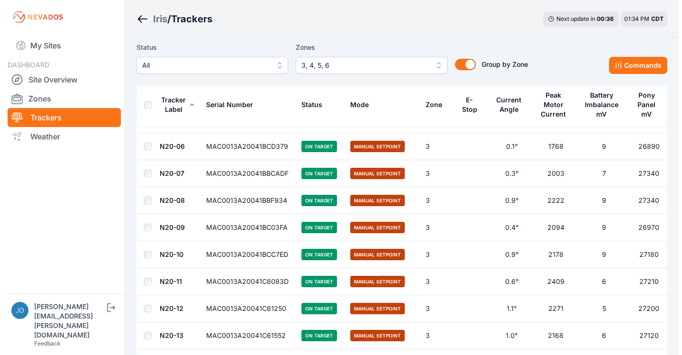
scroll to position [659, 0]
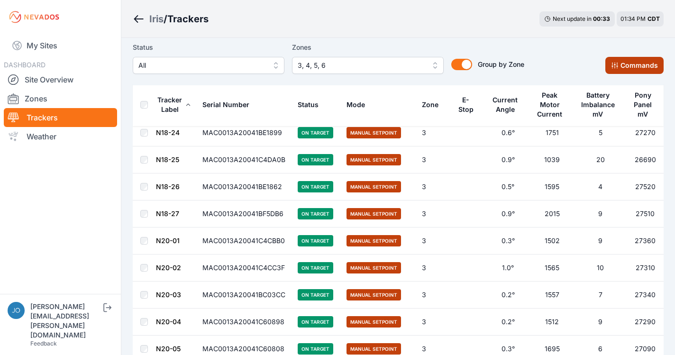
click at [640, 72] on button "Commands" at bounding box center [634, 65] width 58 height 17
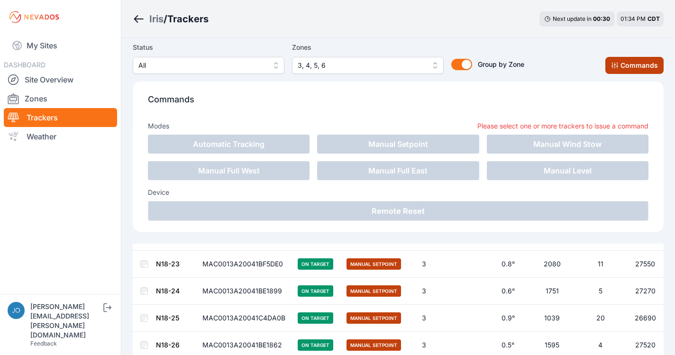
click at [635, 73] on button "Commands" at bounding box center [634, 65] width 58 height 17
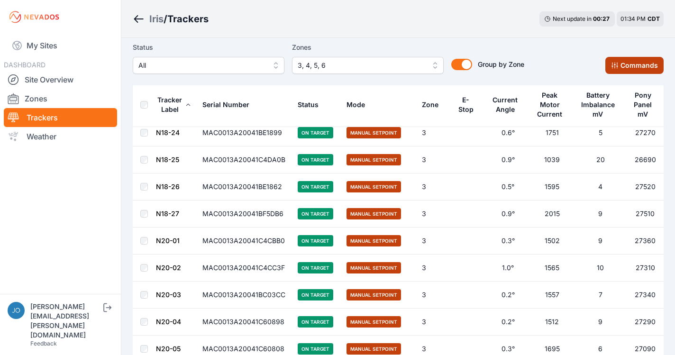
drag, startPoint x: 645, startPoint y: 61, endPoint x: 630, endPoint y: 69, distance: 17.4
click at [645, 61] on button "Commands" at bounding box center [634, 65] width 58 height 17
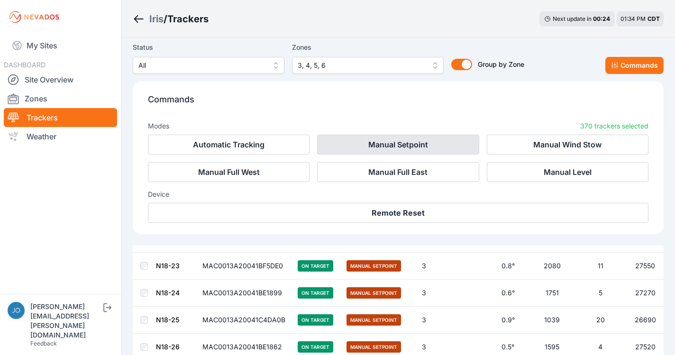
click at [377, 143] on button "Manual Setpoint" at bounding box center [398, 145] width 162 height 20
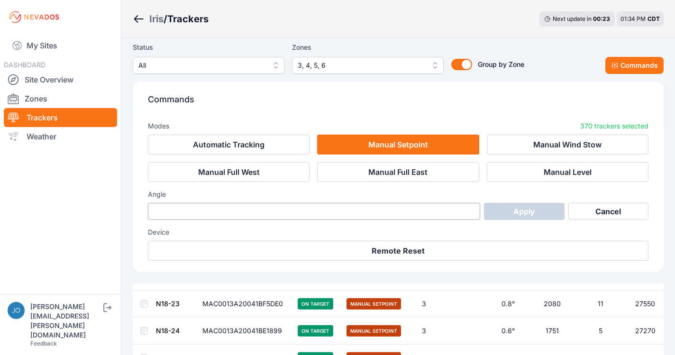
click at [333, 201] on div "Angle Apply Cancel" at bounding box center [398, 205] width 500 height 30
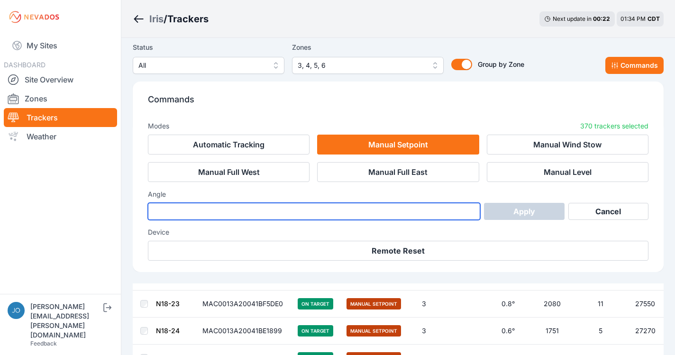
click at [330, 207] on input "number" at bounding box center [314, 211] width 332 height 17
type input "*"
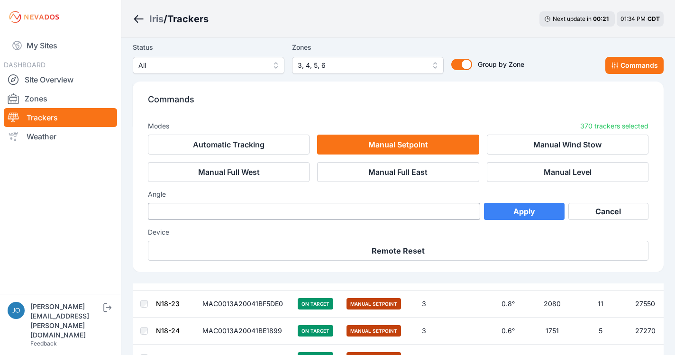
click at [530, 213] on button "Apply" at bounding box center [524, 211] width 80 height 17
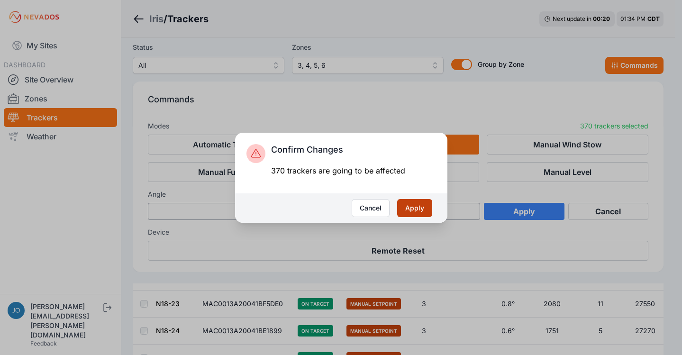
click at [417, 209] on button "Apply" at bounding box center [414, 208] width 35 height 18
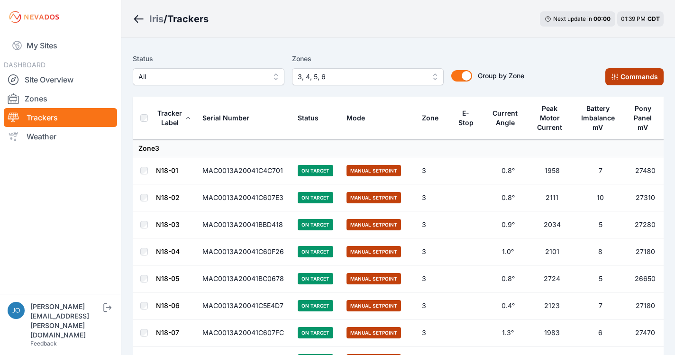
click at [625, 75] on button "Commands" at bounding box center [634, 76] width 58 height 17
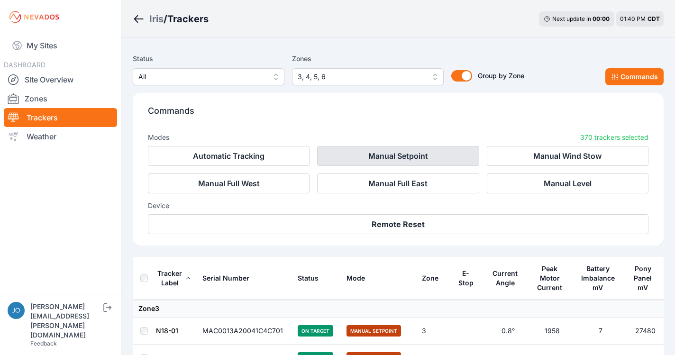
click at [359, 163] on button "Manual Setpoint" at bounding box center [398, 156] width 162 height 20
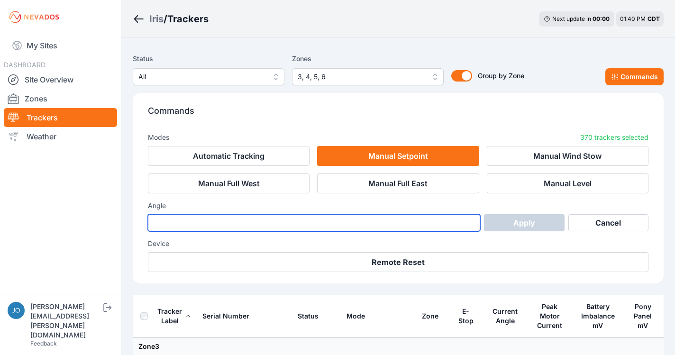
click at [192, 217] on input "number" at bounding box center [314, 222] width 332 height 17
type input "*"
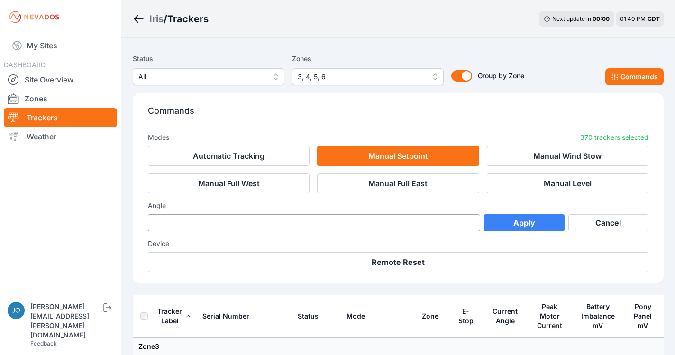
click at [531, 218] on button "Apply" at bounding box center [524, 222] width 80 height 17
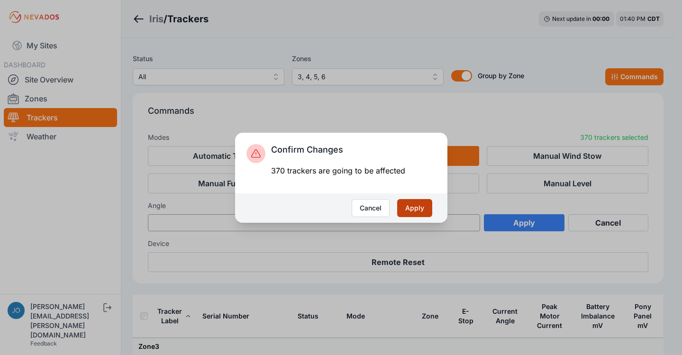
click at [424, 208] on button "Apply" at bounding box center [414, 208] width 35 height 18
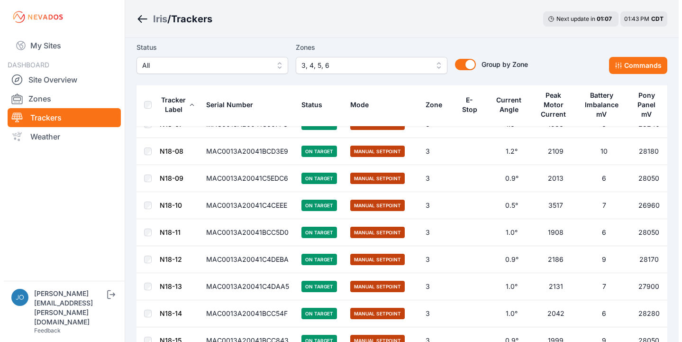
scroll to position [325, 0]
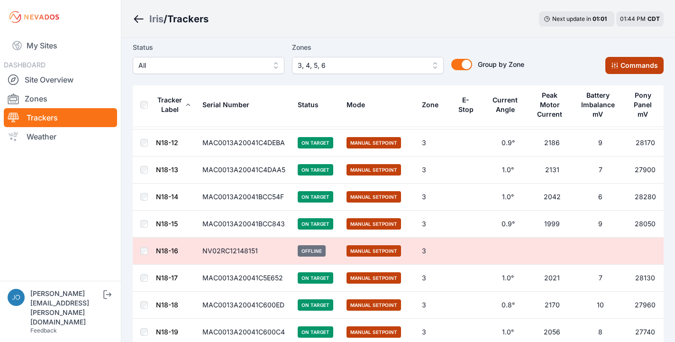
click at [644, 66] on button "Commands" at bounding box center [634, 65] width 58 height 17
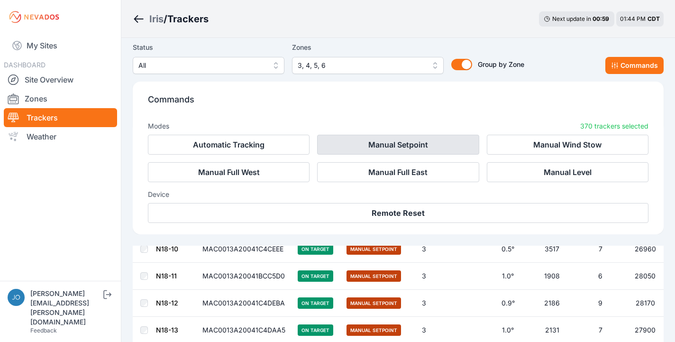
click at [356, 148] on button "Manual Setpoint" at bounding box center [398, 145] width 162 height 20
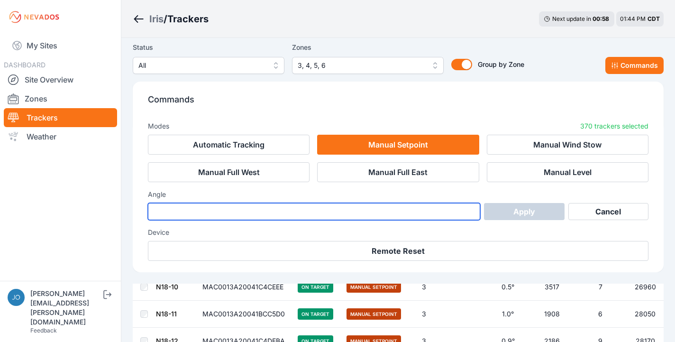
click at [324, 214] on input "number" at bounding box center [314, 211] width 332 height 17
type input "*"
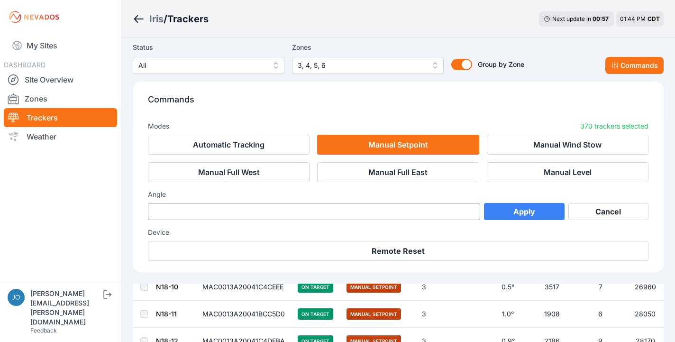
click at [510, 212] on button "Apply" at bounding box center [524, 211] width 80 height 17
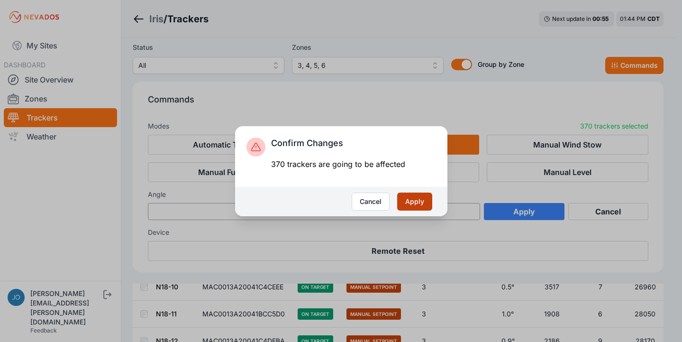
click at [417, 202] on button "Apply" at bounding box center [414, 201] width 35 height 18
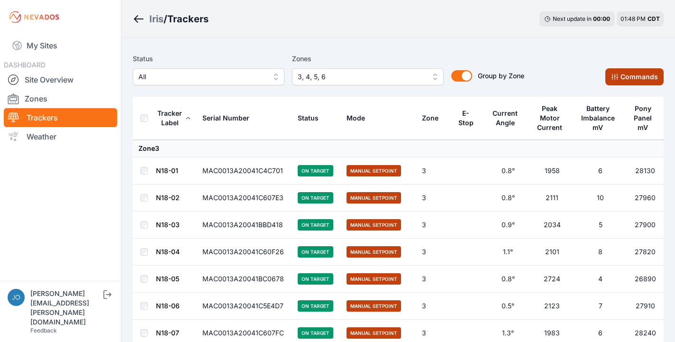
click at [615, 84] on button "Commands" at bounding box center [634, 76] width 58 height 17
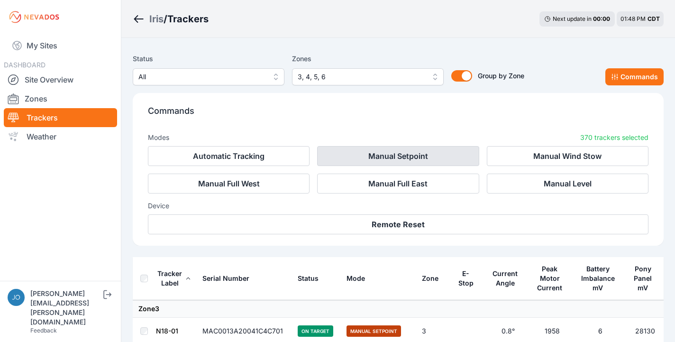
click at [329, 153] on button "Manual Setpoint" at bounding box center [398, 156] width 162 height 20
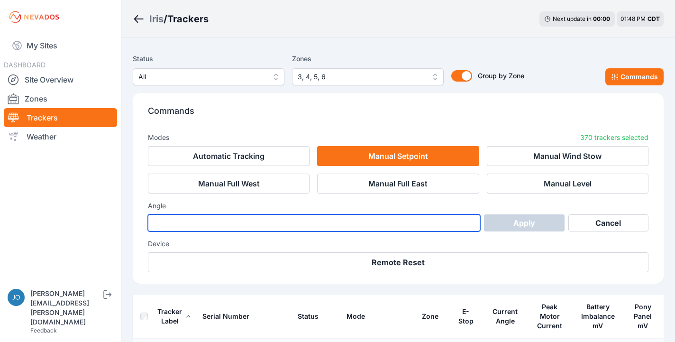
click at [286, 216] on input "number" at bounding box center [314, 222] width 332 height 17
type input "*"
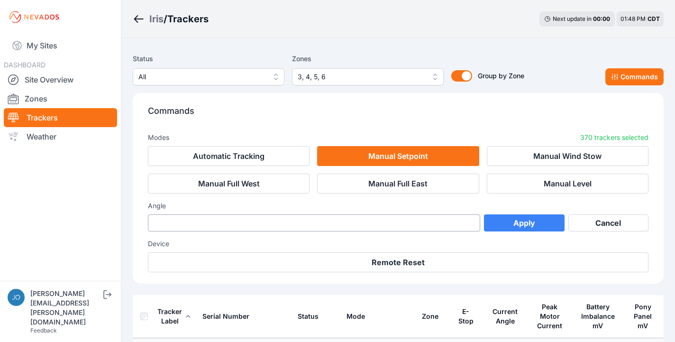
click at [510, 222] on button "Apply" at bounding box center [524, 222] width 80 height 17
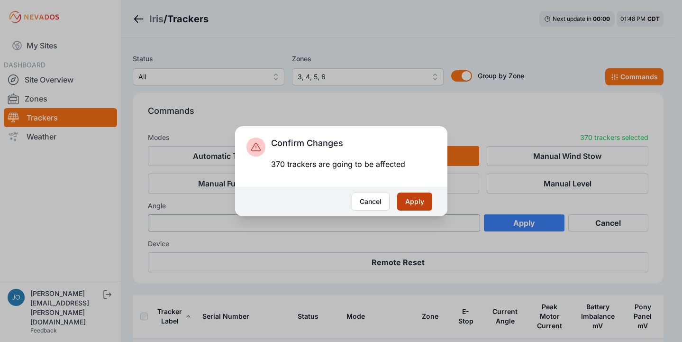
click at [419, 199] on button "Apply" at bounding box center [414, 201] width 35 height 18
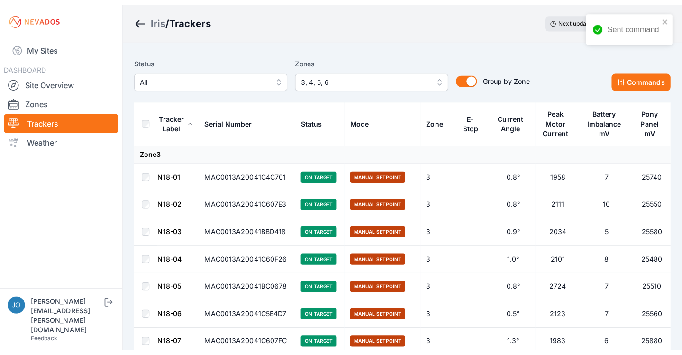
scroll to position [84, 0]
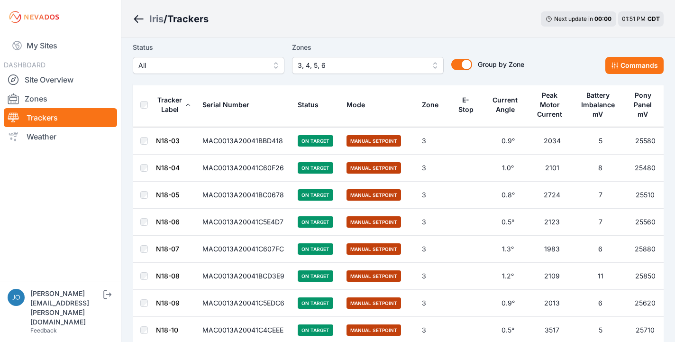
click at [361, 25] on div "Iris / Trackers Next update in 00 : 00 01:51 PM CDT" at bounding box center [397, 19] width 553 height 38
click at [366, 36] on div "Iris / Trackers Next update in 00 : 00 01:51 PM CDT" at bounding box center [397, 19] width 553 height 38
click at [348, 21] on div "Iris / Trackers Next update in 00 : 00 01:51 PM CDT" at bounding box center [397, 19] width 553 height 38
click at [332, 11] on div "Iris / Trackers Next update in 00 : 00 01:52 PM CDT" at bounding box center [397, 19] width 553 height 38
click at [327, 19] on div "Iris / Trackers Next update in 00 : 00 01:53 PM CDT" at bounding box center [397, 19] width 553 height 38
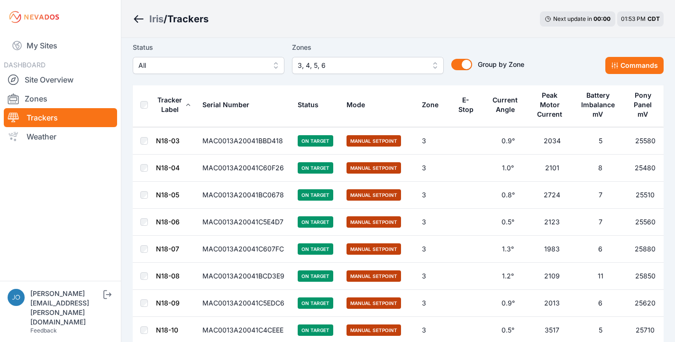
click at [387, 12] on div "Iris / Trackers Next update in 00 : 00 01:53 PM CDT" at bounding box center [397, 19] width 553 height 38
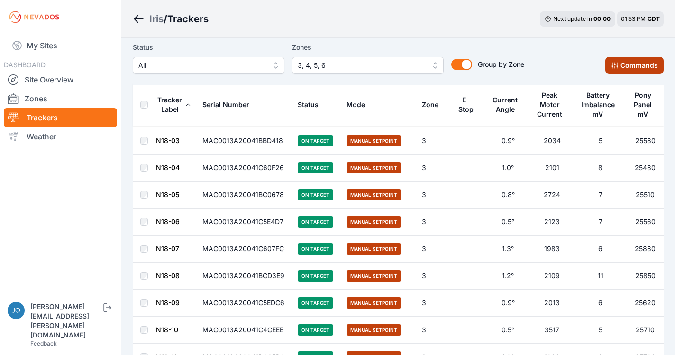
click at [648, 71] on button "Commands" at bounding box center [634, 65] width 58 height 17
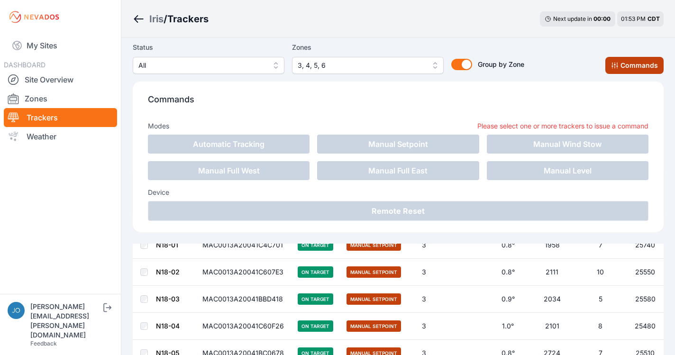
click at [616, 72] on button "Commands" at bounding box center [634, 65] width 58 height 17
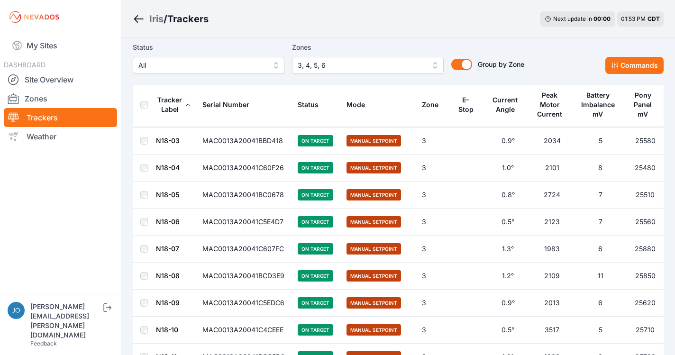
click at [141, 99] on th at bounding box center [144, 104] width 23 height 43
click at [615, 70] on button "Commands" at bounding box center [634, 65] width 58 height 17
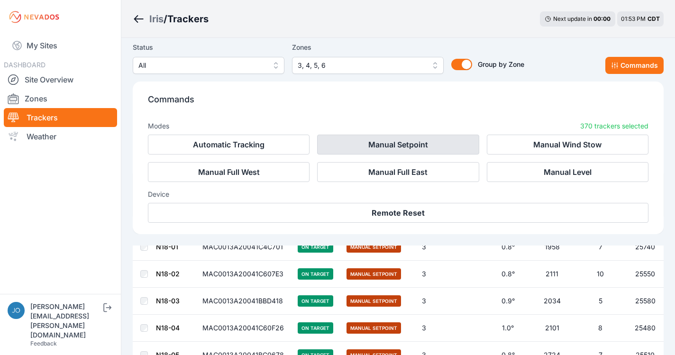
click at [336, 147] on button "Manual Setpoint" at bounding box center [398, 145] width 162 height 20
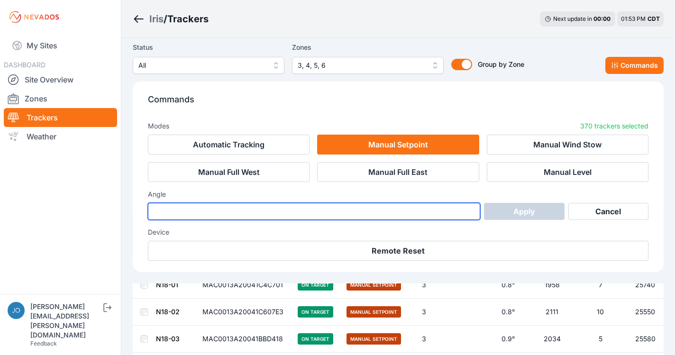
click at [254, 213] on input "number" at bounding box center [314, 211] width 332 height 17
type input "*"
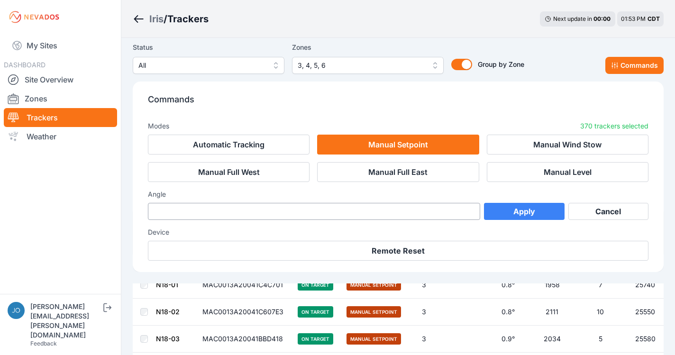
click at [519, 217] on button "Apply" at bounding box center [524, 211] width 80 height 17
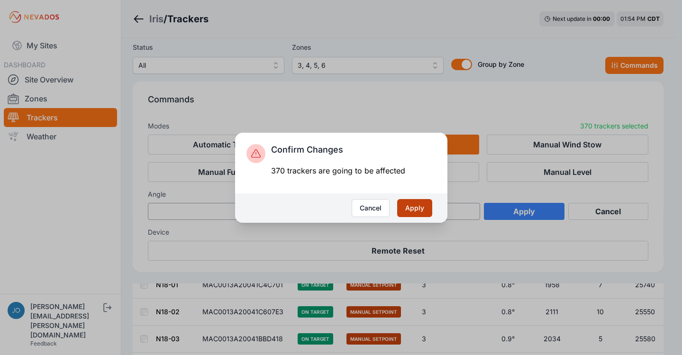
click at [421, 211] on button "Apply" at bounding box center [414, 208] width 35 height 18
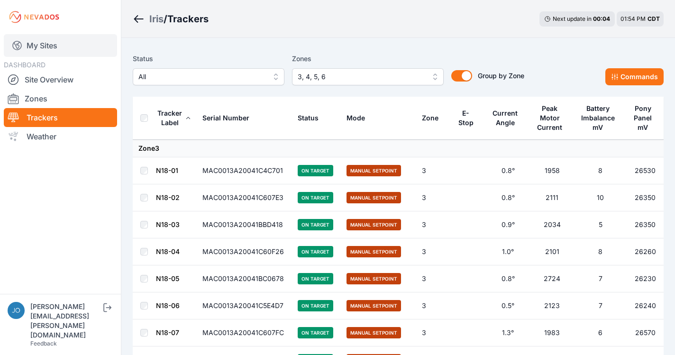
click at [49, 45] on link "My Sites" at bounding box center [60, 45] width 113 height 23
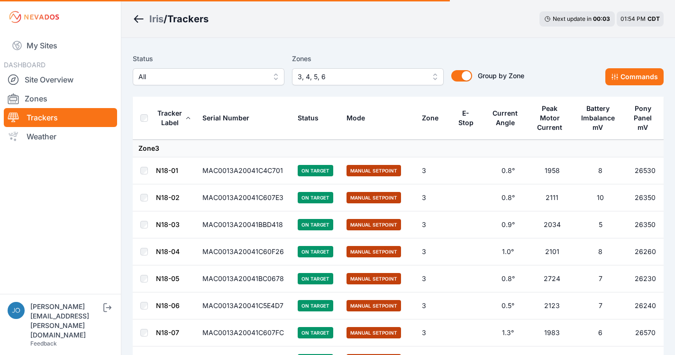
click at [152, 16] on div "Iris" at bounding box center [156, 18] width 14 height 13
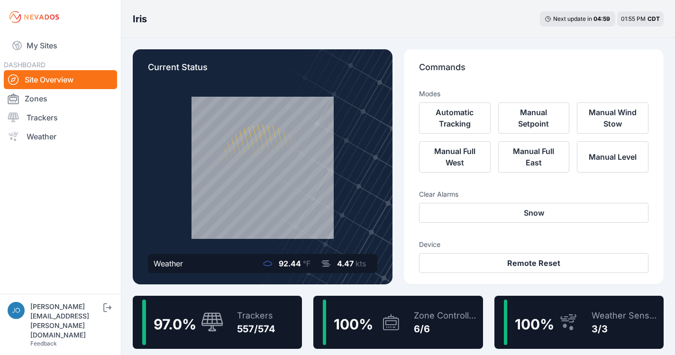
scroll to position [2, 0]
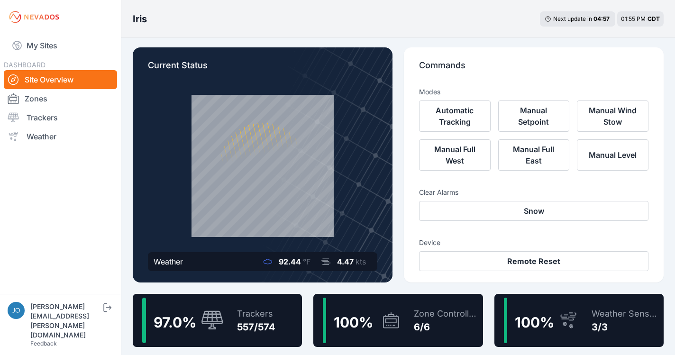
click at [248, 298] on div "Trackers 557/574" at bounding box center [251, 320] width 48 height 45
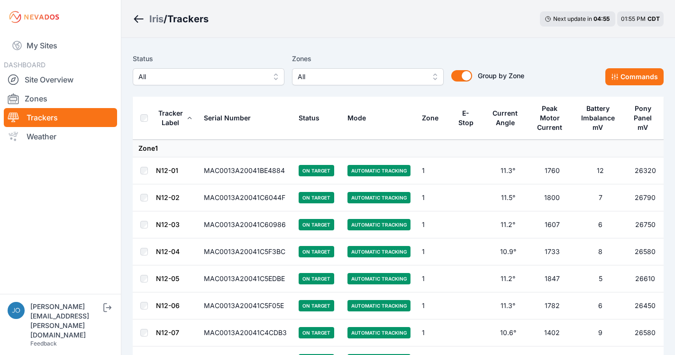
click at [401, 72] on span "All" at bounding box center [361, 76] width 127 height 11
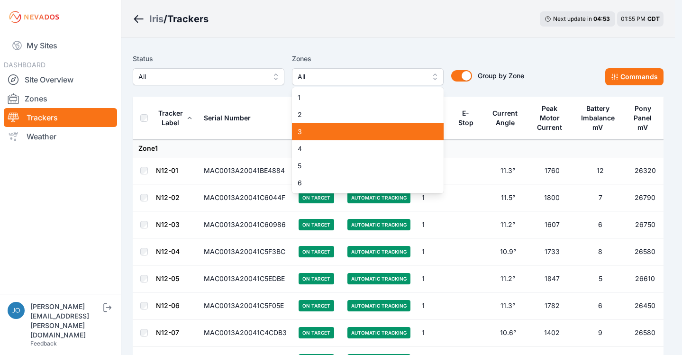
click at [298, 124] on div "3" at bounding box center [368, 131] width 152 height 17
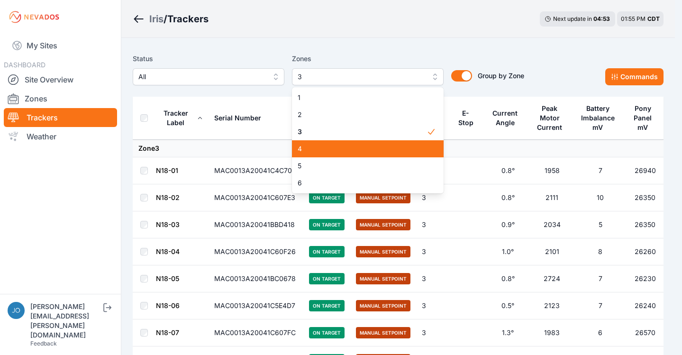
click at [305, 146] on span "4" at bounding box center [362, 148] width 129 height 9
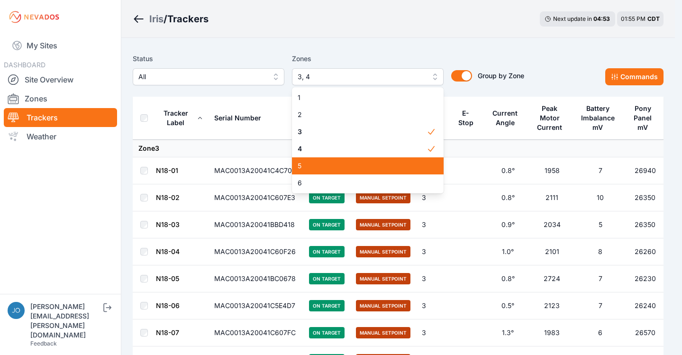
drag, startPoint x: 307, startPoint y: 164, endPoint x: 306, endPoint y: 180, distance: 15.6
click at [307, 164] on span "5" at bounding box center [362, 165] width 129 height 9
click at [306, 180] on span "6" at bounding box center [362, 182] width 129 height 9
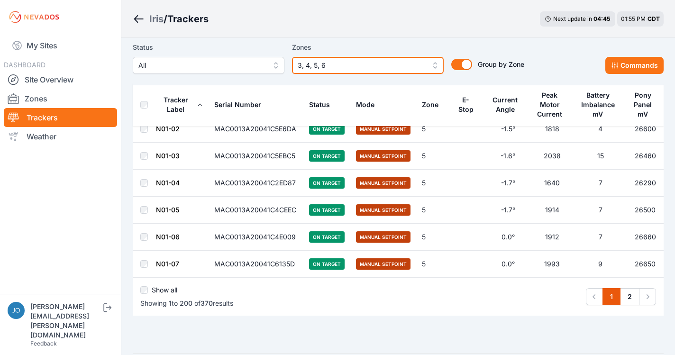
scroll to position [5347, 0]
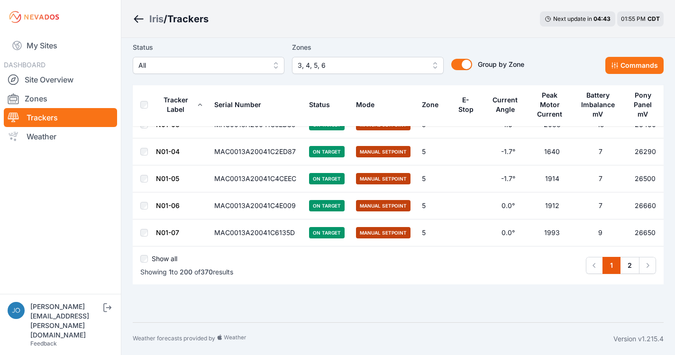
click at [159, 258] on label "Show all" at bounding box center [165, 258] width 26 height 9
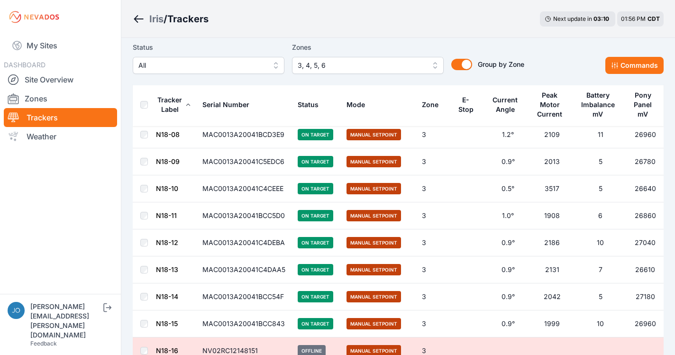
scroll to position [244, 0]
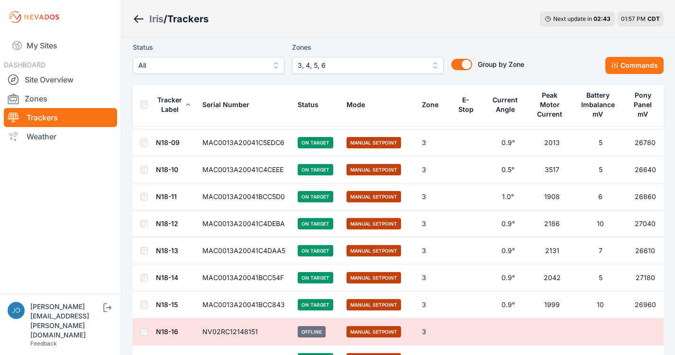
click at [381, 46] on label "Zones" at bounding box center [368, 47] width 152 height 11
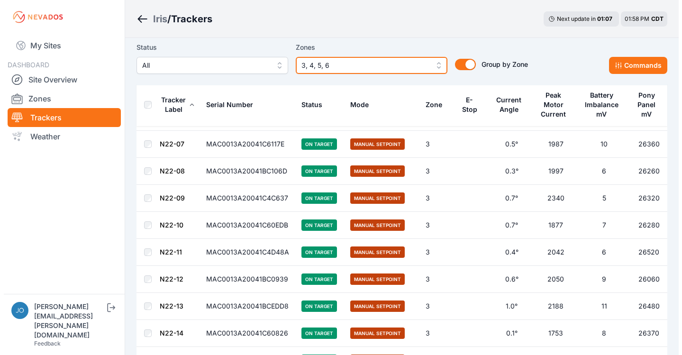
scroll to position [1776, 0]
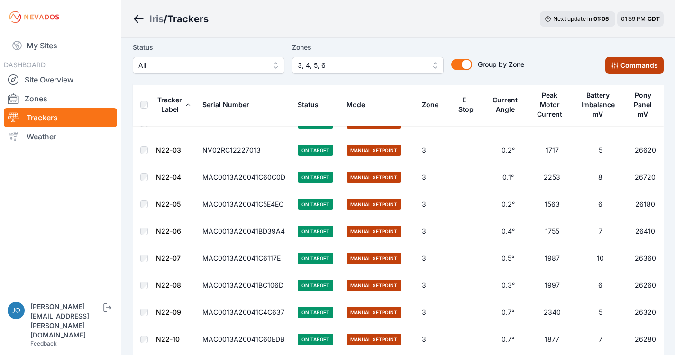
click at [630, 67] on button "Commands" at bounding box center [634, 65] width 58 height 17
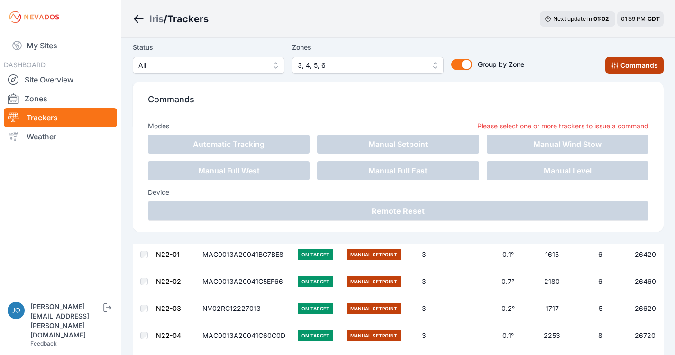
click at [616, 65] on icon at bounding box center [614, 66] width 6 height 6
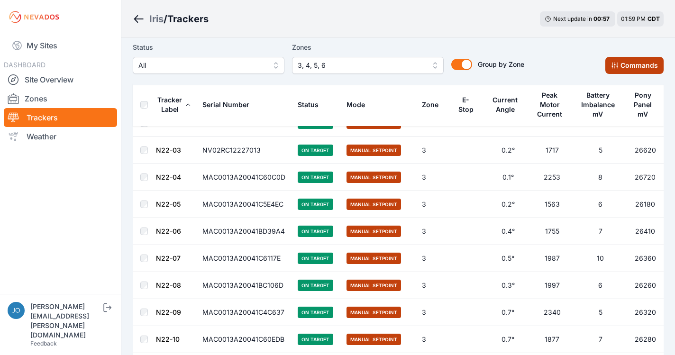
click at [649, 67] on button "Commands" at bounding box center [634, 65] width 58 height 17
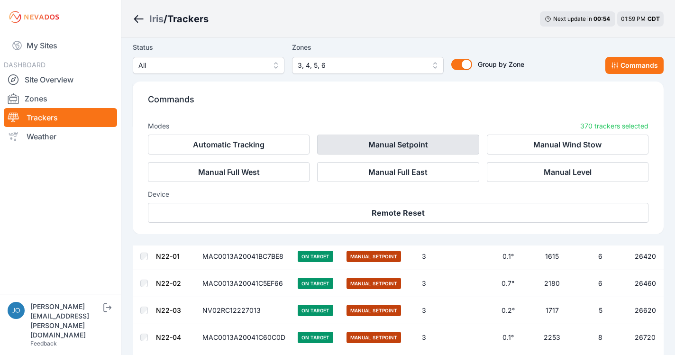
click at [384, 144] on button "Manual Setpoint" at bounding box center [398, 145] width 162 height 20
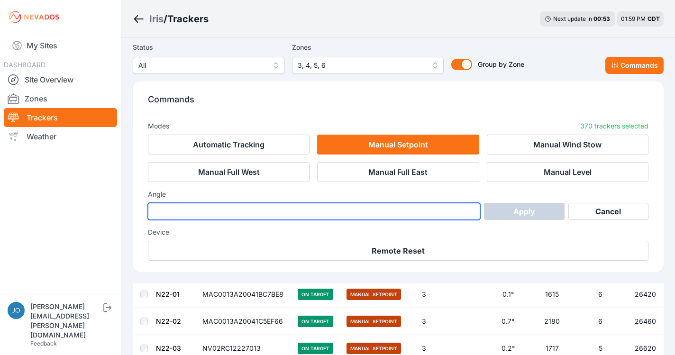
click at [382, 211] on input "number" at bounding box center [314, 211] width 332 height 17
type input "*"
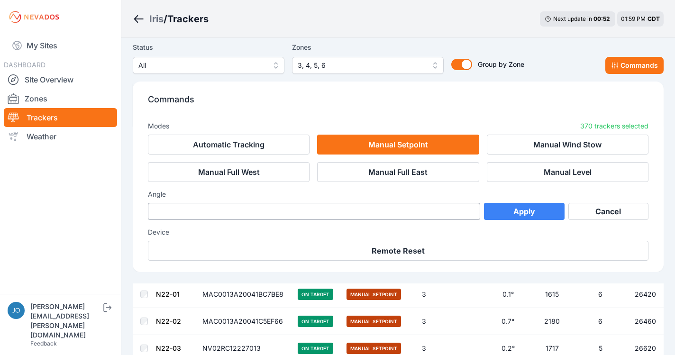
click at [534, 217] on button "Apply" at bounding box center [524, 211] width 80 height 17
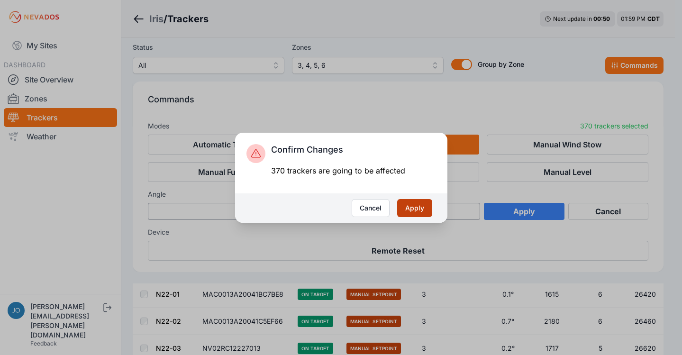
click at [413, 211] on button "Apply" at bounding box center [414, 208] width 35 height 18
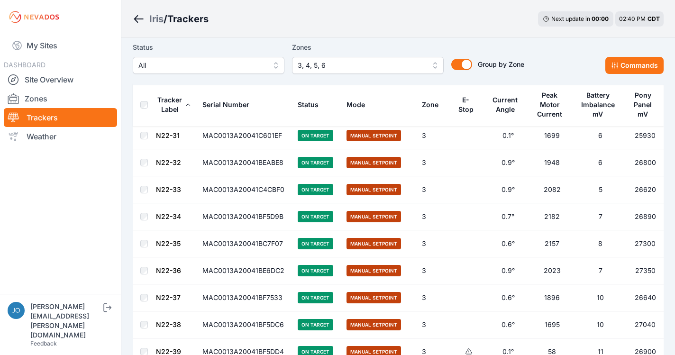
scroll to position [2285, 0]
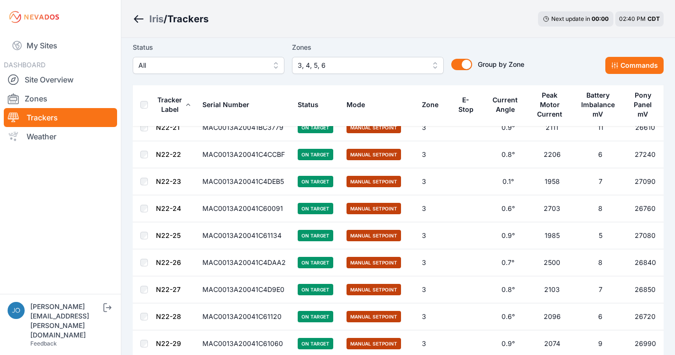
click at [156, 22] on div "Iris" at bounding box center [156, 18] width 14 height 13
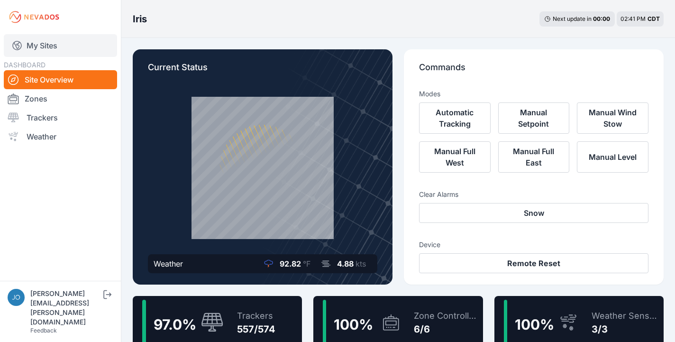
click at [31, 38] on link "My Sites" at bounding box center [60, 45] width 113 height 23
click at [31, 45] on link "My Sites" at bounding box center [60, 45] width 113 height 23
click at [32, 46] on link "My Sites" at bounding box center [60, 45] width 113 height 23
click at [33, 43] on link "My Sites" at bounding box center [60, 45] width 113 height 23
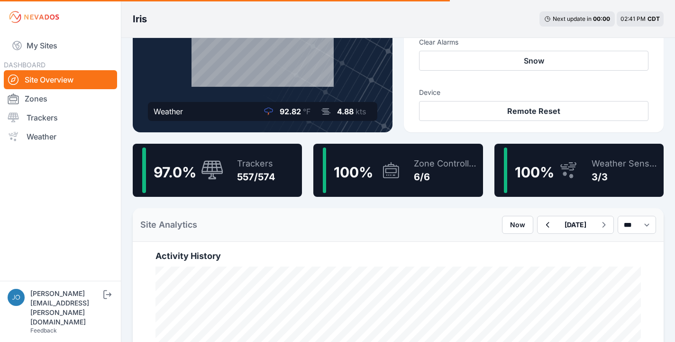
scroll to position [168, 0]
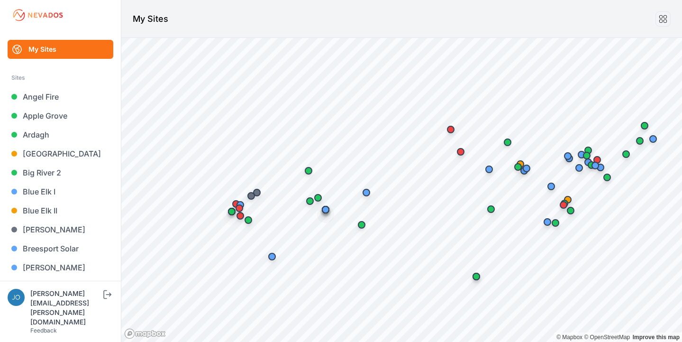
click at [43, 16] on img at bounding box center [37, 15] width 53 height 15
click at [41, 16] on img at bounding box center [37, 15] width 53 height 15
click at [46, 53] on link "My Sites" at bounding box center [61, 49] width 106 height 19
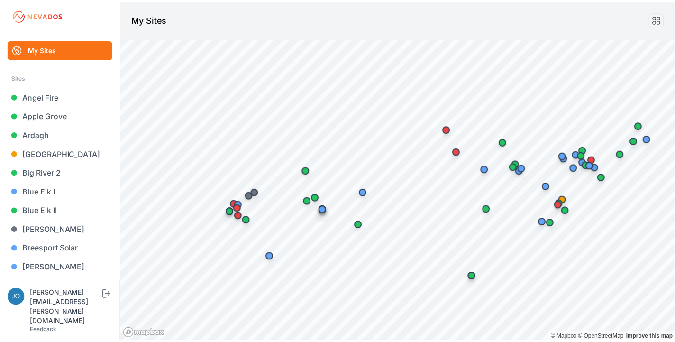
scroll to position [19, 0]
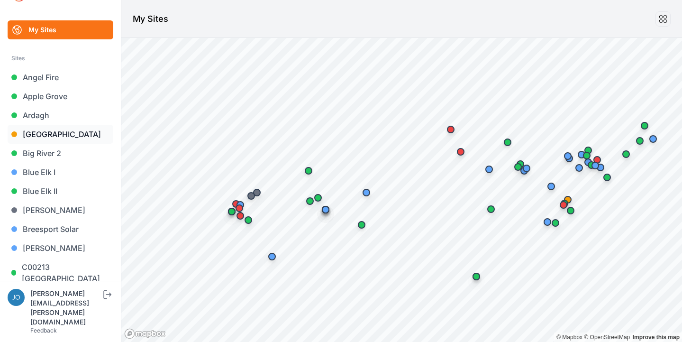
click at [38, 136] on link "[GEOGRAPHIC_DATA]" at bounding box center [61, 134] width 106 height 19
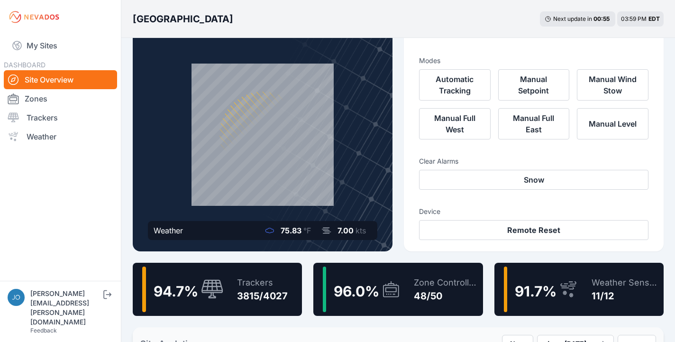
scroll to position [55, 0]
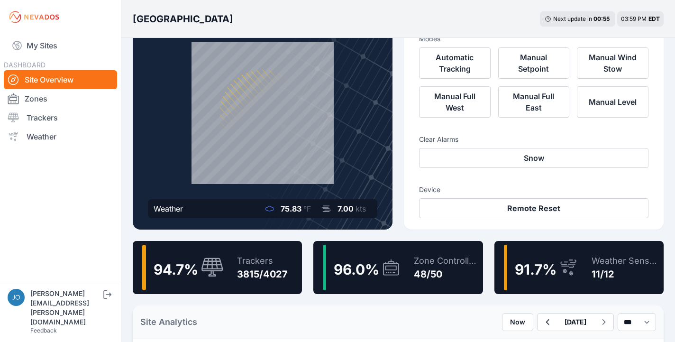
click at [228, 257] on div "Trackers 3815/4027" at bounding box center [257, 266] width 60 height 45
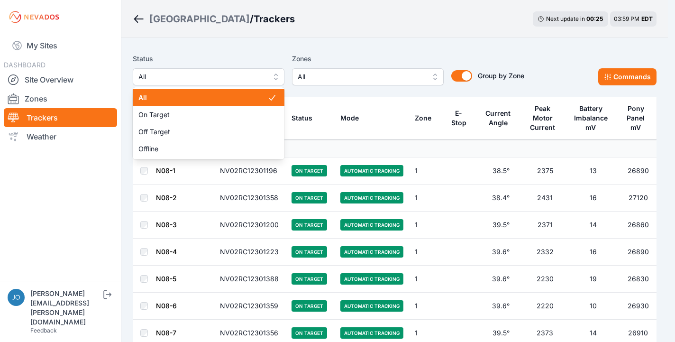
click at [196, 72] on span "All" at bounding box center [201, 76] width 127 height 11
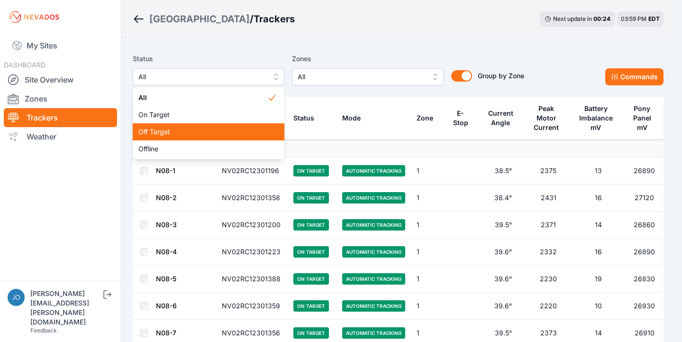
click at [186, 131] on span "Off Target" at bounding box center [202, 131] width 129 height 9
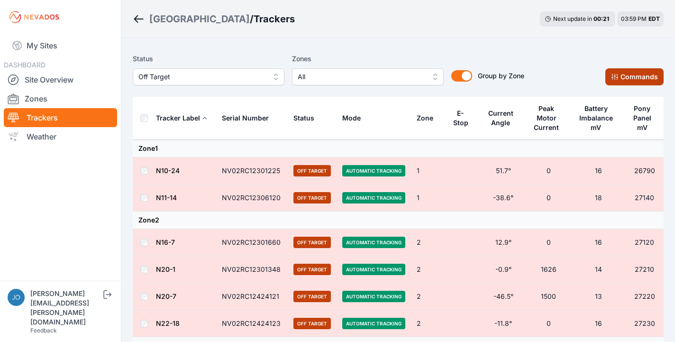
click at [619, 71] on button "Commands" at bounding box center [634, 76] width 58 height 17
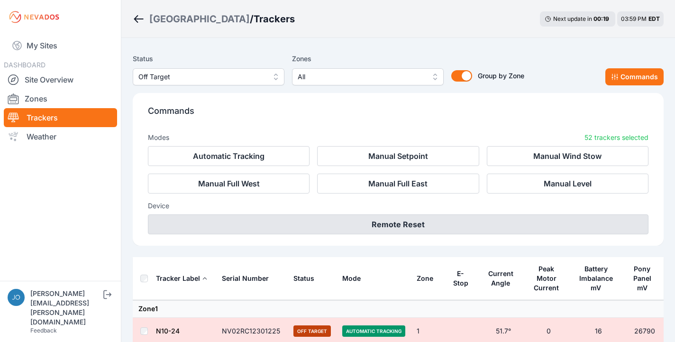
click at [413, 226] on button "Remote Reset" at bounding box center [398, 224] width 500 height 20
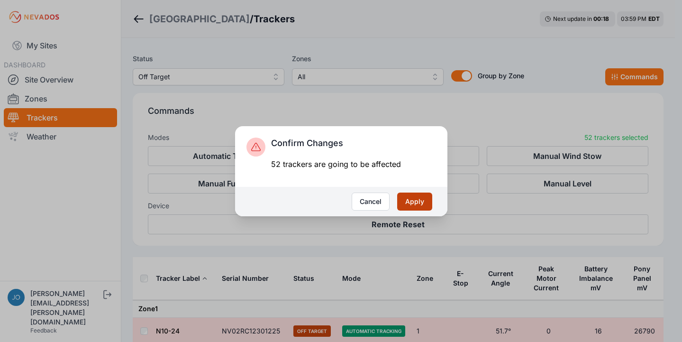
click at [406, 199] on button "Apply" at bounding box center [414, 201] width 35 height 18
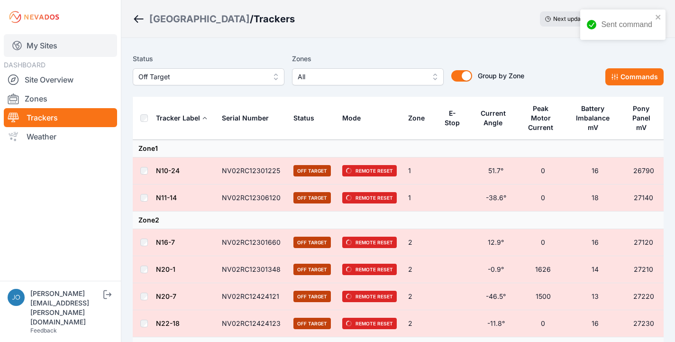
click at [37, 45] on link "My Sites" at bounding box center [60, 45] width 113 height 23
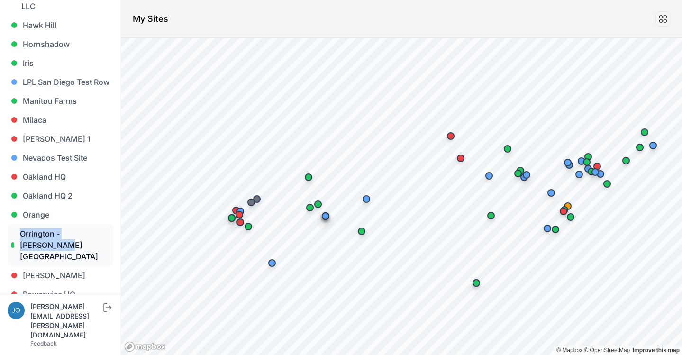
scroll to position [498, 0]
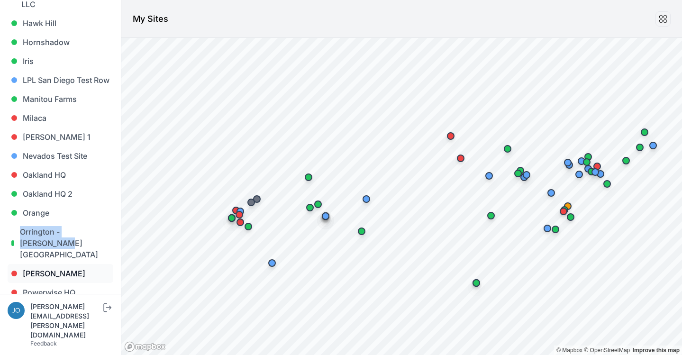
click at [39, 264] on link "[PERSON_NAME]" at bounding box center [61, 273] width 106 height 19
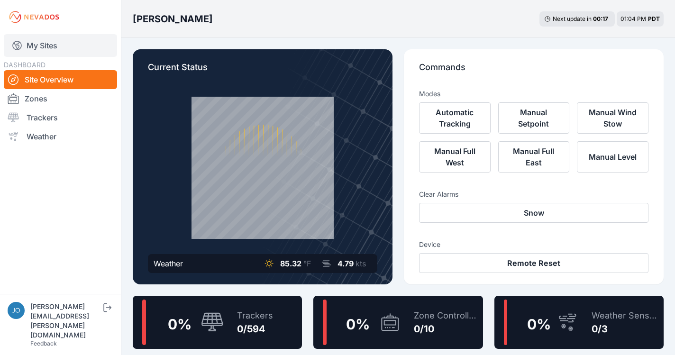
click at [31, 49] on link "My Sites" at bounding box center [60, 45] width 113 height 23
click at [45, 41] on link "My Sites" at bounding box center [60, 45] width 113 height 23
click at [28, 48] on link "My Sites" at bounding box center [60, 45] width 113 height 23
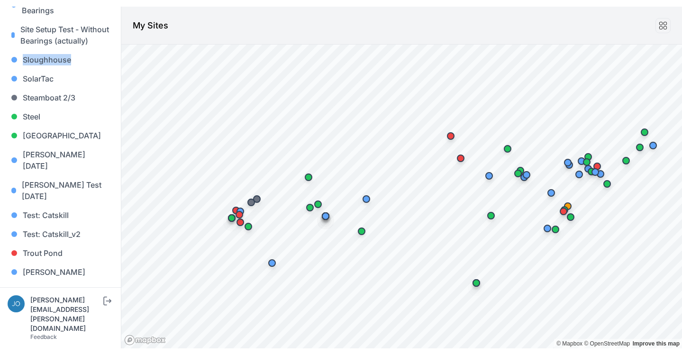
scroll to position [955, 0]
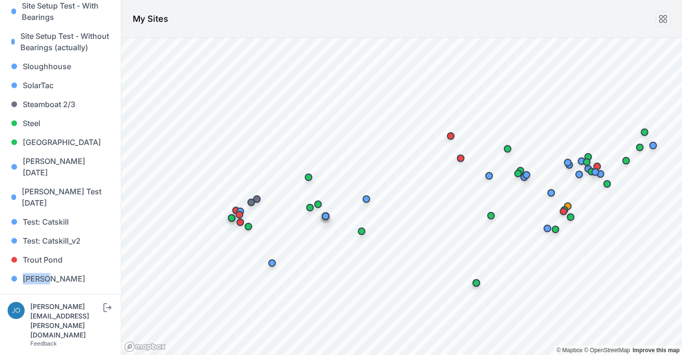
click at [49, 337] on link "Wykoff" at bounding box center [61, 346] width 106 height 19
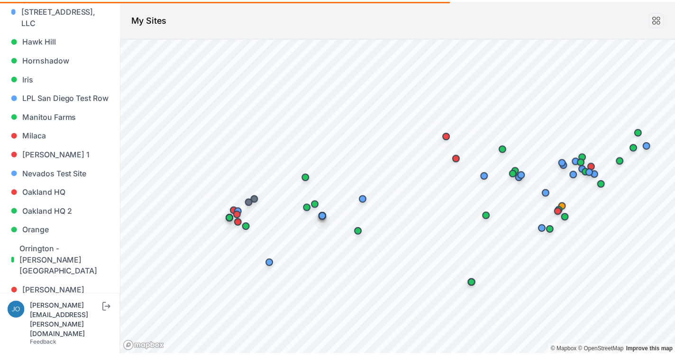
scroll to position [28, 0]
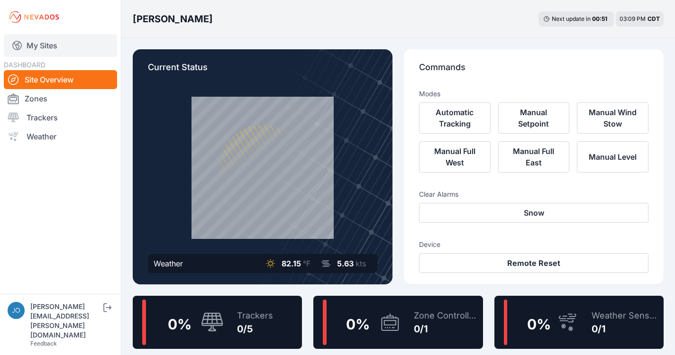
click at [29, 45] on link "My Sites" at bounding box center [60, 45] width 113 height 23
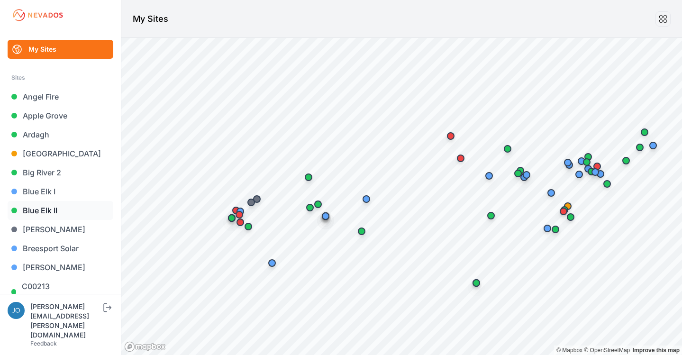
click at [37, 208] on link "Blue Elk II" at bounding box center [61, 210] width 106 height 19
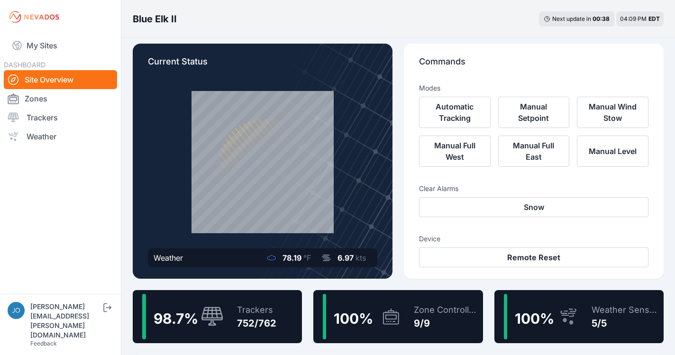
scroll to position [10, 0]
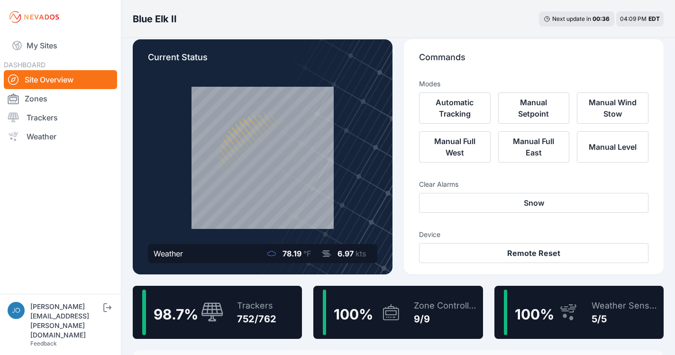
click at [204, 295] on div "98.7 %" at bounding box center [182, 311] width 81 height 45
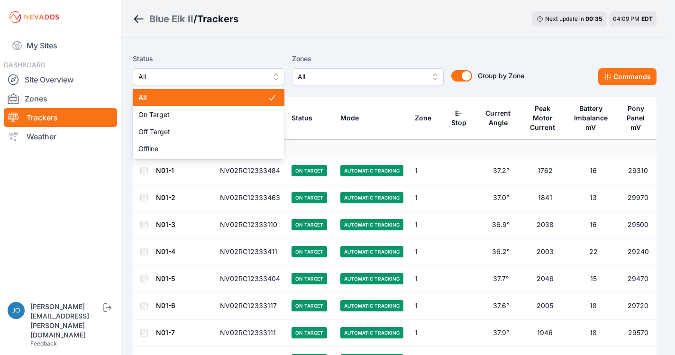
click at [238, 77] on span "All" at bounding box center [201, 76] width 127 height 11
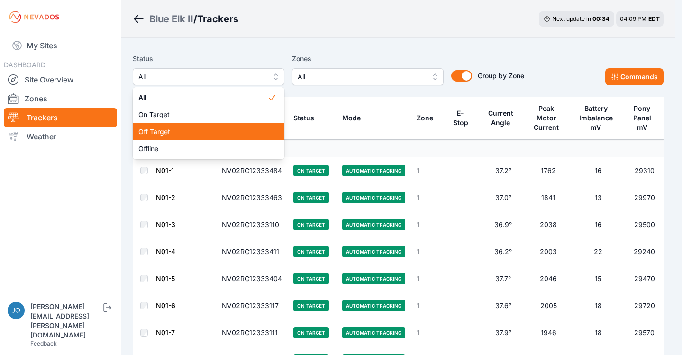
click at [194, 129] on span "Off Target" at bounding box center [202, 131] width 129 height 9
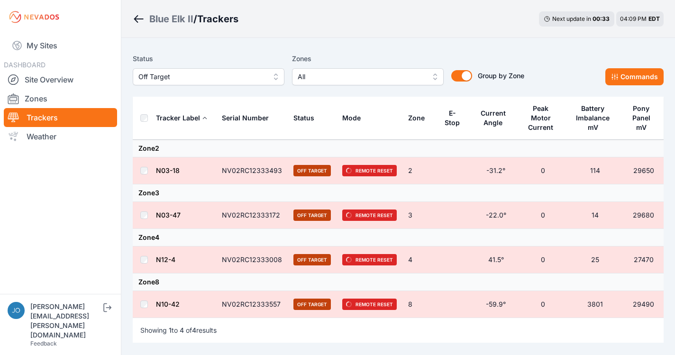
click at [218, 75] on span "Off Target" at bounding box center [201, 76] width 127 height 11
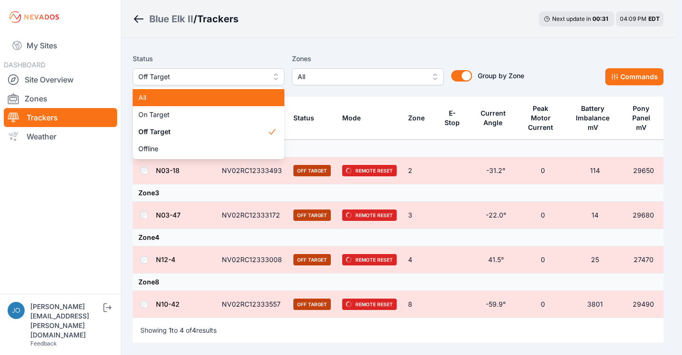
click at [156, 94] on span "All" at bounding box center [202, 97] width 129 height 9
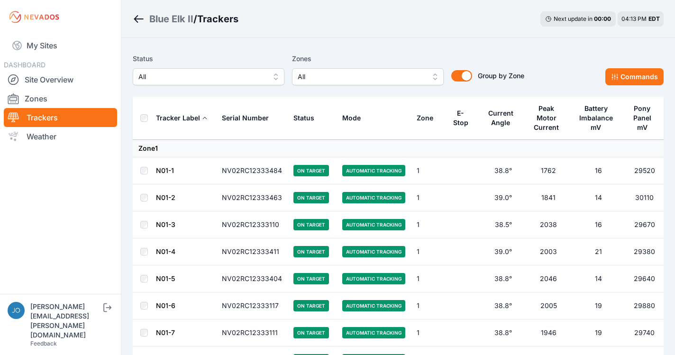
click at [153, 17] on div "Blue Elk II" at bounding box center [171, 18] width 44 height 13
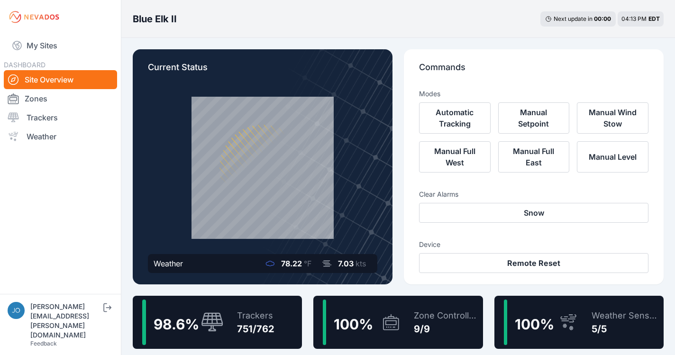
click at [347, 311] on div "100 %" at bounding box center [362, 321] width 78 height 45
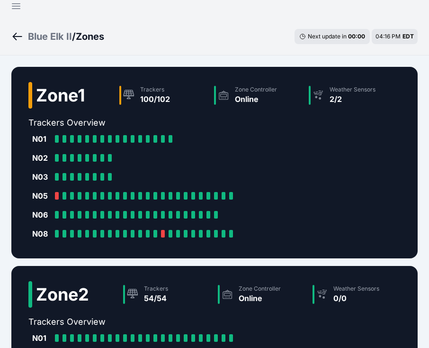
scroll to position [509, 0]
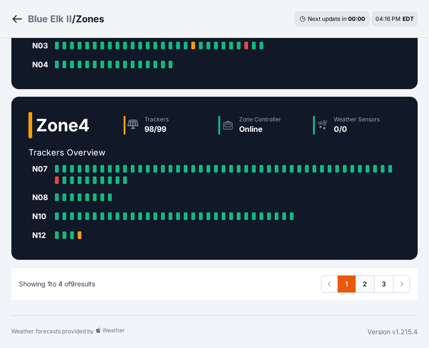
click at [364, 288] on link "2" at bounding box center [364, 283] width 19 height 17
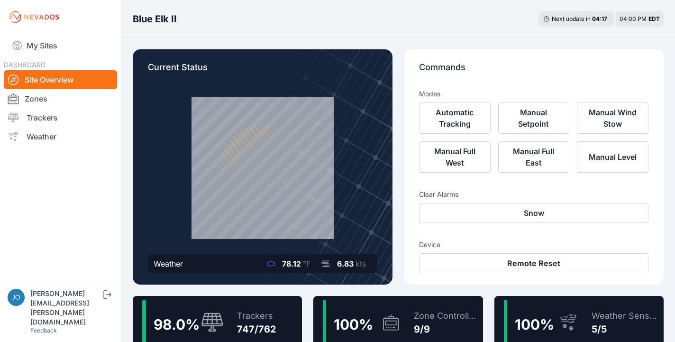
scroll to position [79, 0]
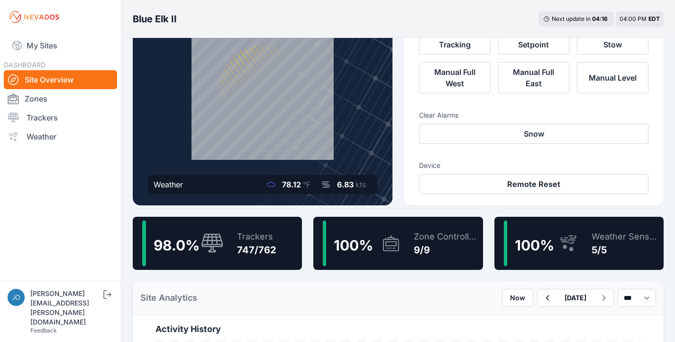
click at [256, 244] on div "747/762" at bounding box center [256, 249] width 39 height 13
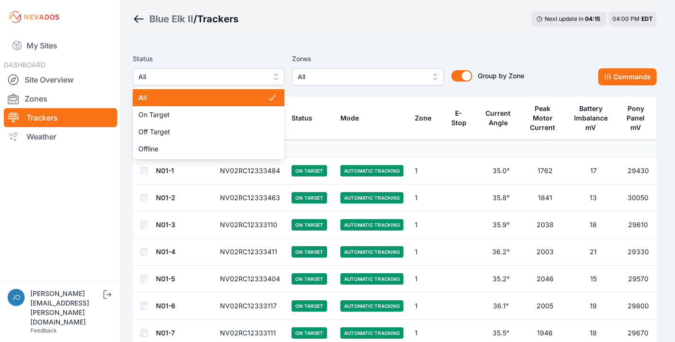
drag, startPoint x: 251, startPoint y: 78, endPoint x: 244, endPoint y: 104, distance: 26.9
click at [251, 78] on span "All" at bounding box center [201, 76] width 127 height 11
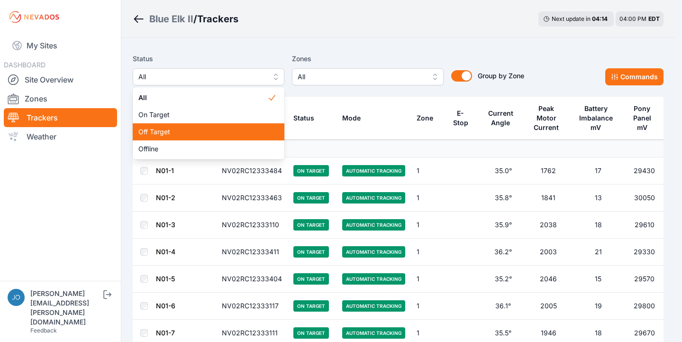
click at [220, 134] on span "Off Target" at bounding box center [202, 131] width 129 height 9
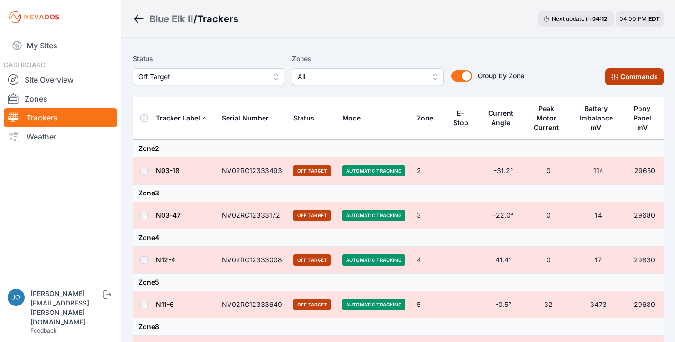
click at [629, 73] on button "Commands" at bounding box center [634, 76] width 58 height 17
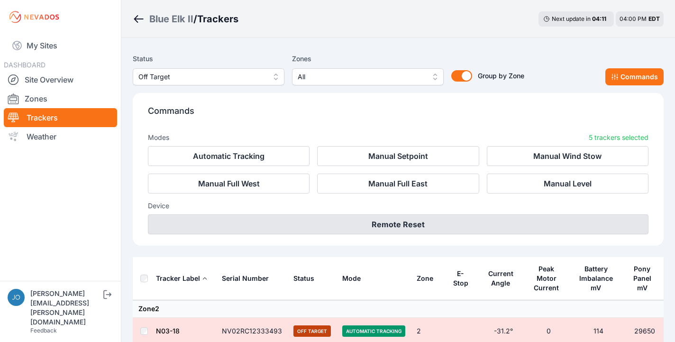
click at [413, 222] on button "Remote Reset" at bounding box center [398, 224] width 500 height 20
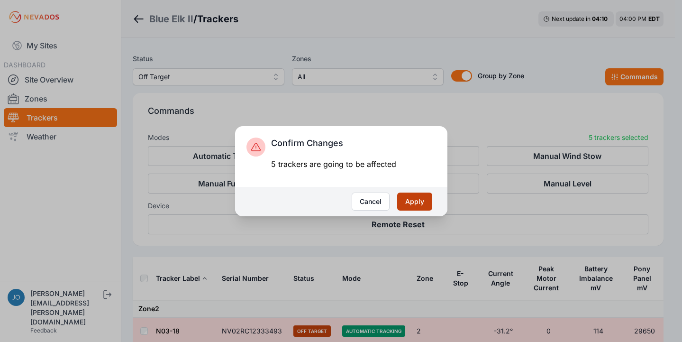
click at [415, 204] on button "Apply" at bounding box center [414, 201] width 35 height 18
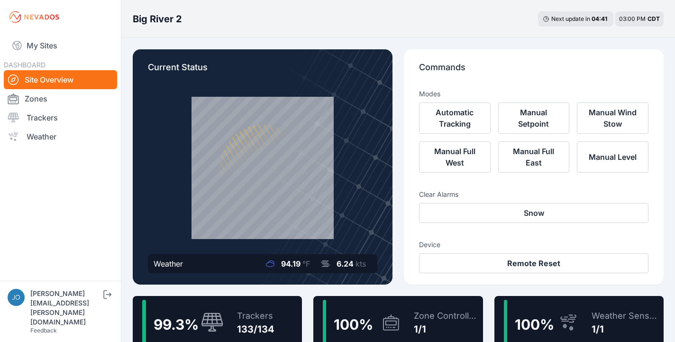
click at [267, 309] on div "Trackers" at bounding box center [255, 315] width 37 height 13
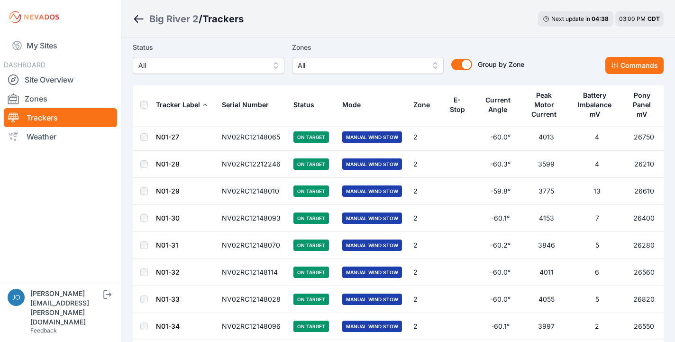
scroll to position [159, 0]
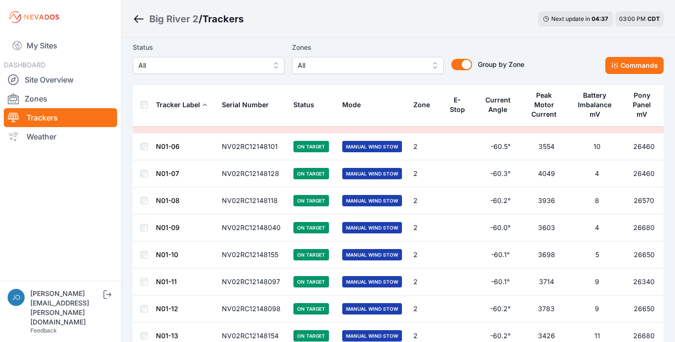
click at [172, 145] on link "N01-06" at bounding box center [168, 146] width 24 height 8
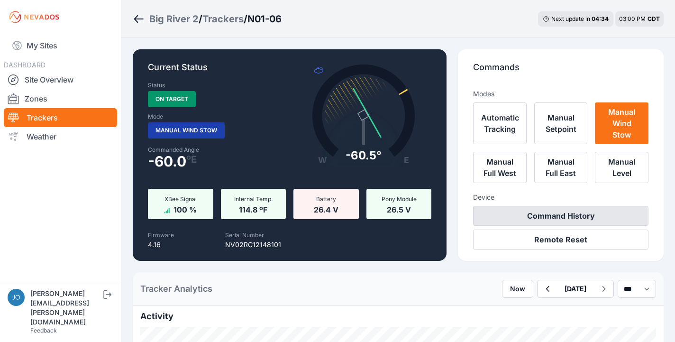
click at [587, 216] on button "Command History" at bounding box center [560, 216] width 175 height 20
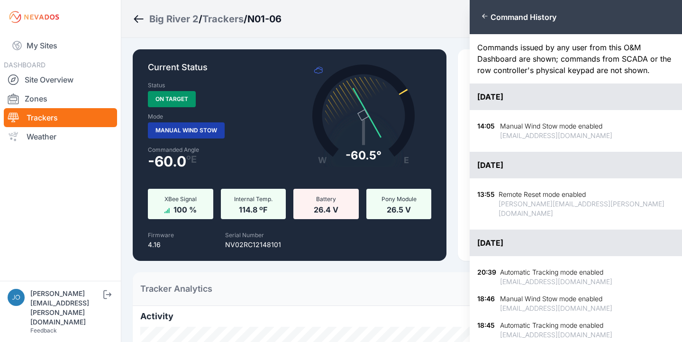
click at [486, 18] on icon "button" at bounding box center [485, 16] width 8 height 8
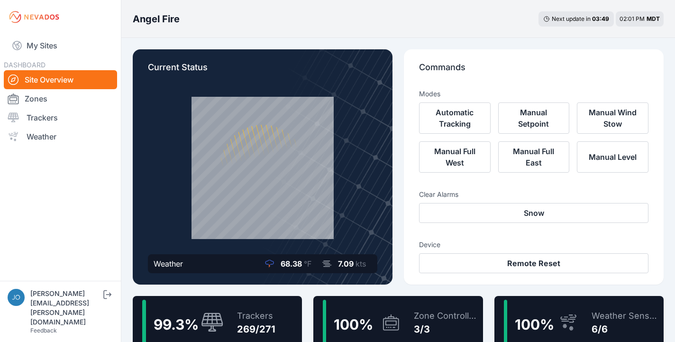
click at [228, 304] on div "Trackers 269/271" at bounding box center [251, 321] width 48 height 45
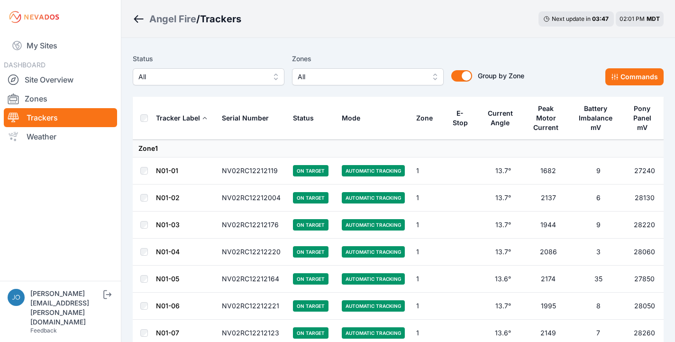
click at [208, 79] on span "All" at bounding box center [201, 76] width 127 height 11
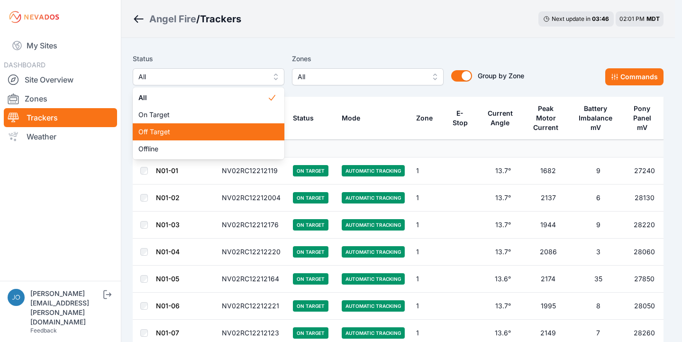
click at [199, 127] on span "Off Target" at bounding box center [202, 131] width 129 height 9
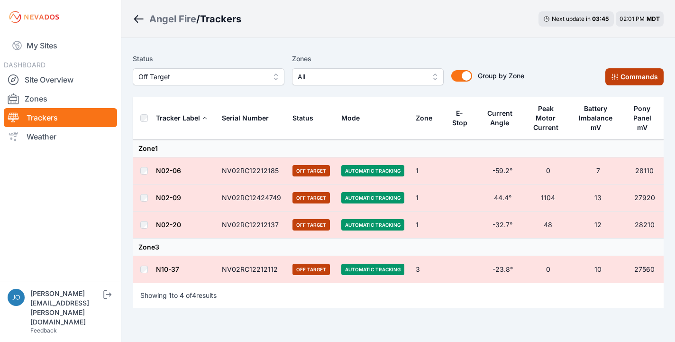
click at [614, 79] on icon at bounding box center [615, 77] width 8 height 8
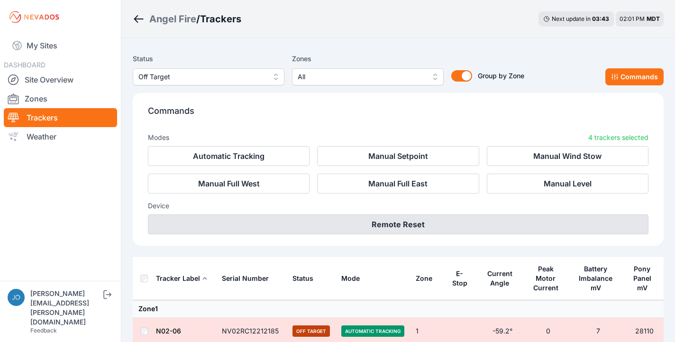
click at [334, 228] on button "Remote Reset" at bounding box center [398, 224] width 500 height 20
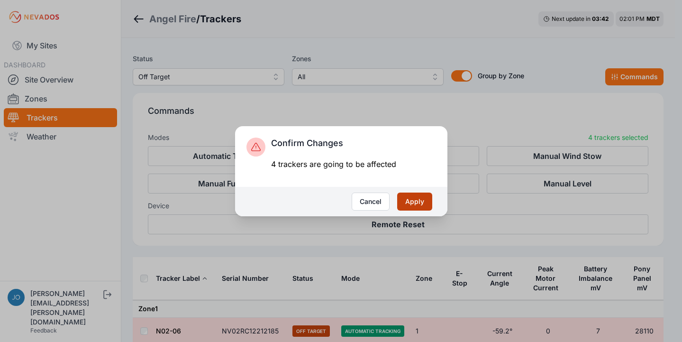
click at [411, 206] on button "Apply" at bounding box center [414, 201] width 35 height 18
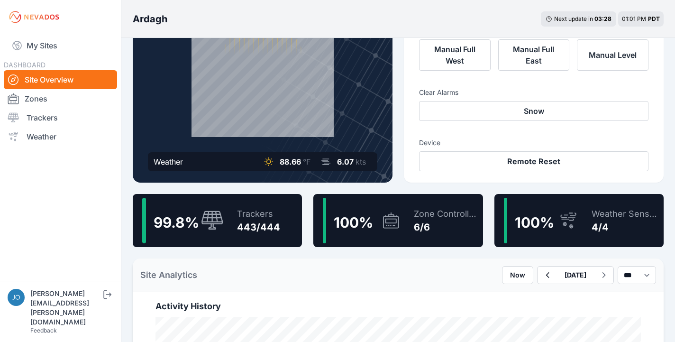
scroll to position [5, 0]
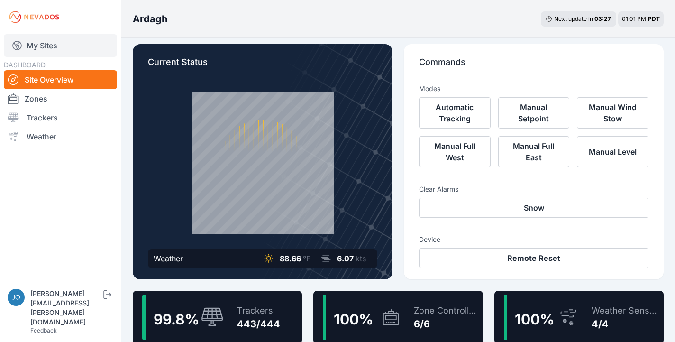
click at [63, 49] on link "My Sites" at bounding box center [60, 45] width 113 height 23
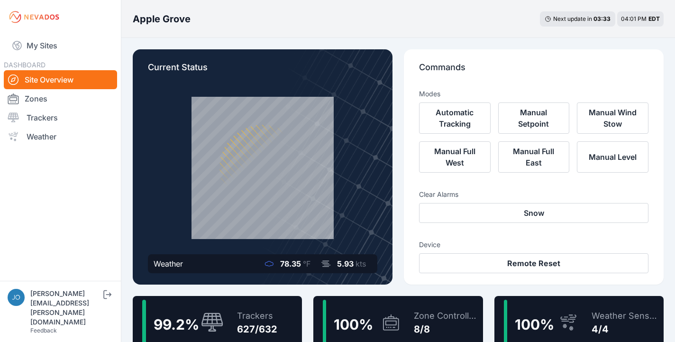
scroll to position [16, 0]
click at [254, 313] on div "Trackers" at bounding box center [261, 315] width 49 height 13
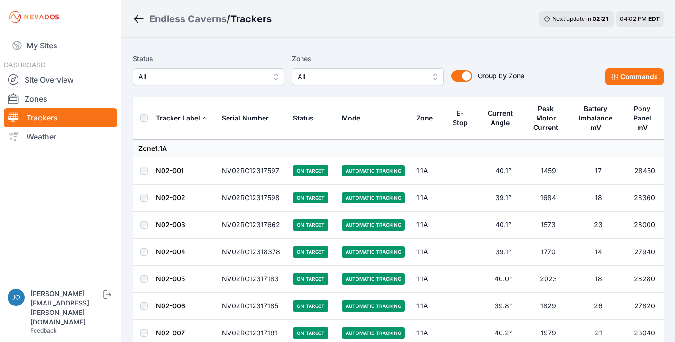
click at [163, 76] on span "All" at bounding box center [201, 76] width 127 height 11
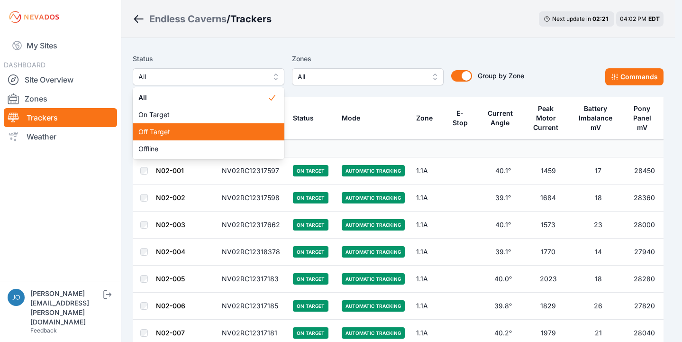
click at [169, 131] on span "Off Target" at bounding box center [202, 131] width 129 height 9
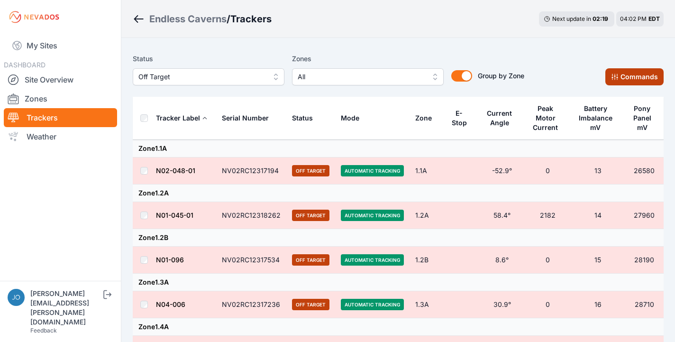
click at [613, 72] on button "Commands" at bounding box center [634, 76] width 58 height 17
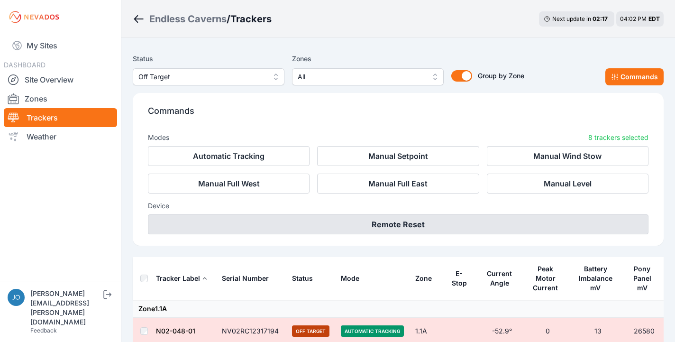
click at [446, 228] on button "Remote Reset" at bounding box center [398, 224] width 500 height 20
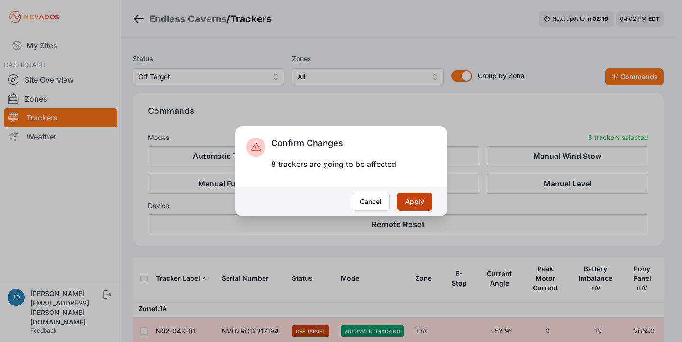
click at [420, 205] on button "Apply" at bounding box center [414, 201] width 35 height 18
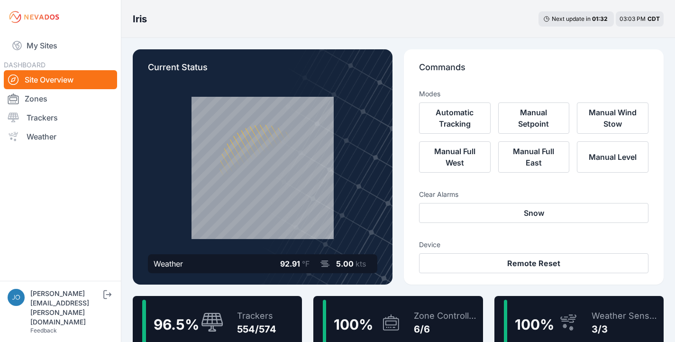
click at [224, 300] on div "96.5 % Trackers 554/574" at bounding box center [217, 322] width 169 height 53
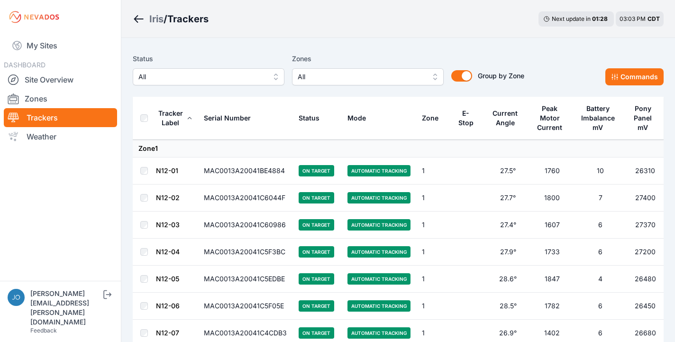
click at [222, 77] on span "All" at bounding box center [201, 76] width 127 height 11
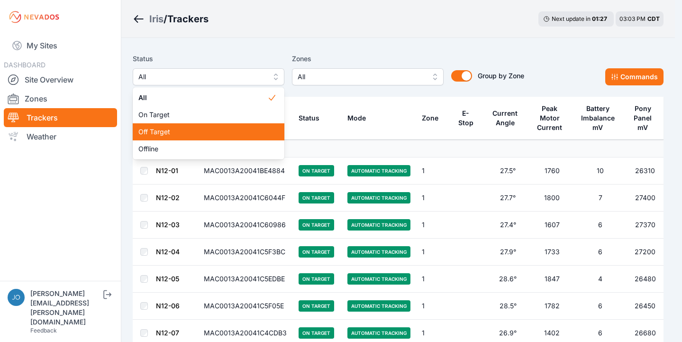
click at [197, 127] on div "Off Target" at bounding box center [209, 131] width 152 height 17
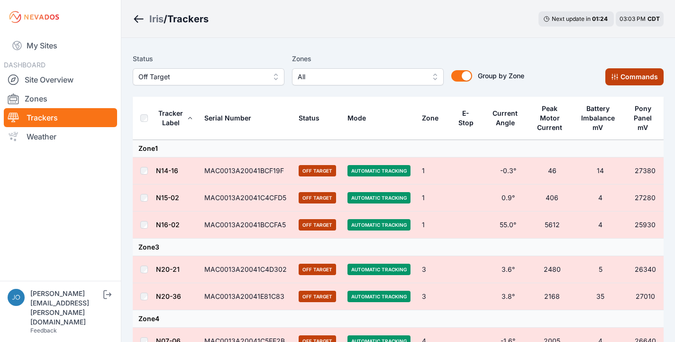
click at [630, 76] on button "Commands" at bounding box center [634, 76] width 58 height 17
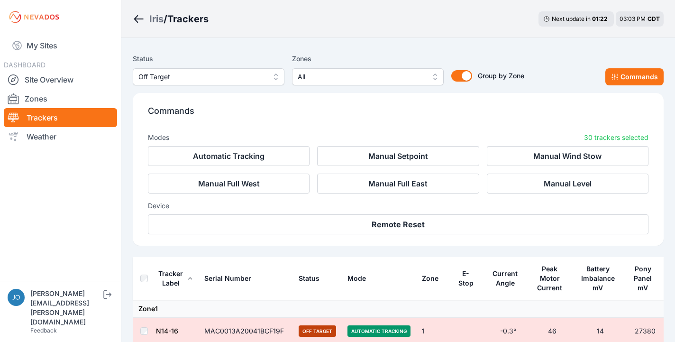
click at [415, 234] on div "Commands Modes 30 trackers selected Automatic Tracking Manual Setpoint Manual W…" at bounding box center [398, 169] width 531 height 153
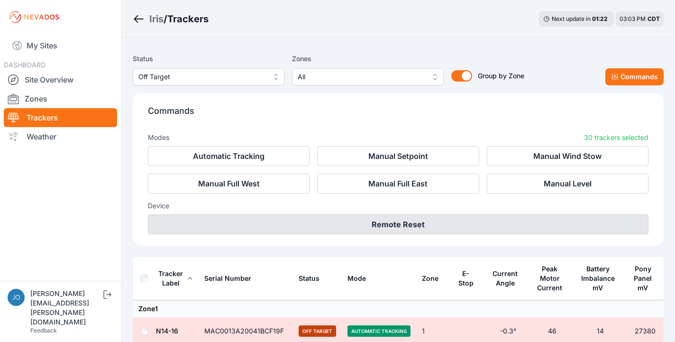
click at [419, 228] on button "Remote Reset" at bounding box center [398, 224] width 500 height 20
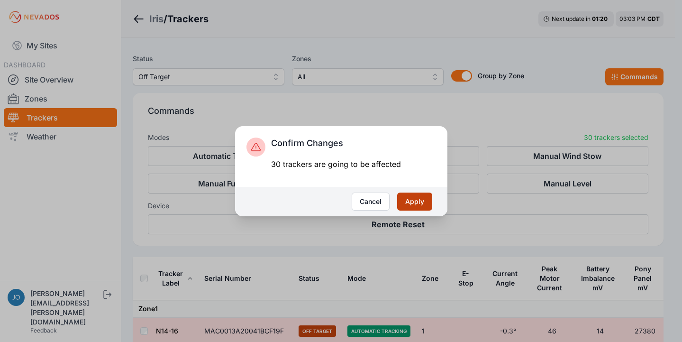
click at [416, 205] on button "Apply" at bounding box center [414, 201] width 35 height 18
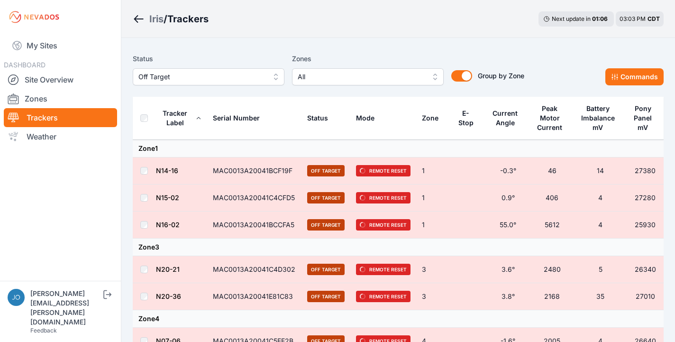
click at [186, 19] on h3 "Trackers" at bounding box center [187, 18] width 41 height 13
click at [192, 53] on label "Status" at bounding box center [209, 58] width 152 height 11
click at [172, 74] on span "Off Target" at bounding box center [201, 76] width 127 height 11
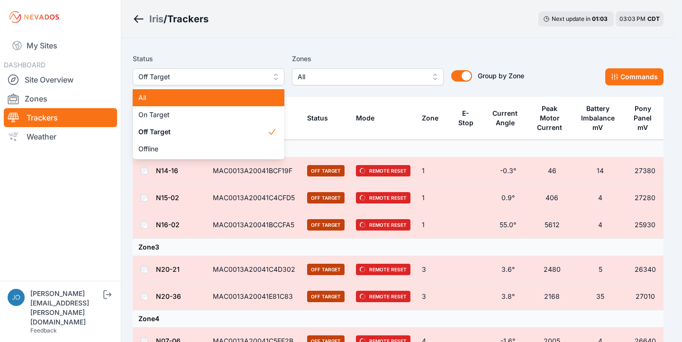
click at [168, 92] on div "All" at bounding box center [209, 97] width 152 height 17
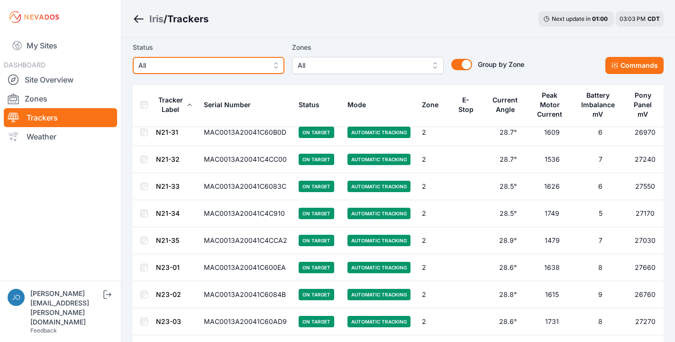
scroll to position [5343, 0]
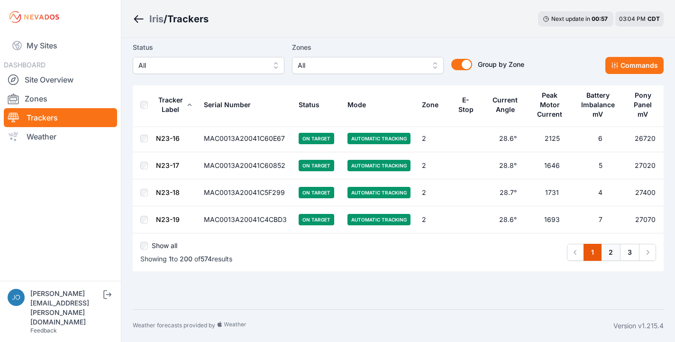
click at [616, 251] on link "2" at bounding box center [610, 252] width 19 height 17
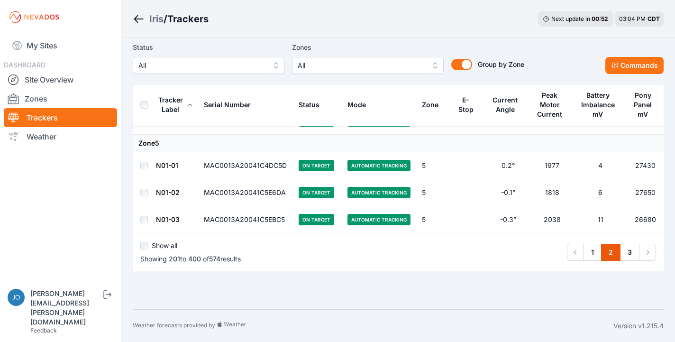
scroll to position [5359, 0]
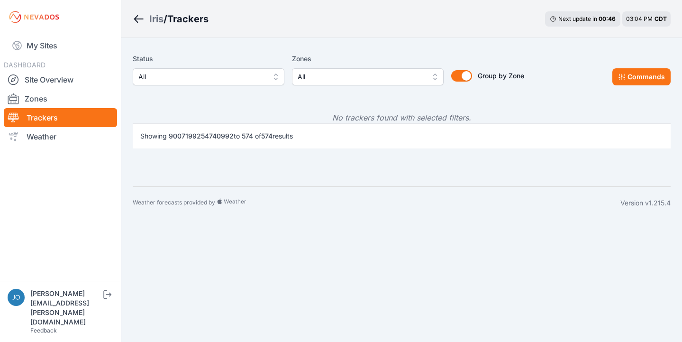
click at [229, 80] on span "All" at bounding box center [201, 76] width 127 height 11
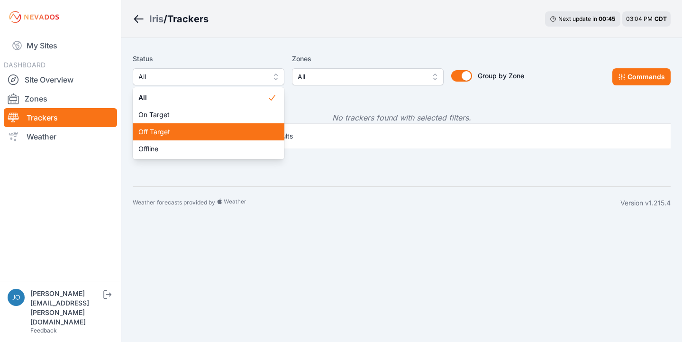
click at [167, 127] on span "Off Target" at bounding box center [202, 131] width 129 height 9
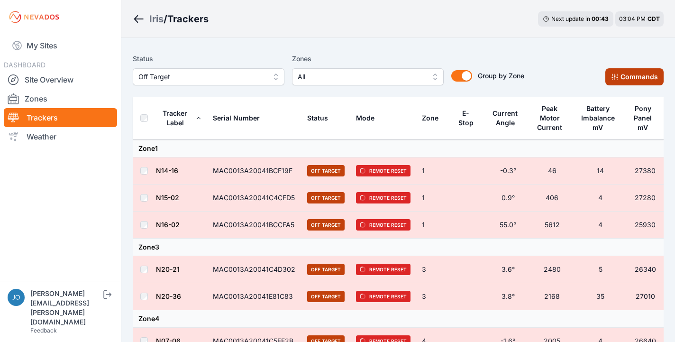
click at [646, 82] on button "Commands" at bounding box center [634, 76] width 58 height 17
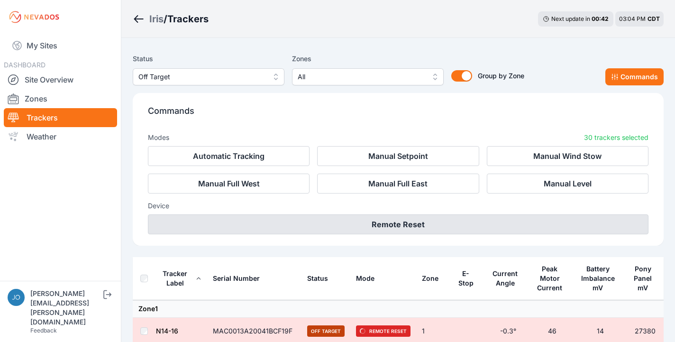
click at [470, 229] on button "Remote Reset" at bounding box center [398, 224] width 500 height 20
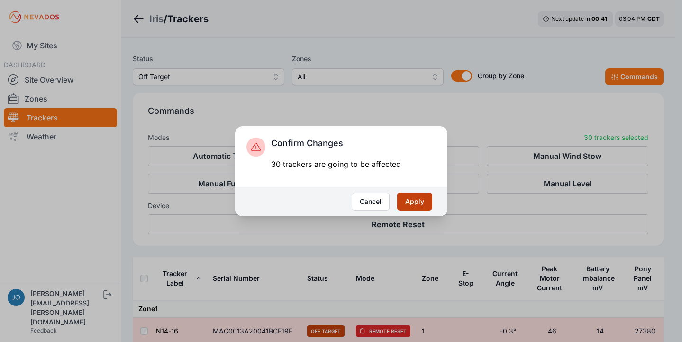
click at [416, 201] on button "Apply" at bounding box center [414, 201] width 35 height 18
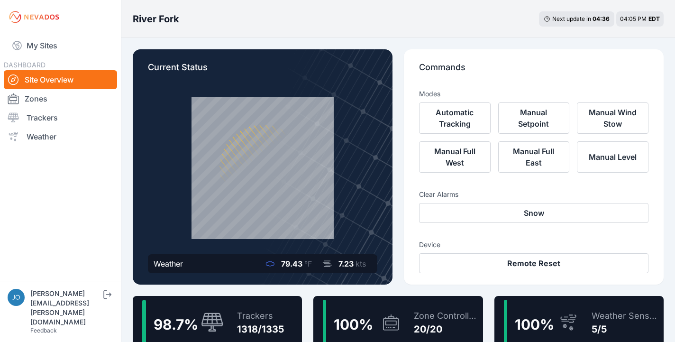
click at [247, 315] on div "Trackers" at bounding box center [260, 315] width 47 height 13
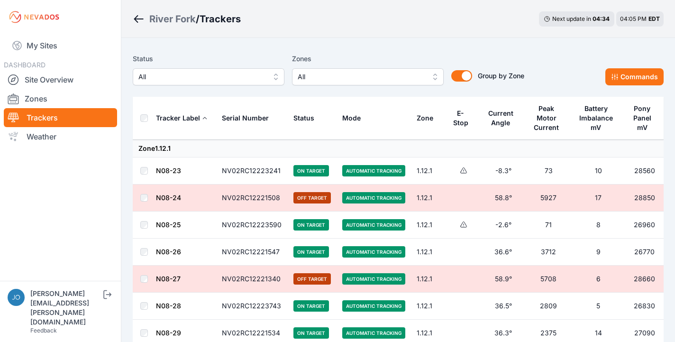
click at [220, 85] on div "Status All Zones All Group by Zone Group by Zone Commands" at bounding box center [398, 72] width 531 height 47
click at [217, 85] on button "All" at bounding box center [209, 76] width 152 height 17
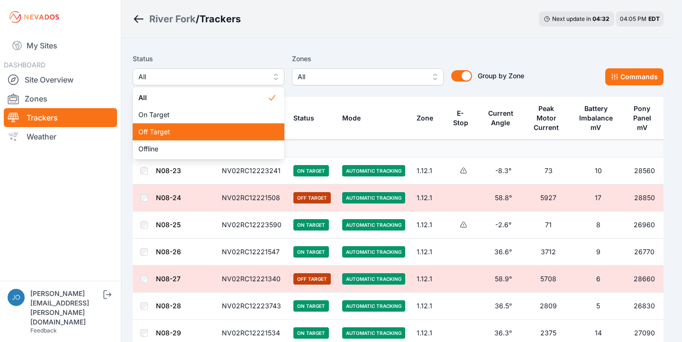
click at [198, 124] on div "Off Target" at bounding box center [209, 131] width 152 height 17
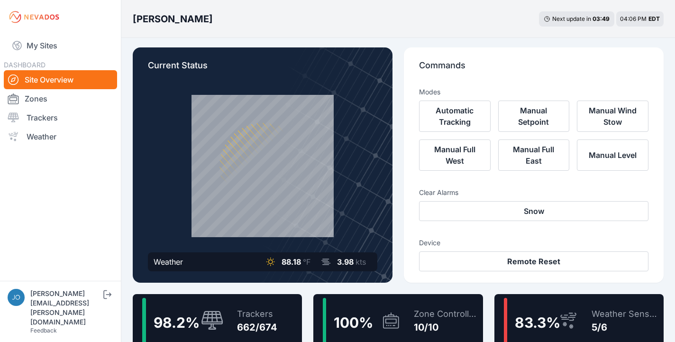
scroll to position [66, 0]
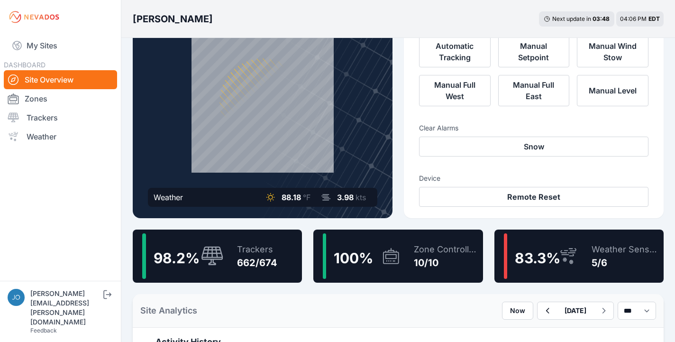
click at [280, 245] on div "98.2 % Trackers 662/674" at bounding box center [217, 255] width 169 height 53
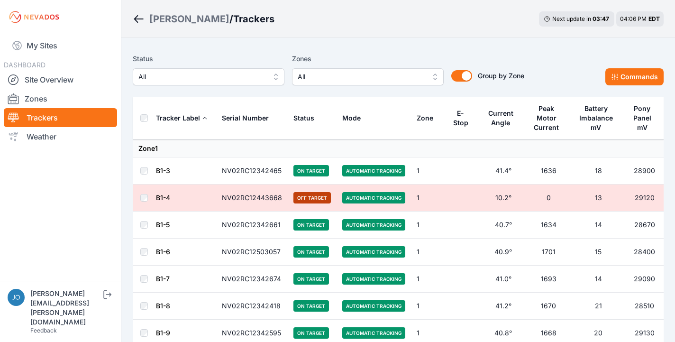
click at [180, 86] on div "Status All Zones All Group by Zone Group by Zone Commands" at bounding box center [398, 72] width 531 height 47
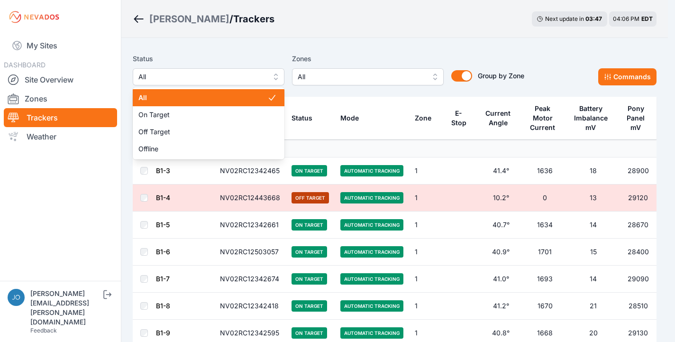
click at [180, 81] on span "All" at bounding box center [201, 76] width 127 height 11
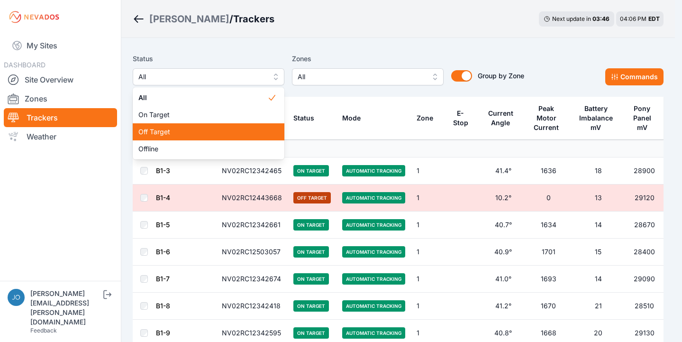
click at [169, 128] on span "Off Target" at bounding box center [202, 131] width 129 height 9
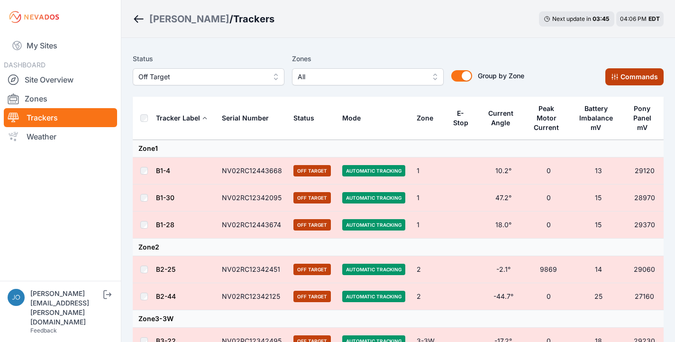
click at [629, 78] on button "Commands" at bounding box center [634, 76] width 58 height 17
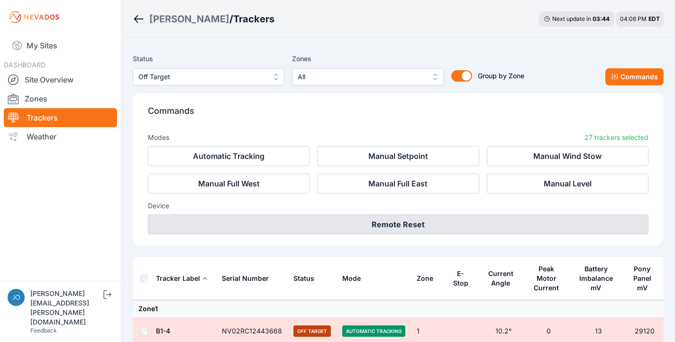
click at [416, 229] on button "Remote Reset" at bounding box center [398, 224] width 500 height 20
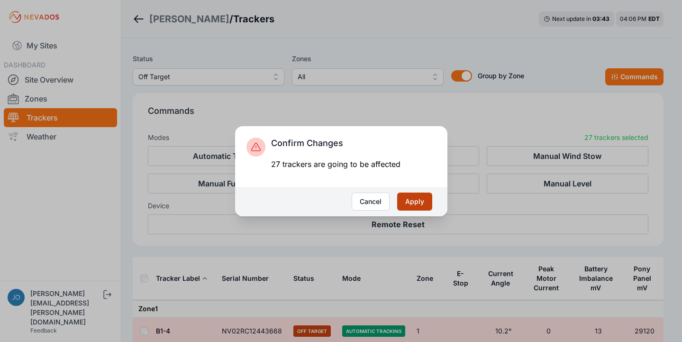
click at [405, 201] on button "Apply" at bounding box center [414, 201] width 35 height 18
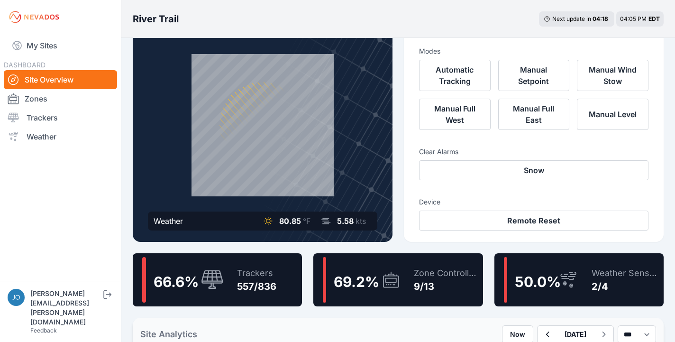
scroll to position [130, 0]
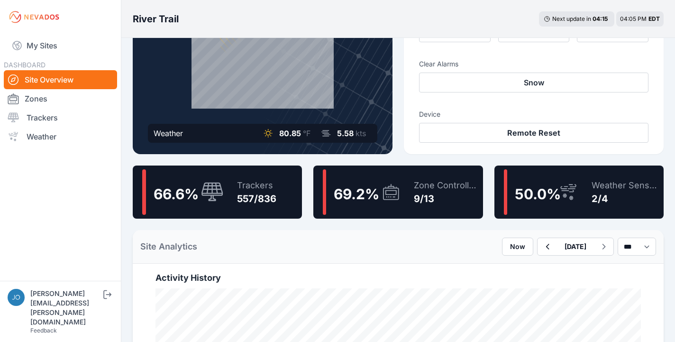
click at [258, 177] on div "Trackers 557/836" at bounding box center [251, 191] width 49 height 45
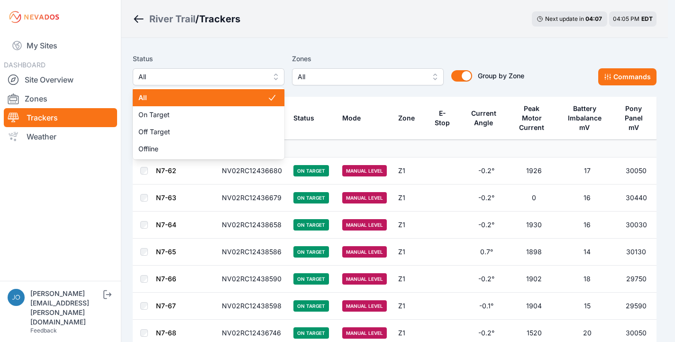
click at [227, 81] on span "All" at bounding box center [201, 76] width 127 height 11
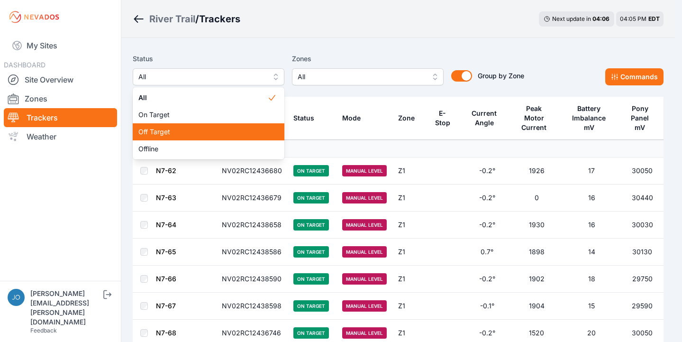
click at [209, 130] on span "Off Target" at bounding box center [202, 131] width 129 height 9
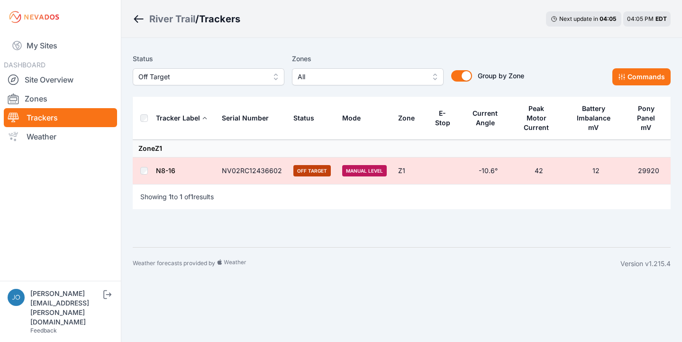
click at [139, 165] on td at bounding box center [144, 170] width 23 height 27
click at [634, 72] on button "Commands" at bounding box center [641, 76] width 58 height 17
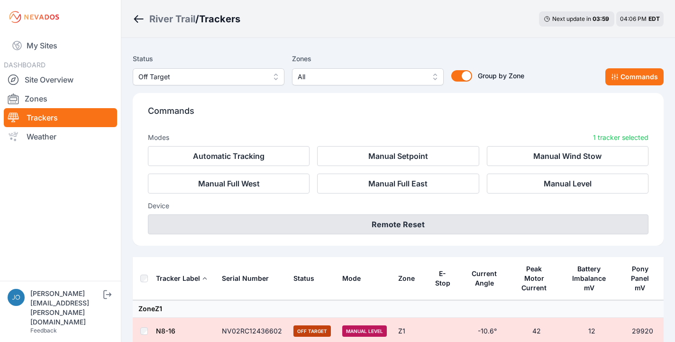
click at [418, 228] on button "Remote Reset" at bounding box center [398, 224] width 500 height 20
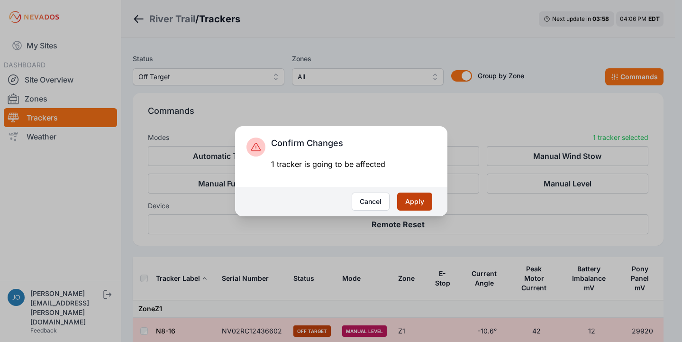
click at [416, 199] on button "Apply" at bounding box center [414, 201] width 35 height 18
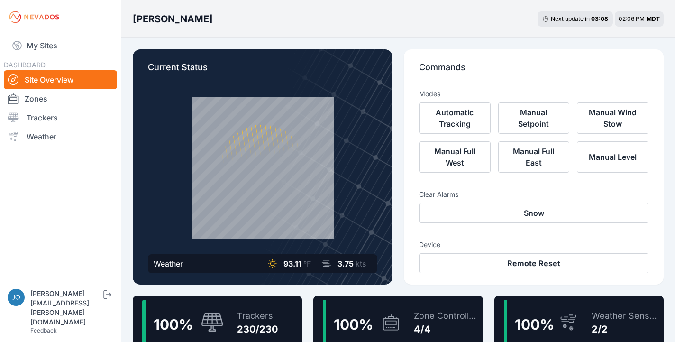
click at [206, 309] on div "100 %" at bounding box center [182, 321] width 81 height 45
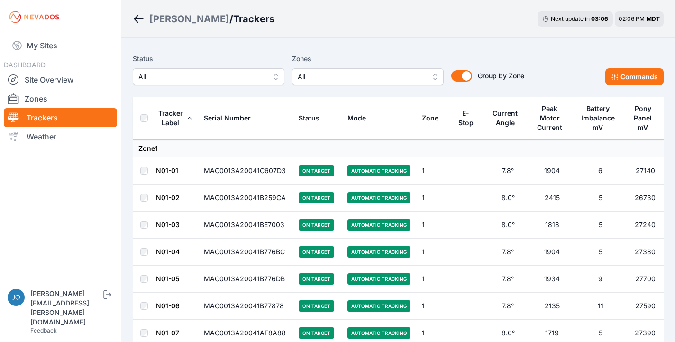
click at [246, 83] on button "All" at bounding box center [209, 76] width 152 height 17
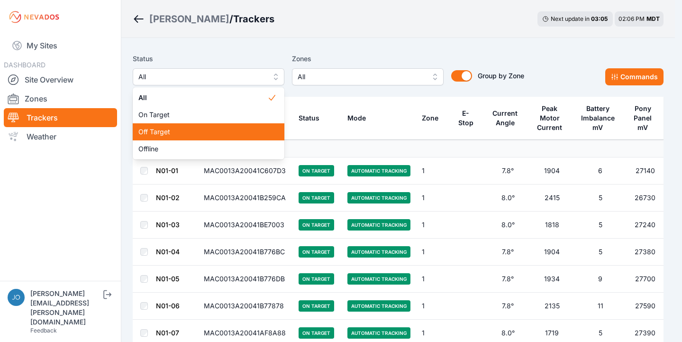
click at [192, 128] on span "Off Target" at bounding box center [202, 131] width 129 height 9
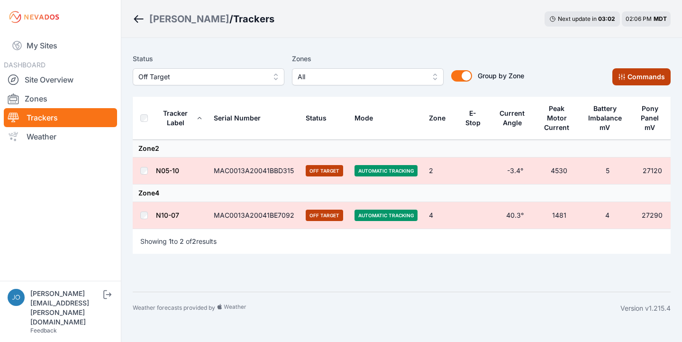
click at [636, 73] on button "Commands" at bounding box center [641, 76] width 58 height 17
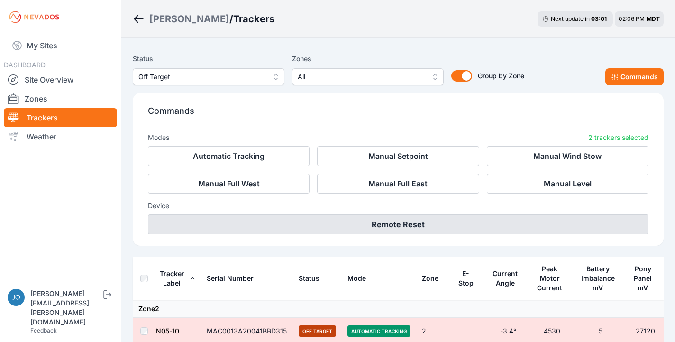
click at [428, 224] on button "Remote Reset" at bounding box center [398, 224] width 500 height 20
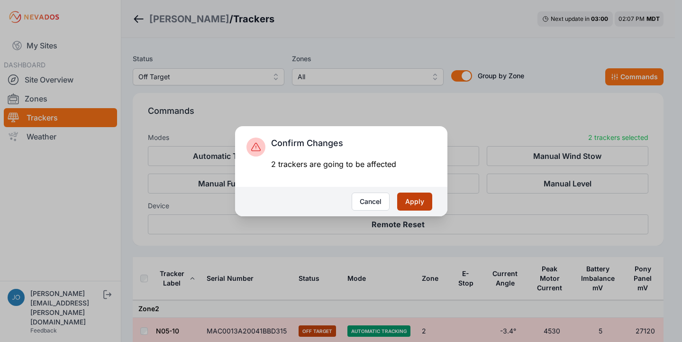
click at [423, 208] on button "Apply" at bounding box center [414, 201] width 35 height 18
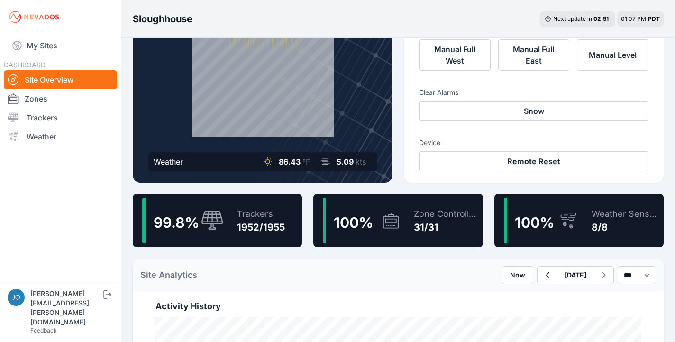
scroll to position [154, 0]
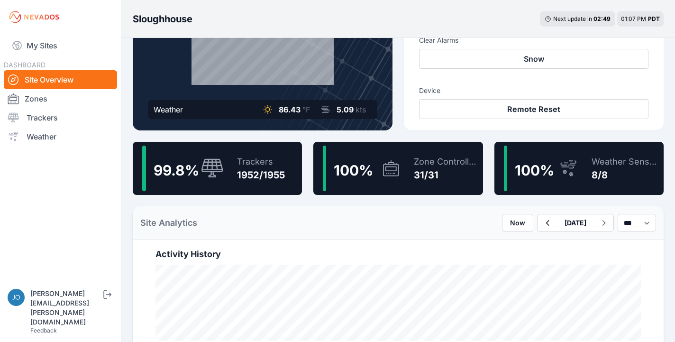
click at [230, 157] on div "Trackers 1952/1955" at bounding box center [255, 167] width 57 height 45
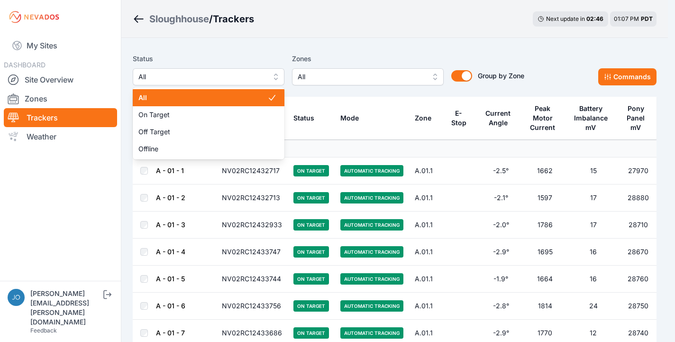
click at [200, 81] on span "All" at bounding box center [201, 76] width 127 height 11
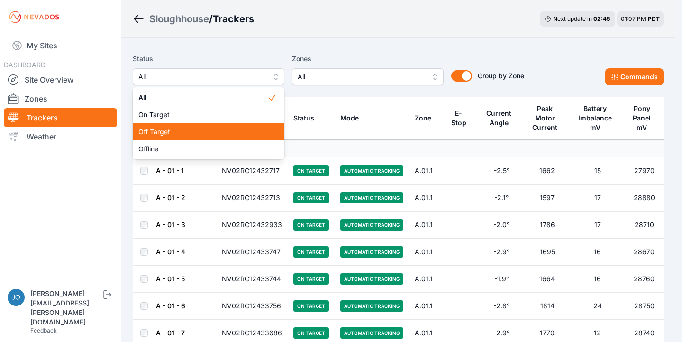
click at [189, 126] on div "Off Target" at bounding box center [209, 131] width 152 height 17
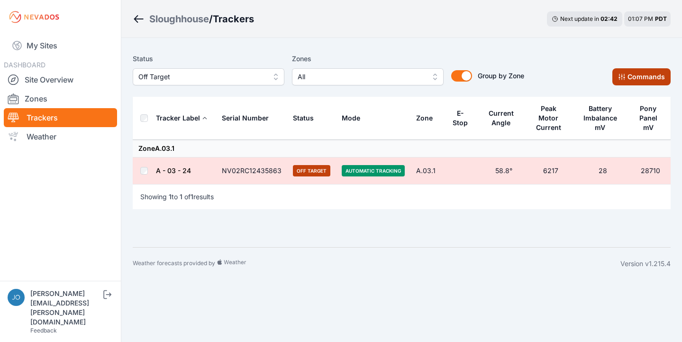
click at [642, 84] on button "Commands" at bounding box center [641, 76] width 58 height 17
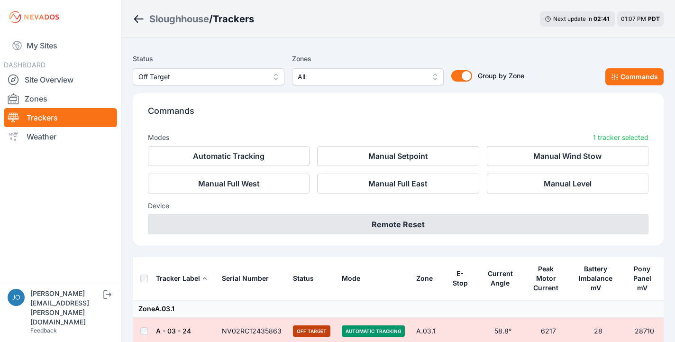
click at [427, 222] on button "Remote Reset" at bounding box center [398, 224] width 500 height 20
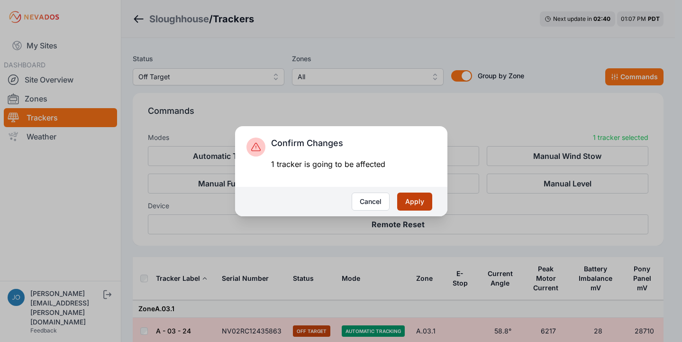
click at [421, 199] on button "Apply" at bounding box center [414, 201] width 35 height 18
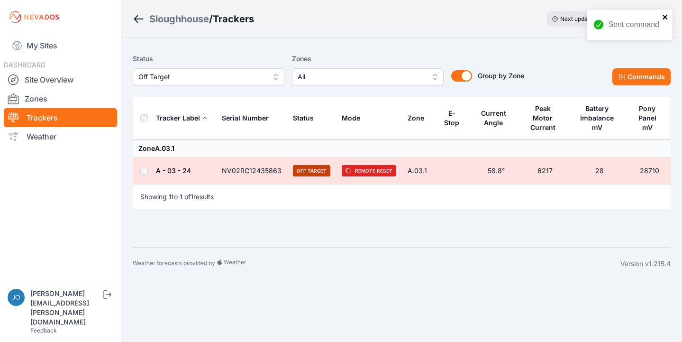
click at [667, 17] on icon "close" at bounding box center [665, 17] width 7 height 8
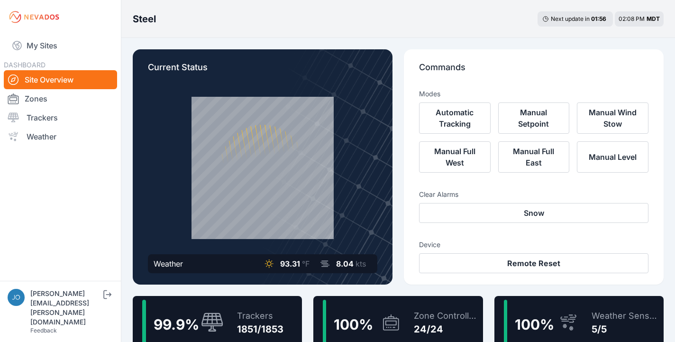
click at [213, 305] on div "99.9 %" at bounding box center [182, 321] width 81 height 45
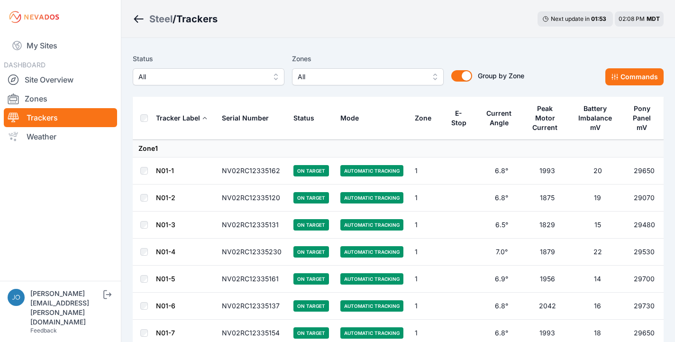
click at [167, 80] on span "All" at bounding box center [201, 76] width 127 height 11
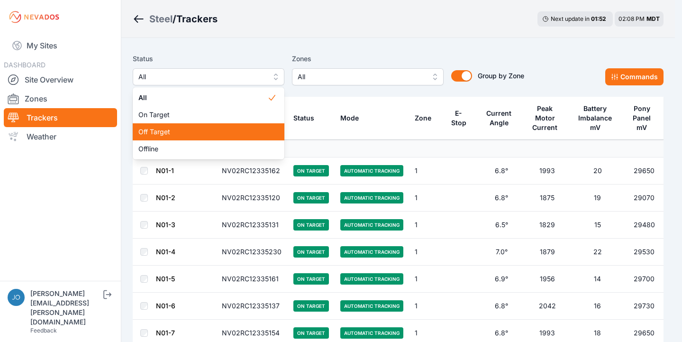
click at [177, 129] on span "Off Target" at bounding box center [202, 131] width 129 height 9
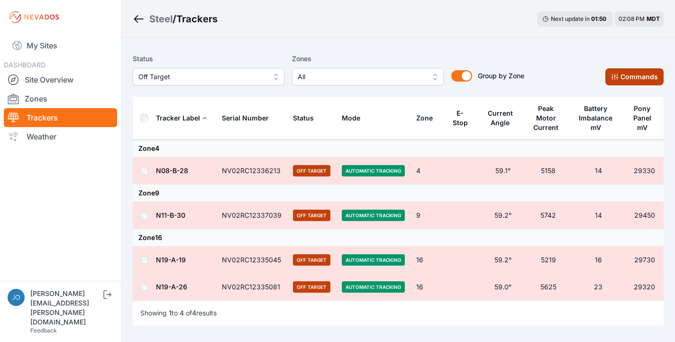
click at [616, 76] on icon at bounding box center [615, 77] width 8 height 8
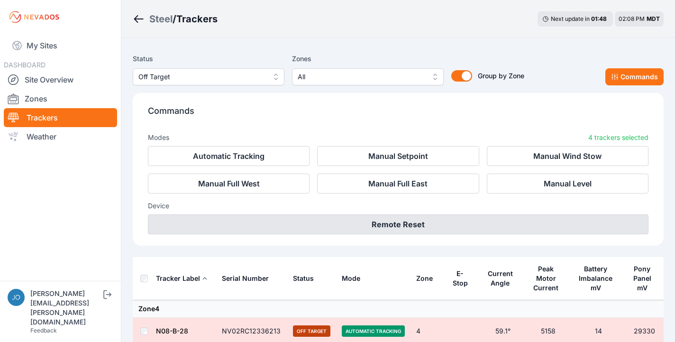
click at [425, 224] on button "Remote Reset" at bounding box center [398, 224] width 500 height 20
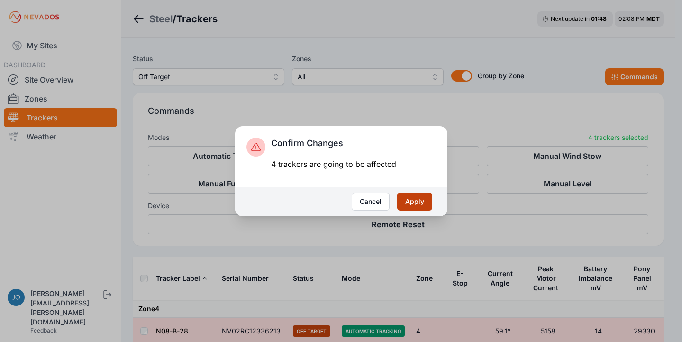
click at [419, 205] on button "Apply" at bounding box center [414, 201] width 35 height 18
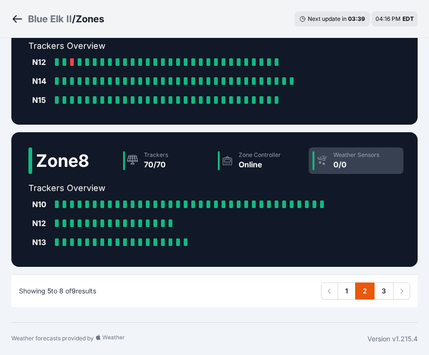
scroll to position [434, 0]
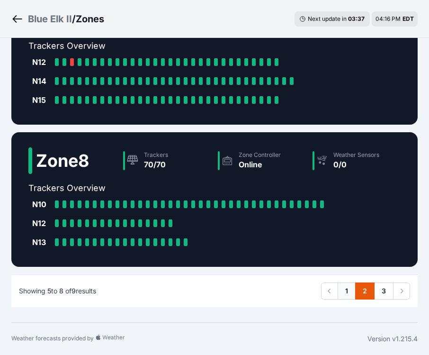
click at [343, 299] on link "1" at bounding box center [347, 290] width 18 height 17
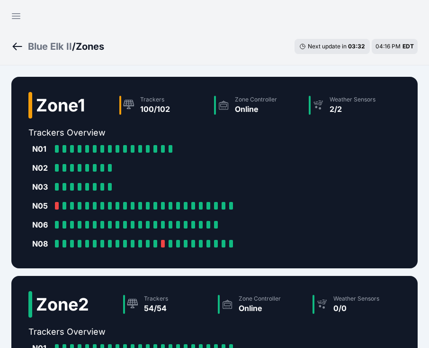
click at [52, 43] on div "Blue Elk II" at bounding box center [50, 46] width 44 height 13
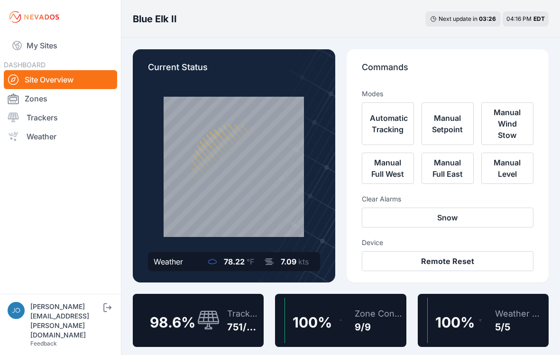
click at [233, 311] on div "Trackers" at bounding box center [243, 313] width 33 height 13
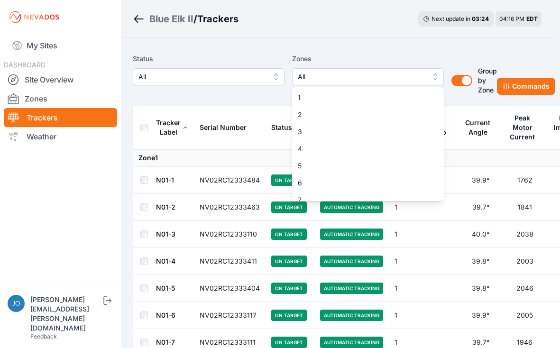
click at [360, 78] on span "All" at bounding box center [361, 76] width 127 height 11
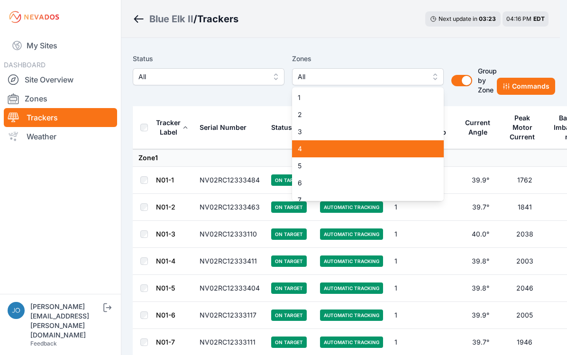
click at [320, 150] on span "4" at bounding box center [362, 148] width 129 height 9
click at [319, 164] on span "5" at bounding box center [362, 165] width 129 height 9
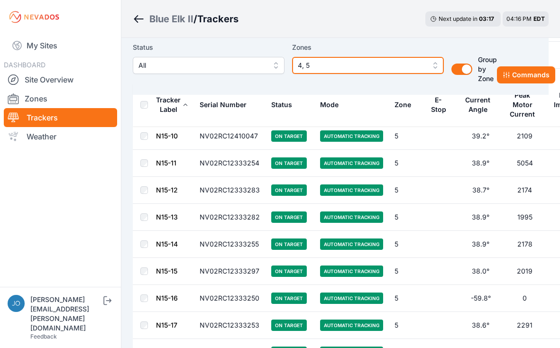
scroll to position [5346, 0]
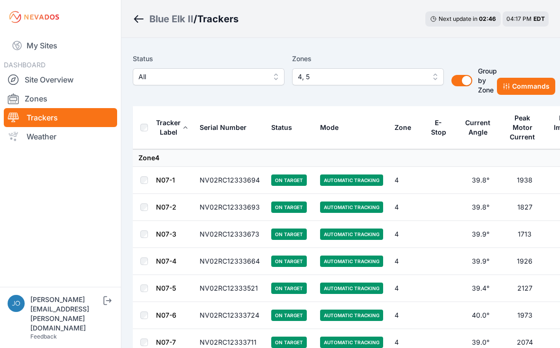
click at [331, 81] on span "4, 5" at bounding box center [361, 76] width 127 height 11
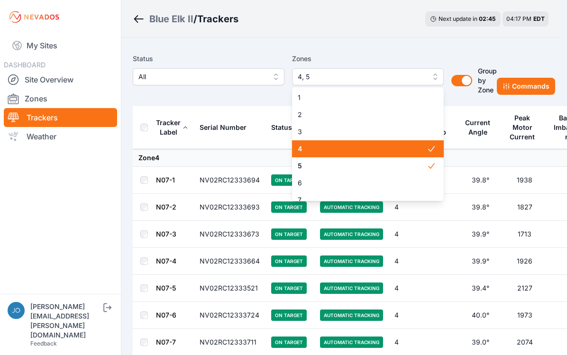
click at [313, 150] on span "4" at bounding box center [362, 148] width 129 height 9
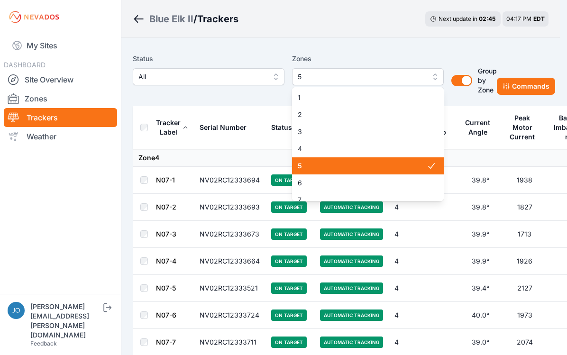
click at [312, 164] on span "5" at bounding box center [362, 165] width 129 height 9
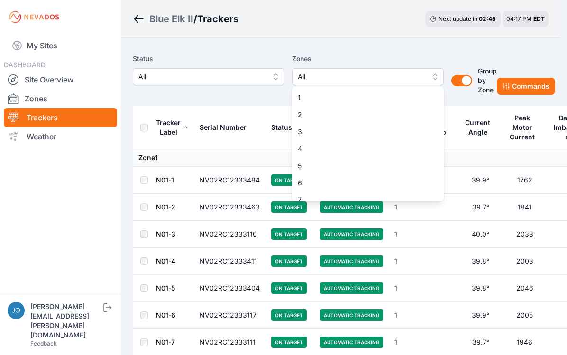
drag, startPoint x: 305, startPoint y: 41, endPoint x: 207, endPoint y: 42, distance: 98.1
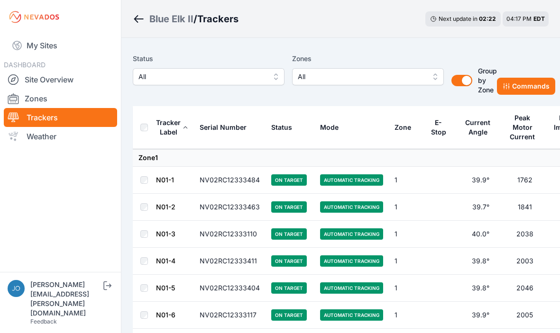
click at [429, 3] on div "Blue Elk II / Trackers Next update in 02 : 22 04:17 PM EDT" at bounding box center [340, 19] width 438 height 38
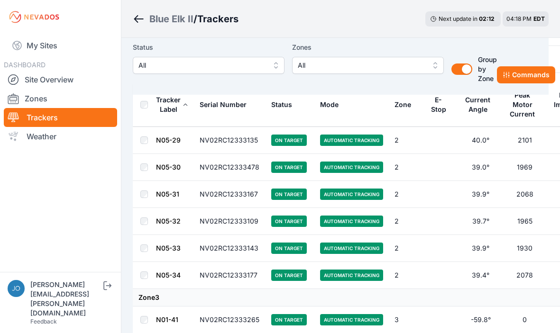
scroll to position [4123, 0]
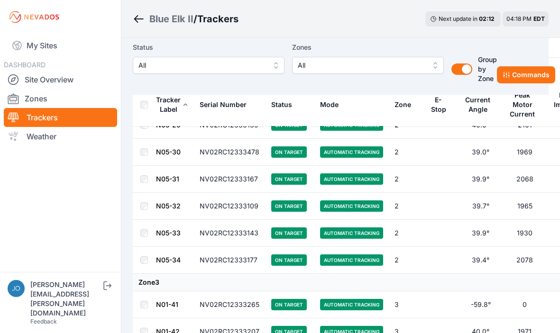
click at [429, 147] on td "39.0°" at bounding box center [480, 152] width 44 height 27
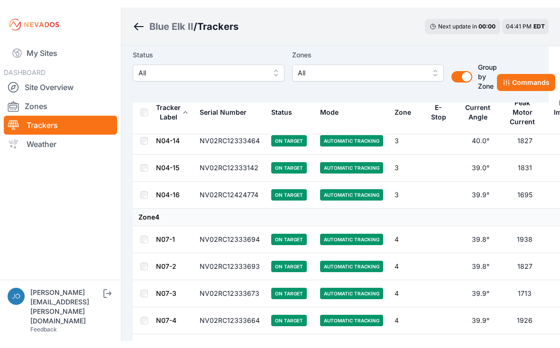
scroll to position [6082, 0]
